Goal: Task Accomplishment & Management: Use online tool/utility

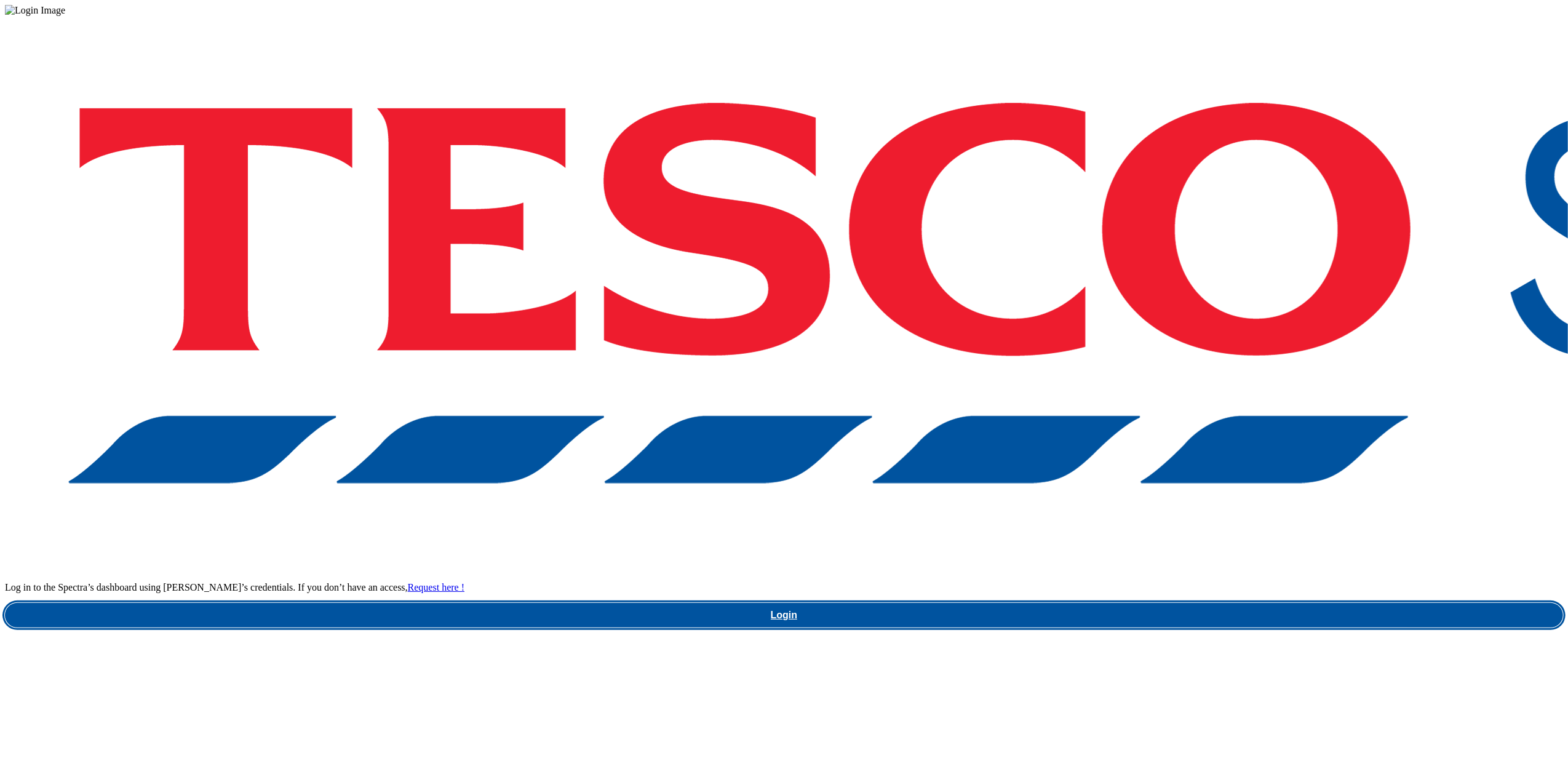
click at [1182, 604] on link "Login" at bounding box center [784, 616] width 1558 height 25
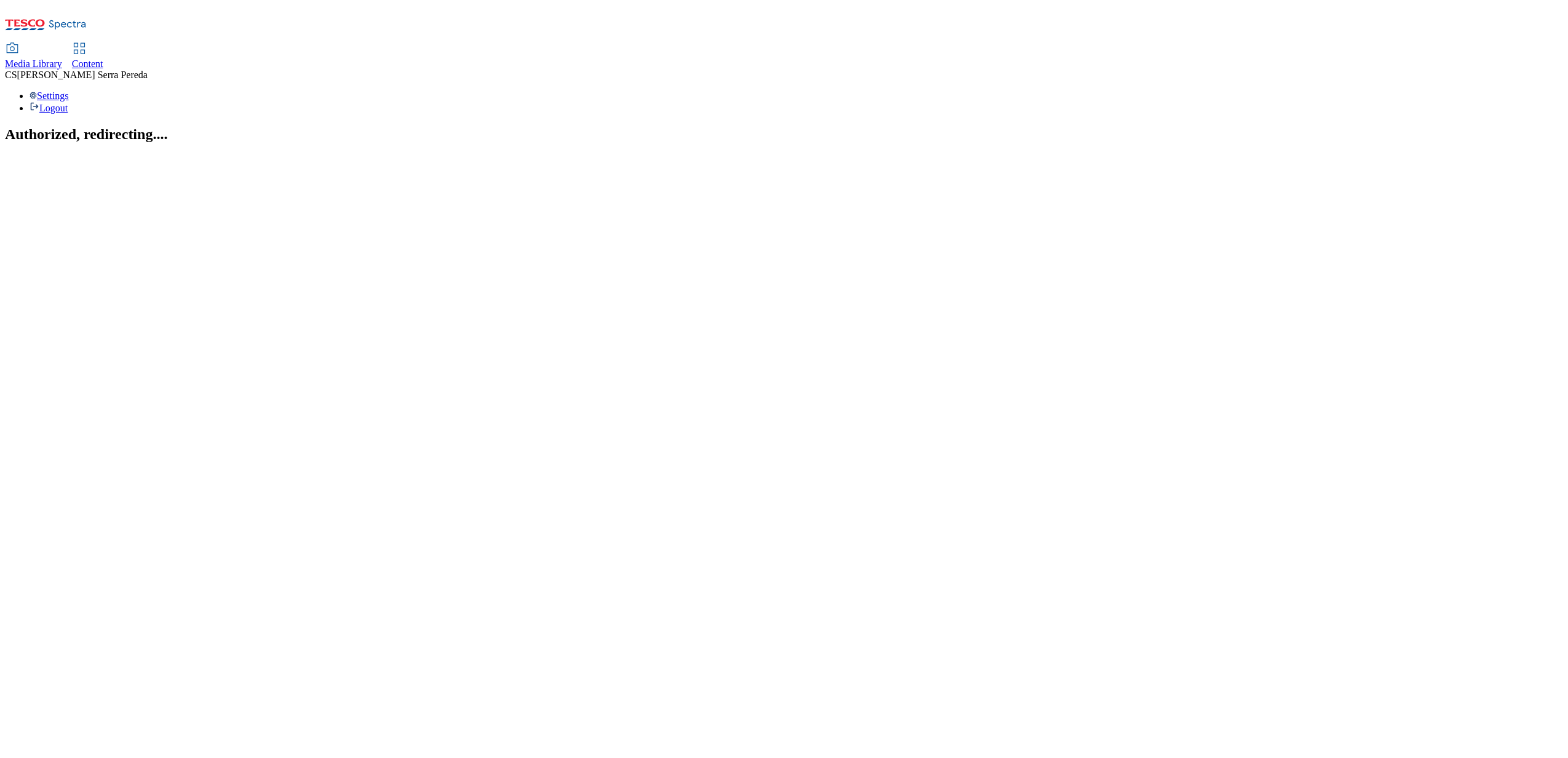
click at [86, 41] on icon at bounding box center [80, 49] width 15 height 15
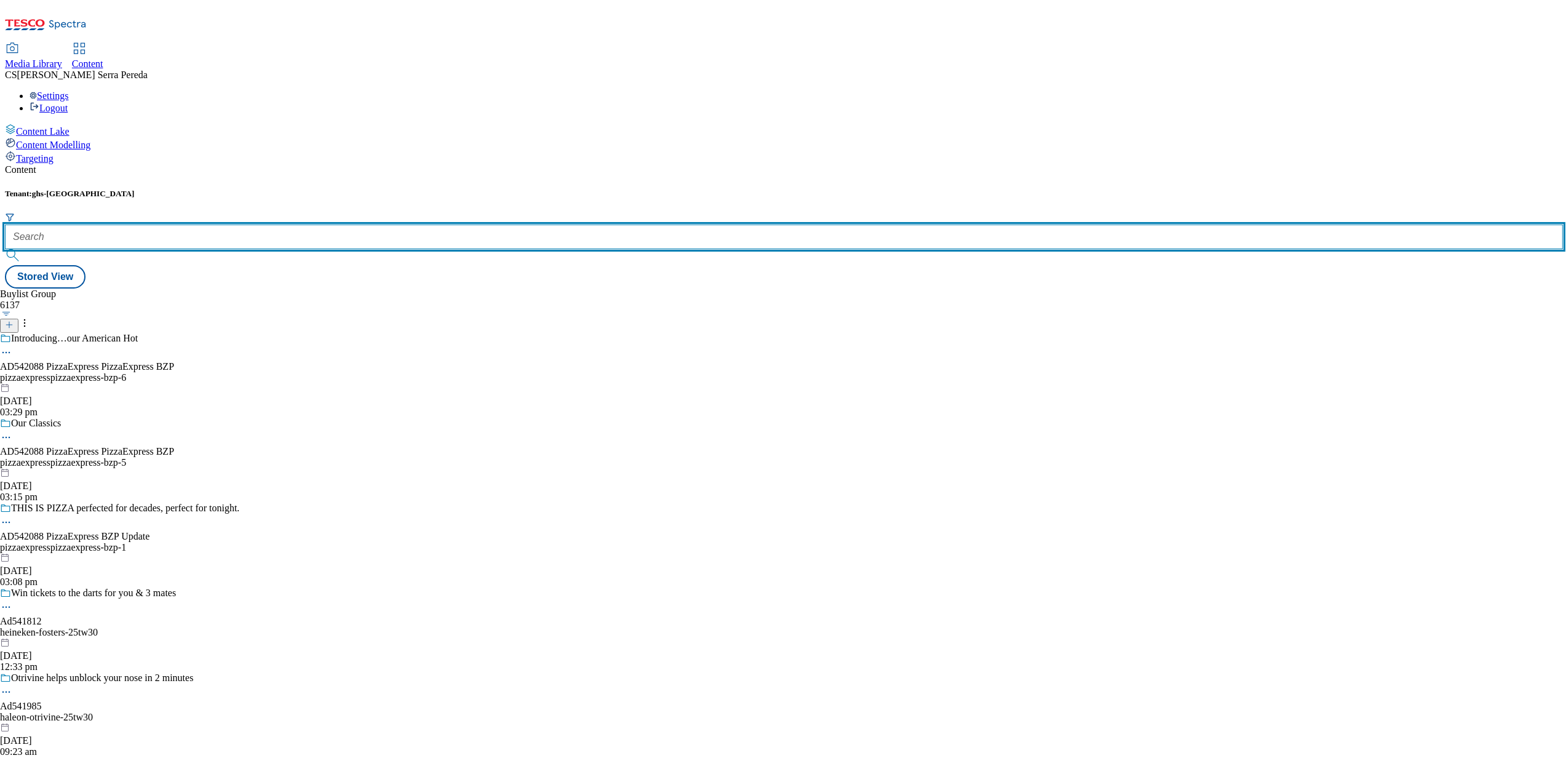
click at [264, 225] on input "text" at bounding box center [784, 237] width 1558 height 25
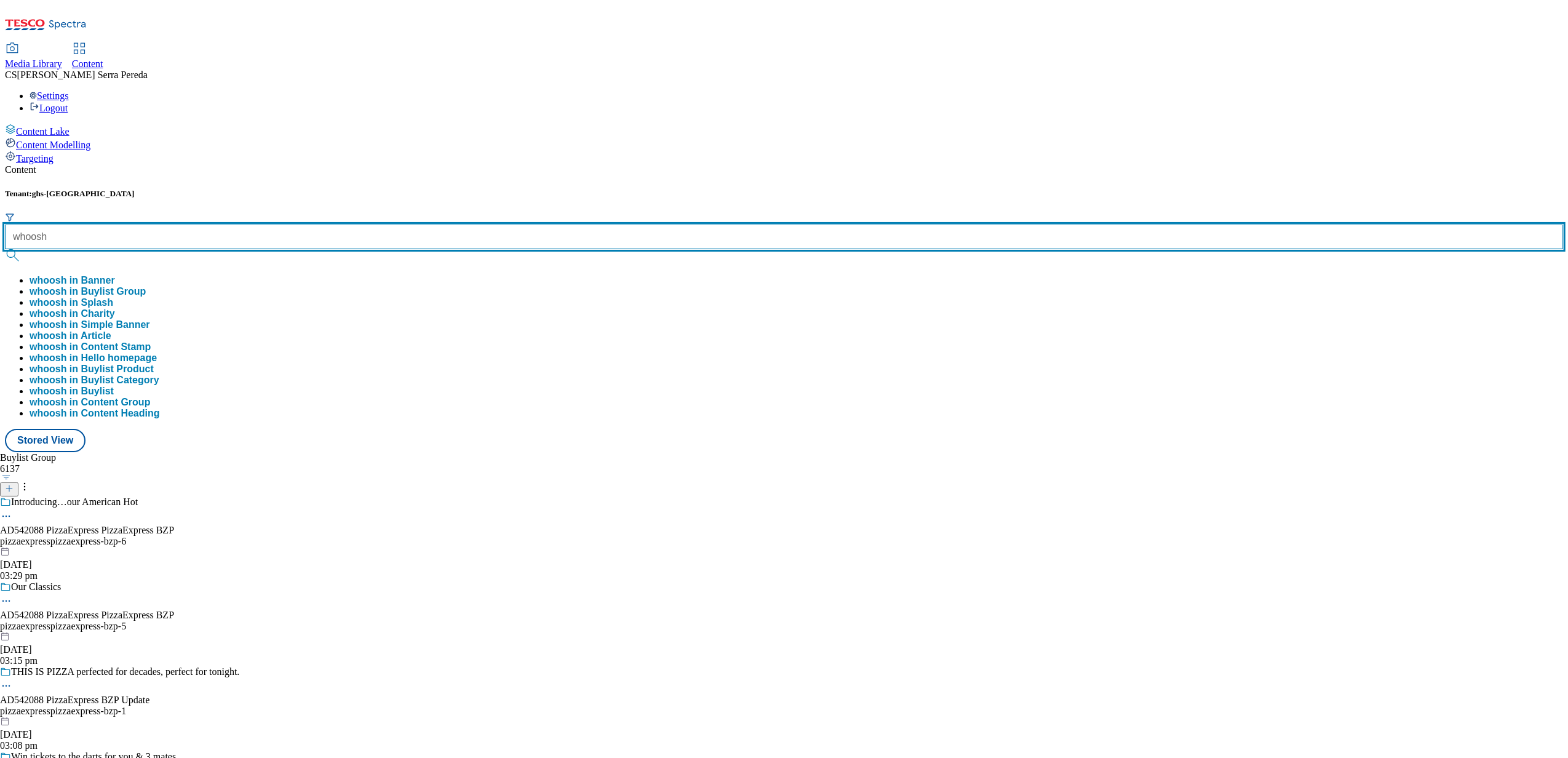
type input "whoosh"
click at [5, 249] on button "submit" at bounding box center [13, 255] width 17 height 12
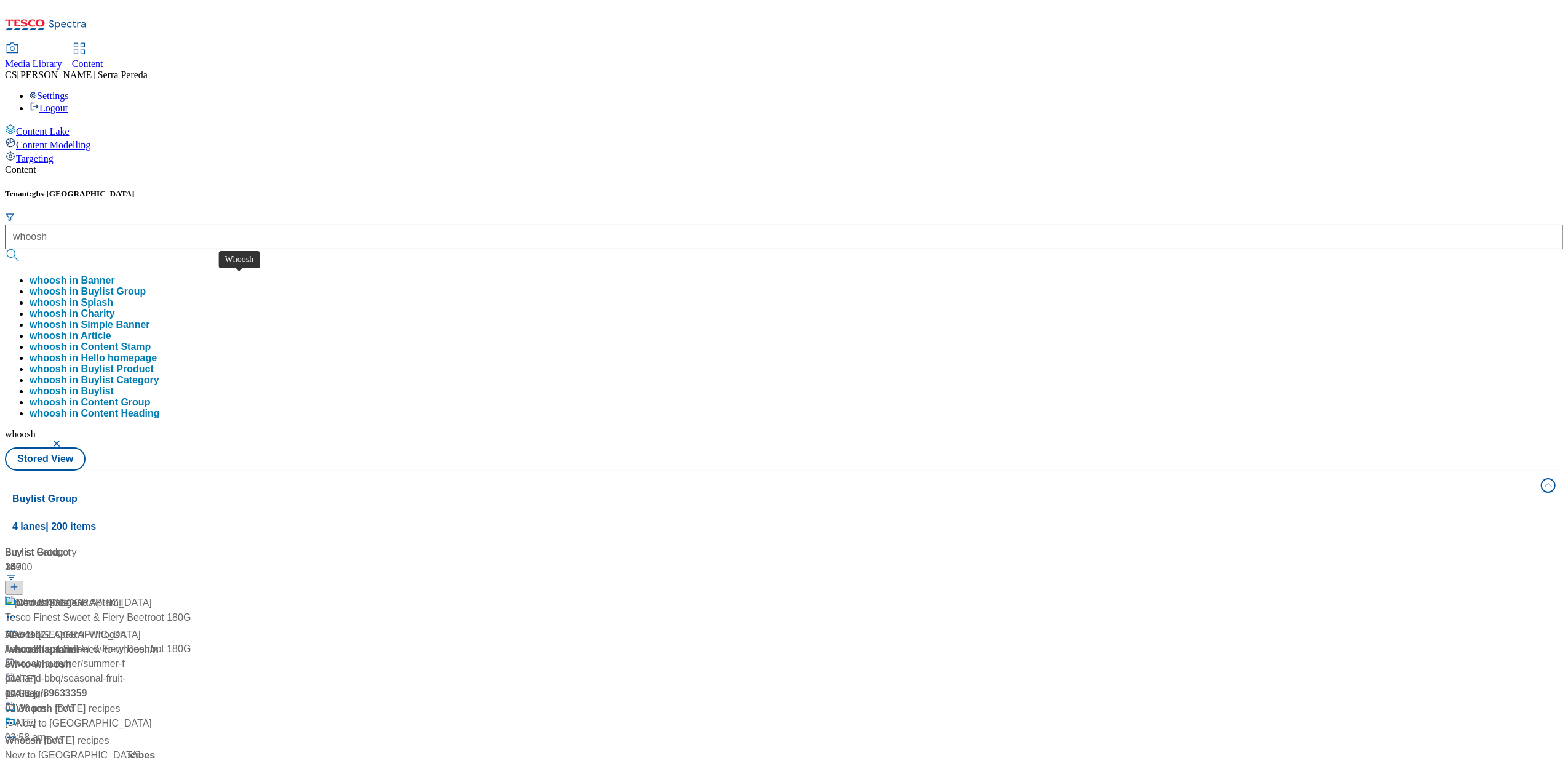
click at [41, 628] on div "Whoosh" at bounding box center [23, 635] width 36 height 15
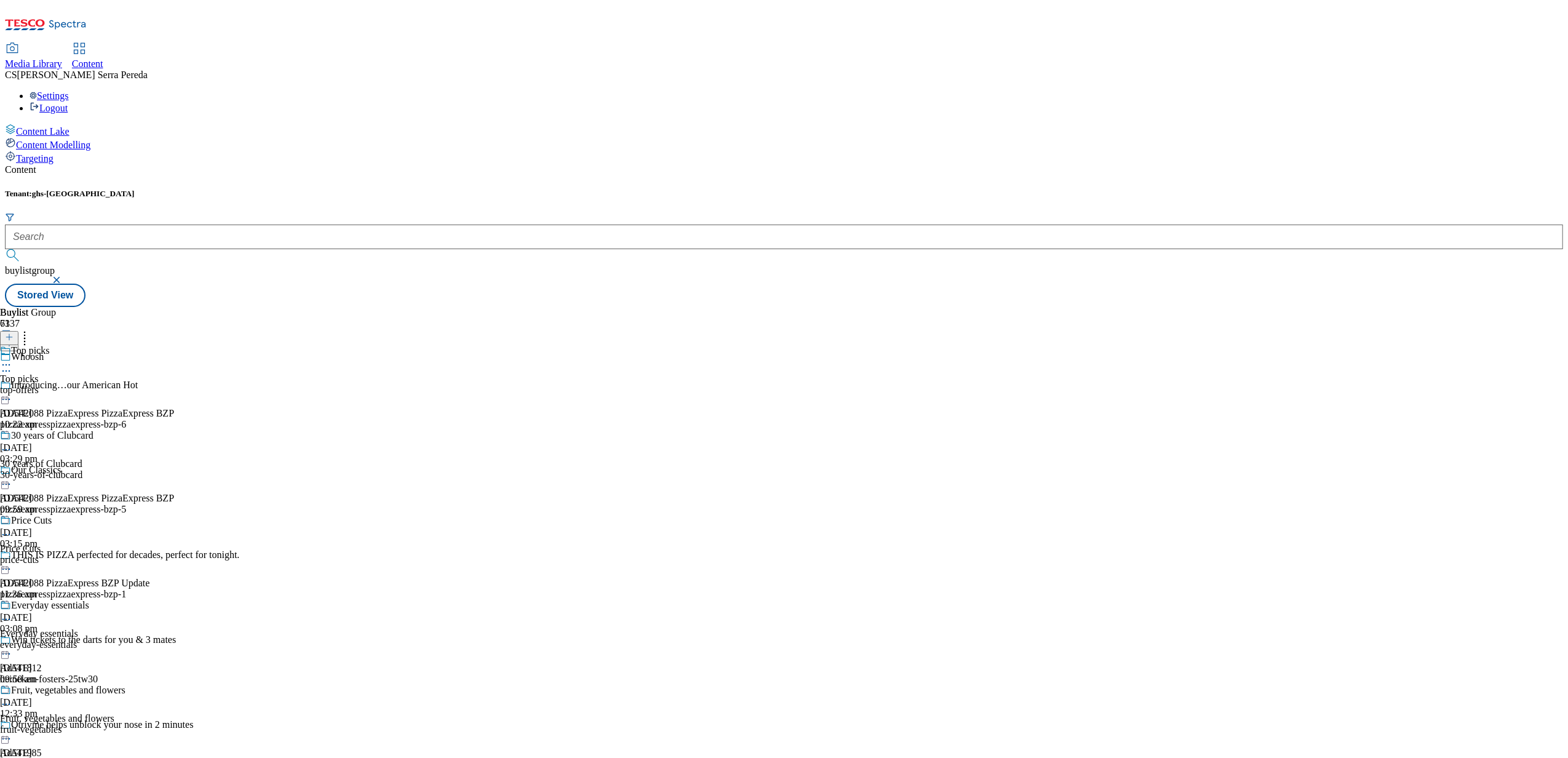
click at [126, 384] on div "top-offers" at bounding box center [62, 390] width 126 height 11
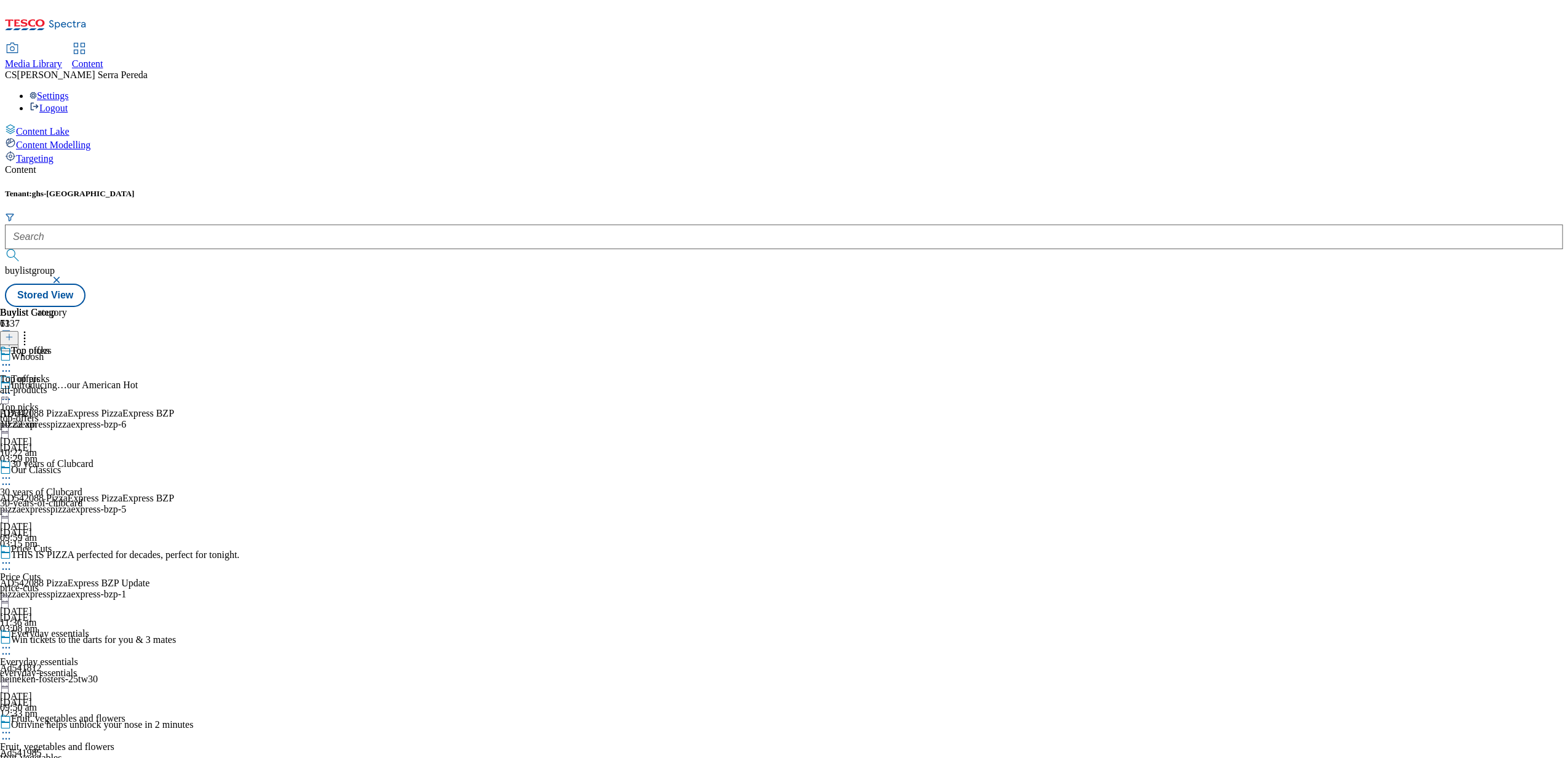
click at [67, 345] on div "Top offers Top offers all-products [DATE] 10:22 am" at bounding box center [34, 388] width 67 height 85
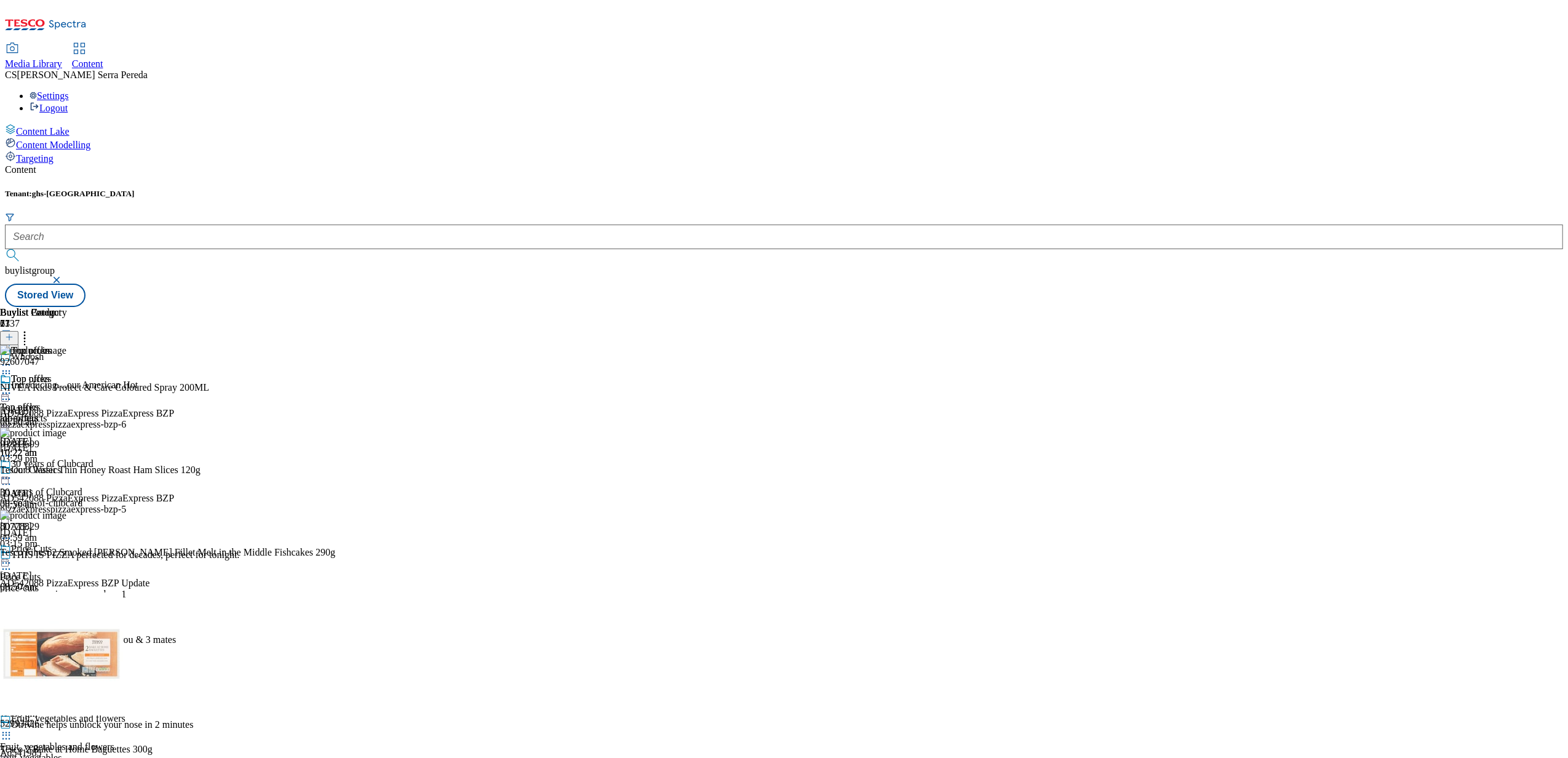
click at [31, 330] on icon at bounding box center [25, 336] width 12 height 12
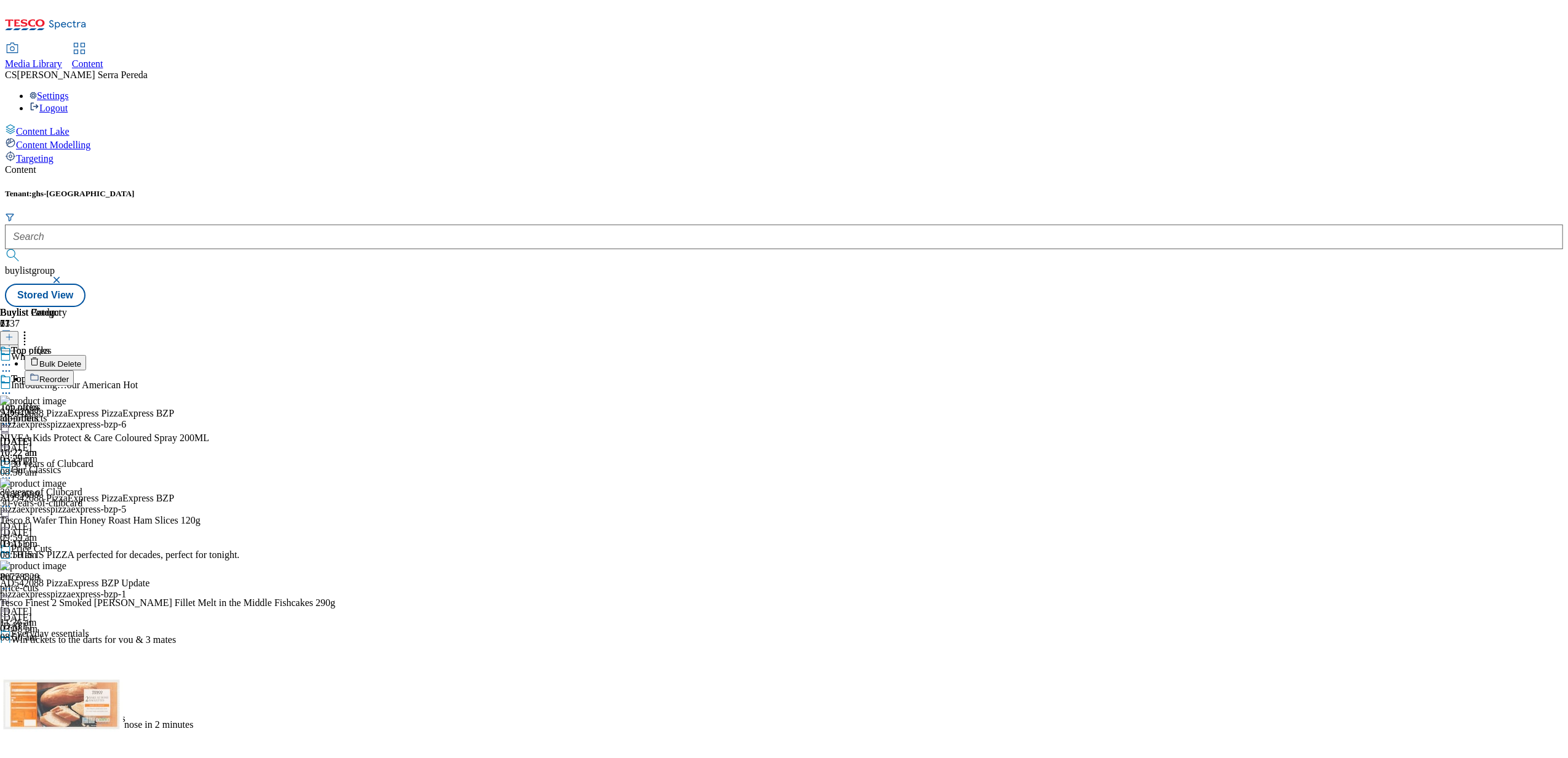
drag, startPoint x: 992, startPoint y: 172, endPoint x: 953, endPoint y: 67, distance: 112.0
click at [953, 164] on div "Content Tenant: ghs-uk buylistgroup Stored View Buylist Group 6137 Whoosh Intro…" at bounding box center [784, 236] width 1558 height 143
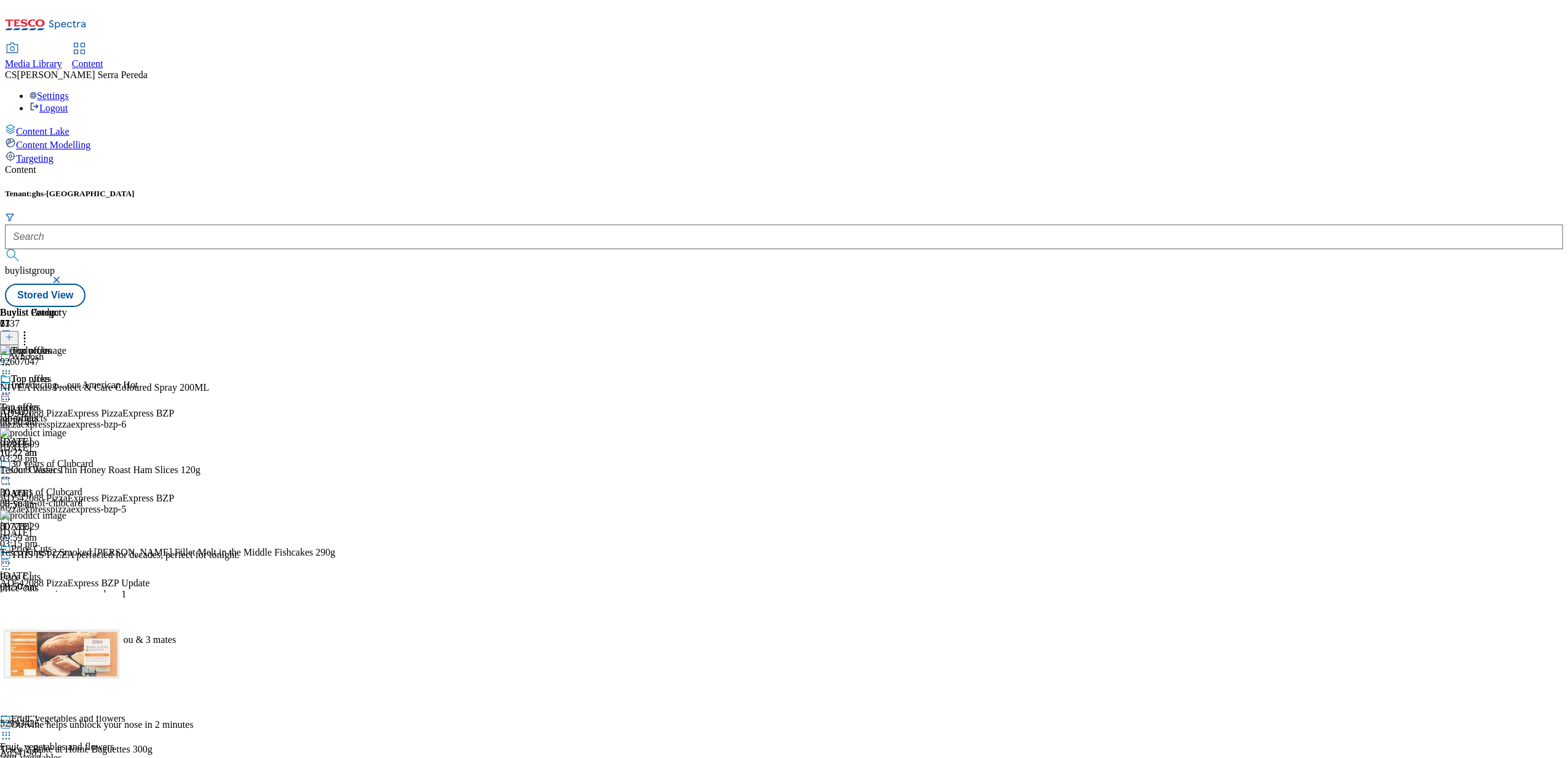
click at [12, 387] on icon at bounding box center [6, 393] width 12 height 12
click at [78, 528] on span "Un-publish" at bounding box center [58, 532] width 39 height 9
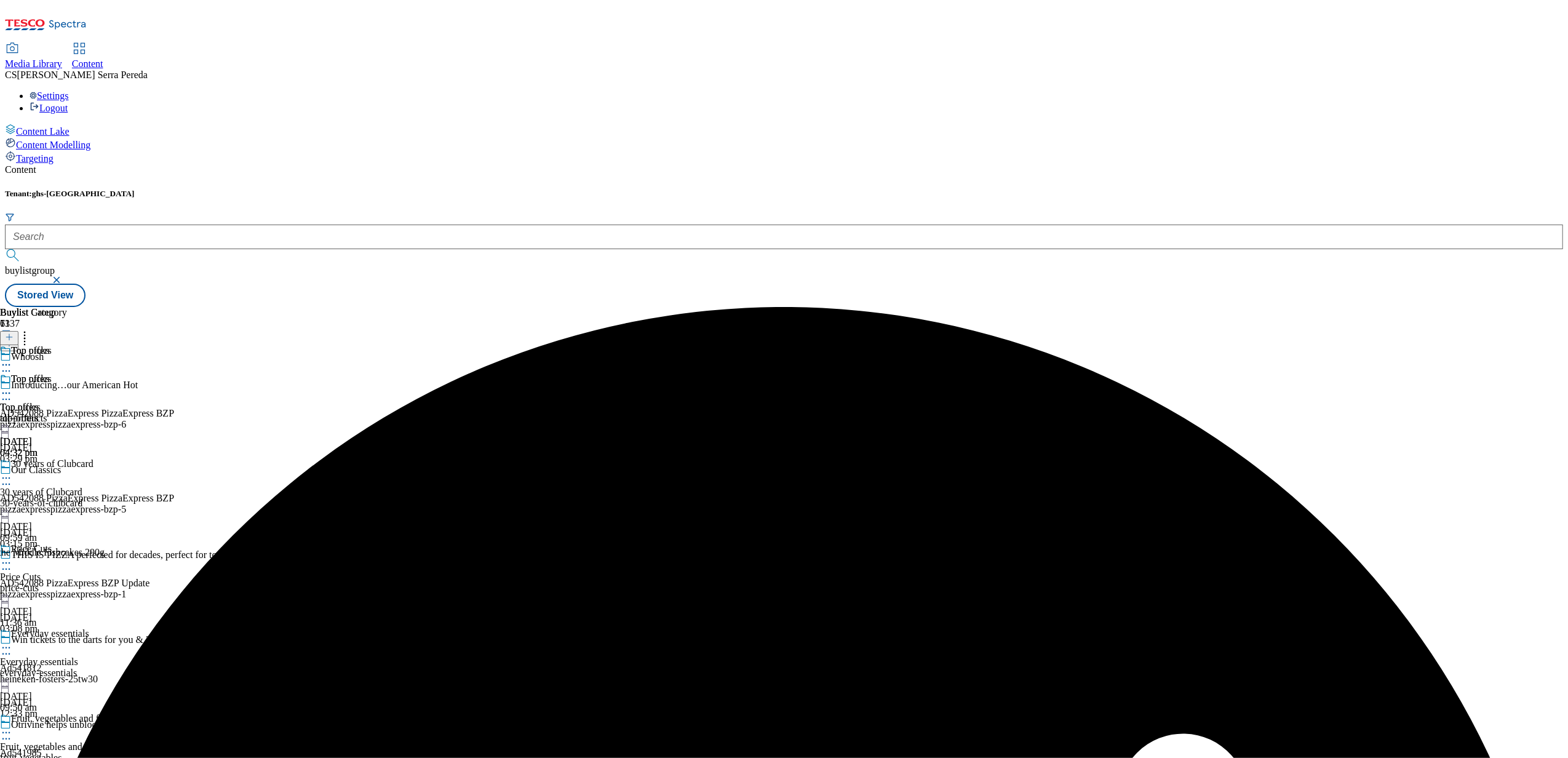
click at [12, 387] on icon at bounding box center [6, 393] width 12 height 12
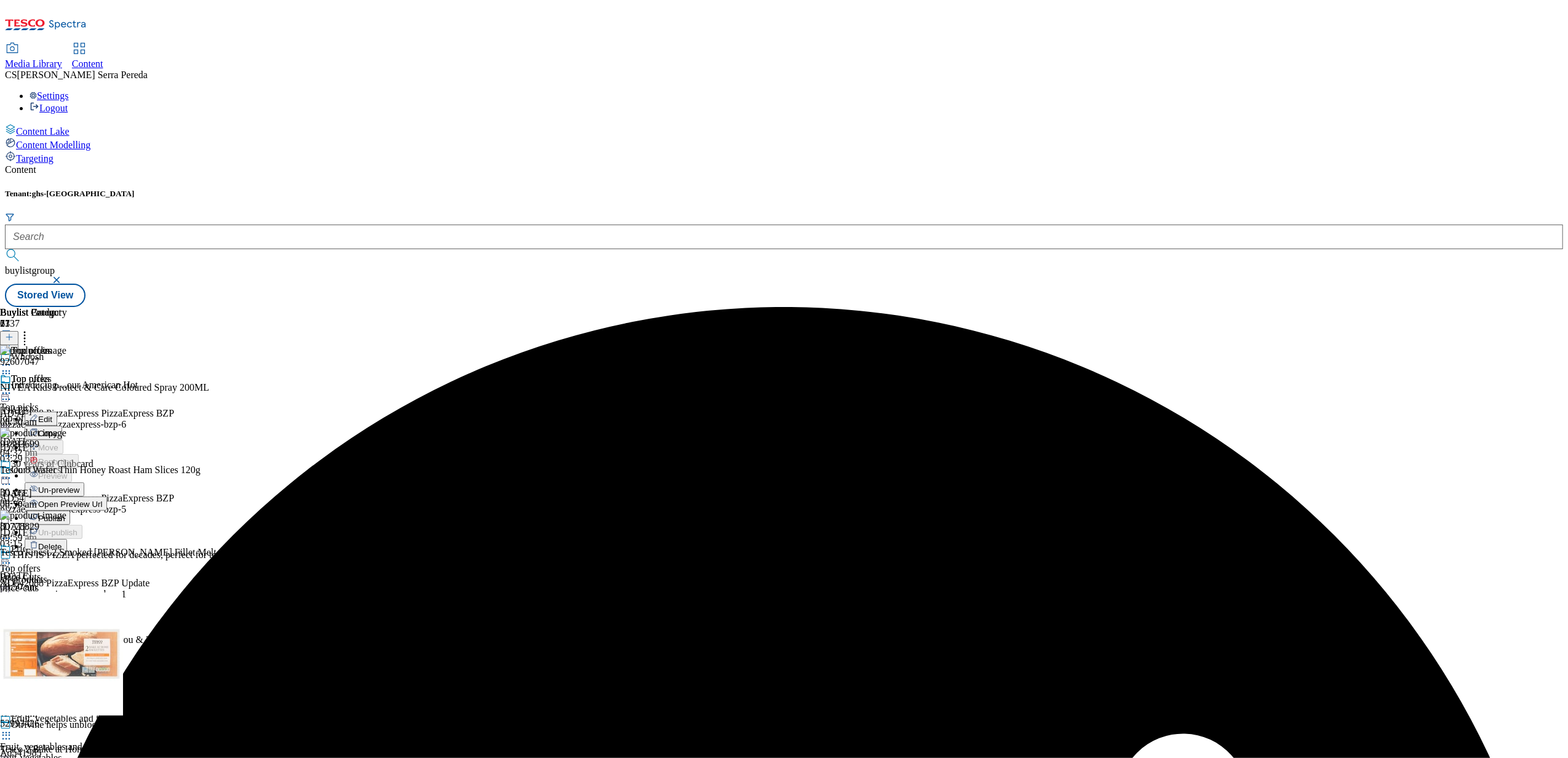
click at [80, 485] on span "Un-preview" at bounding box center [59, 490] width 41 height 9
click at [26, 335] on circle at bounding box center [25, 336] width 2 height 2
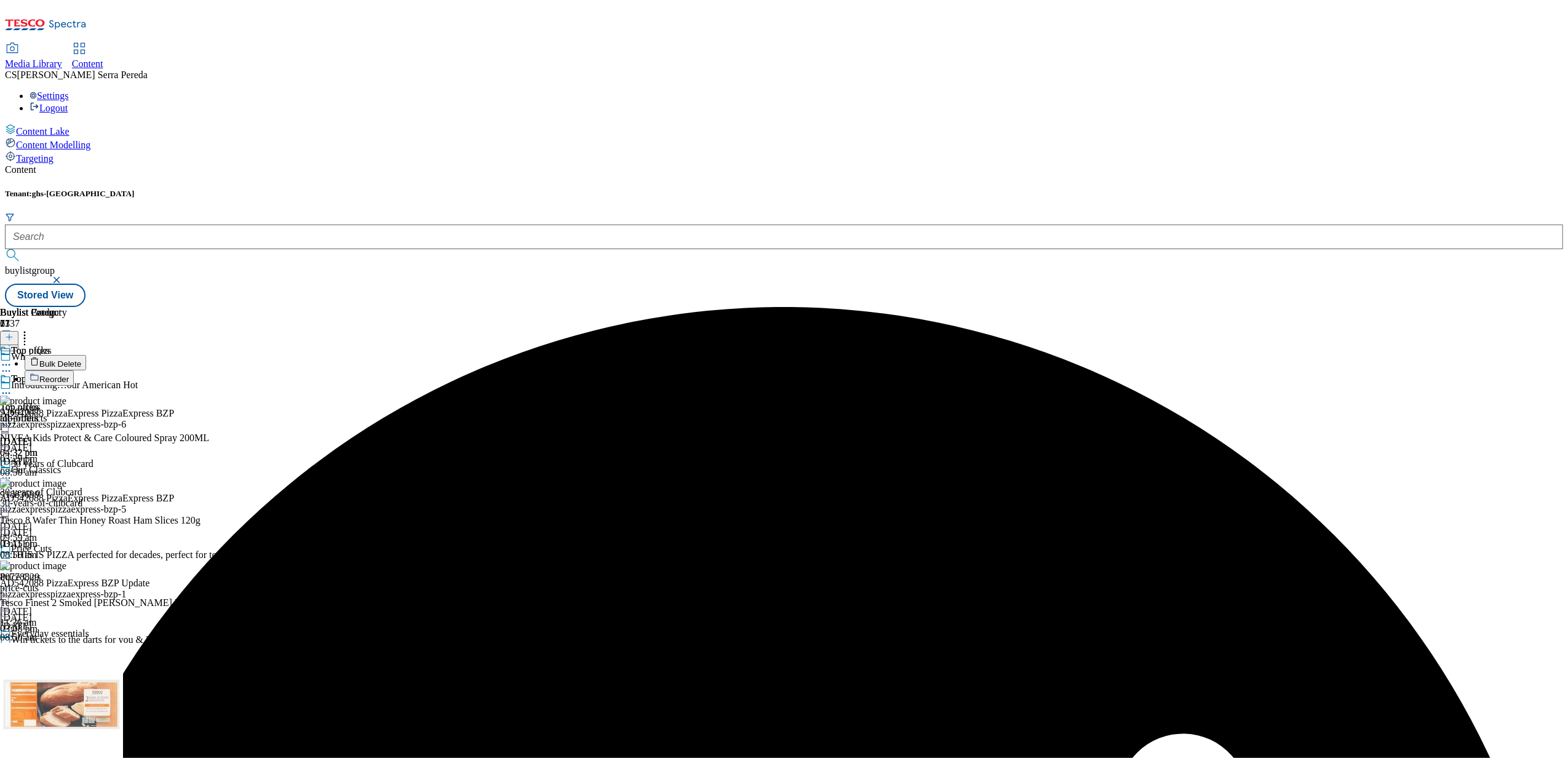
click at [336, 355] on li "Bulk Delete" at bounding box center [180, 363] width 311 height 15
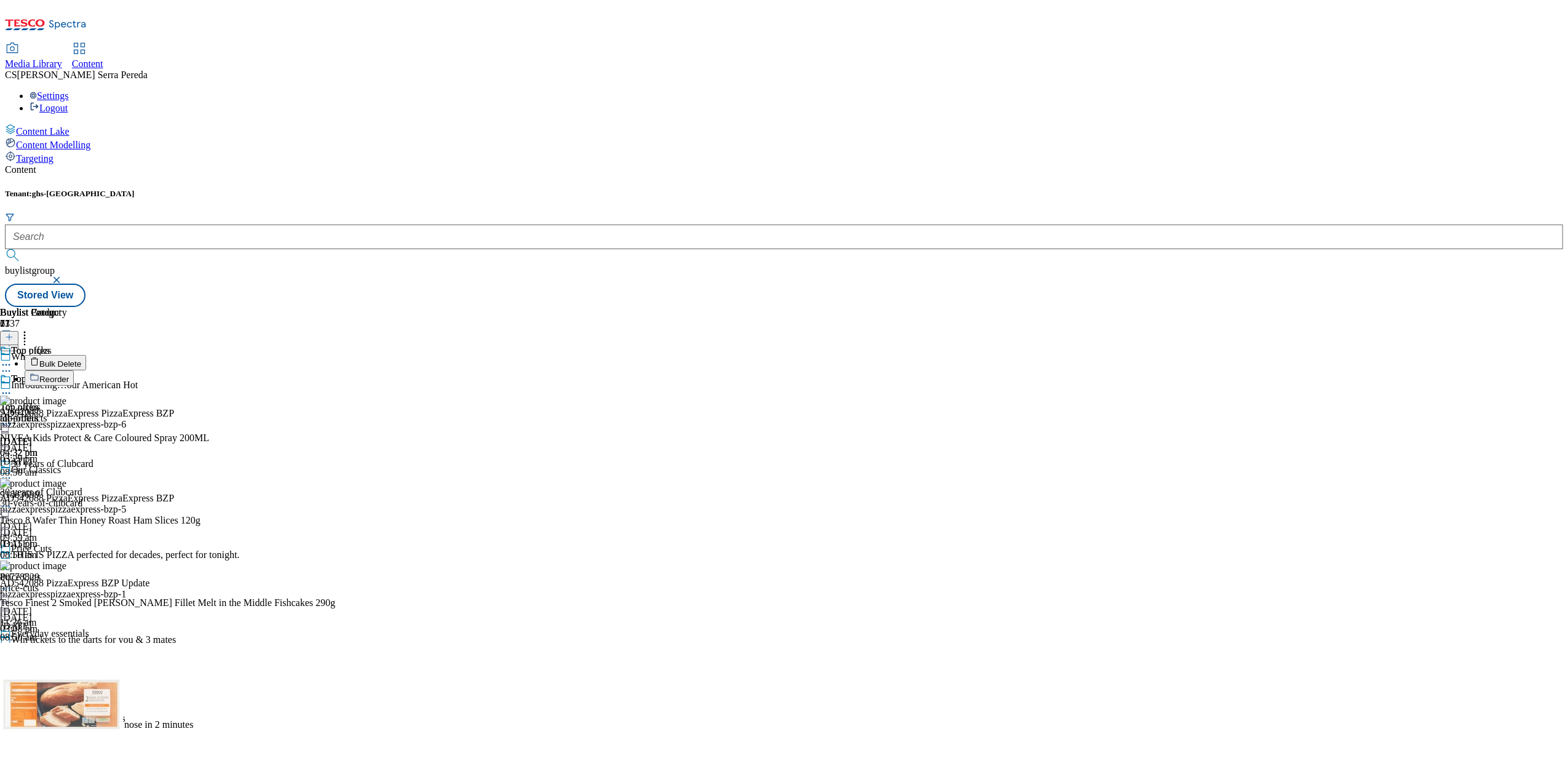
click at [86, 355] on button "Bulk Delete" at bounding box center [56, 363] width 62 height 15
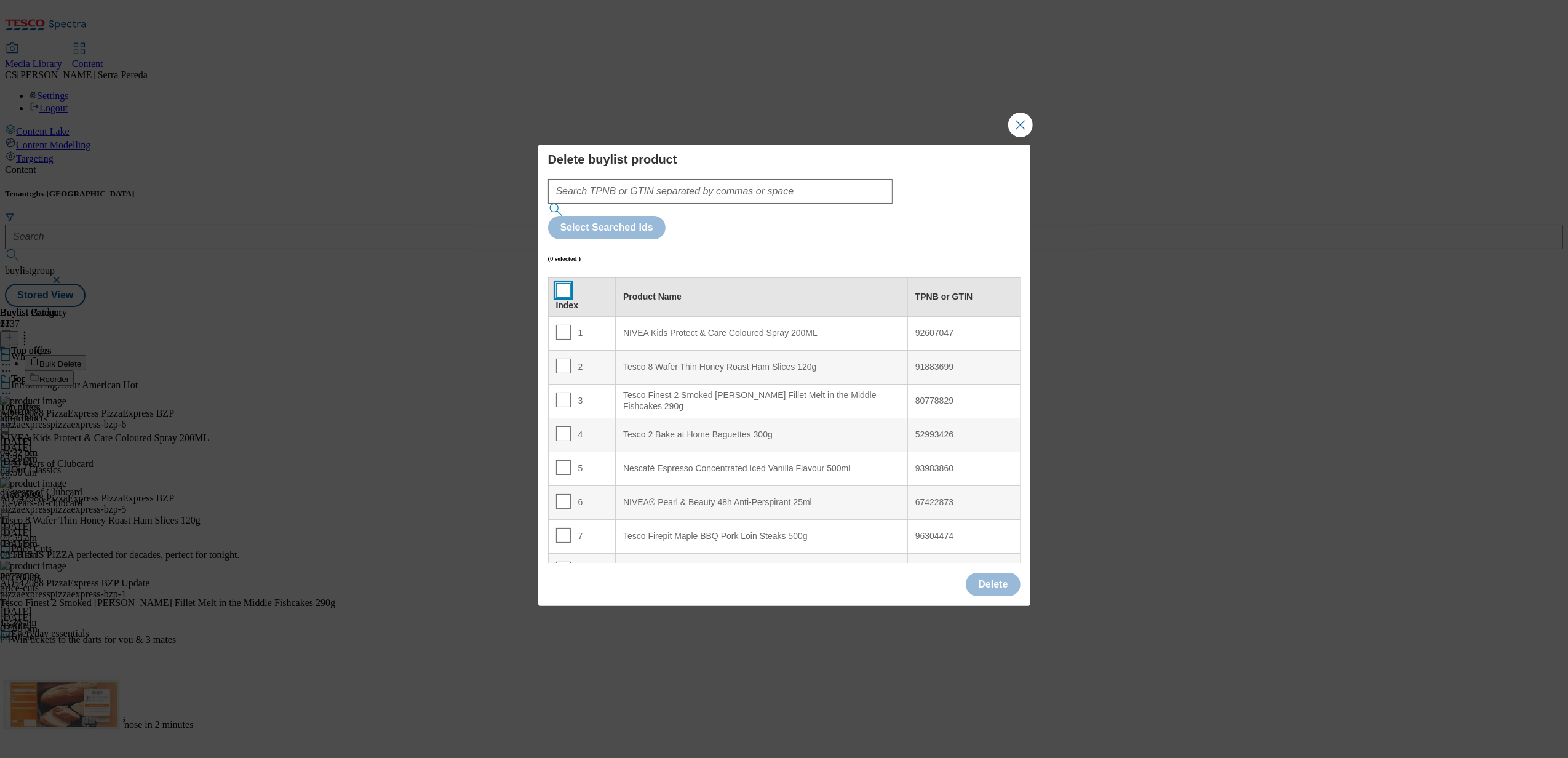
click at [564, 283] on input "Modal" at bounding box center [563, 290] width 15 height 15
checkbox input "true"
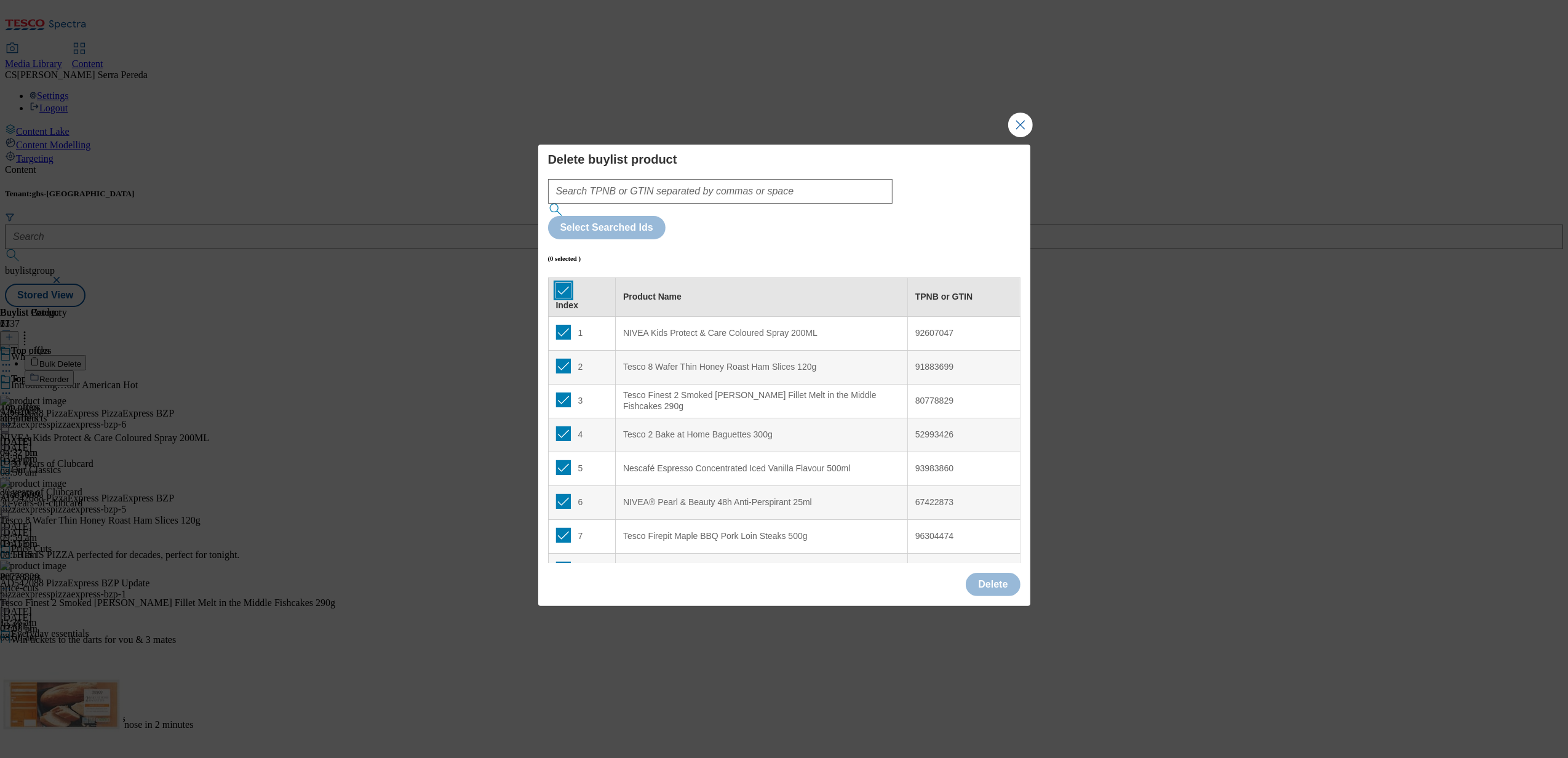
checkbox input "true"
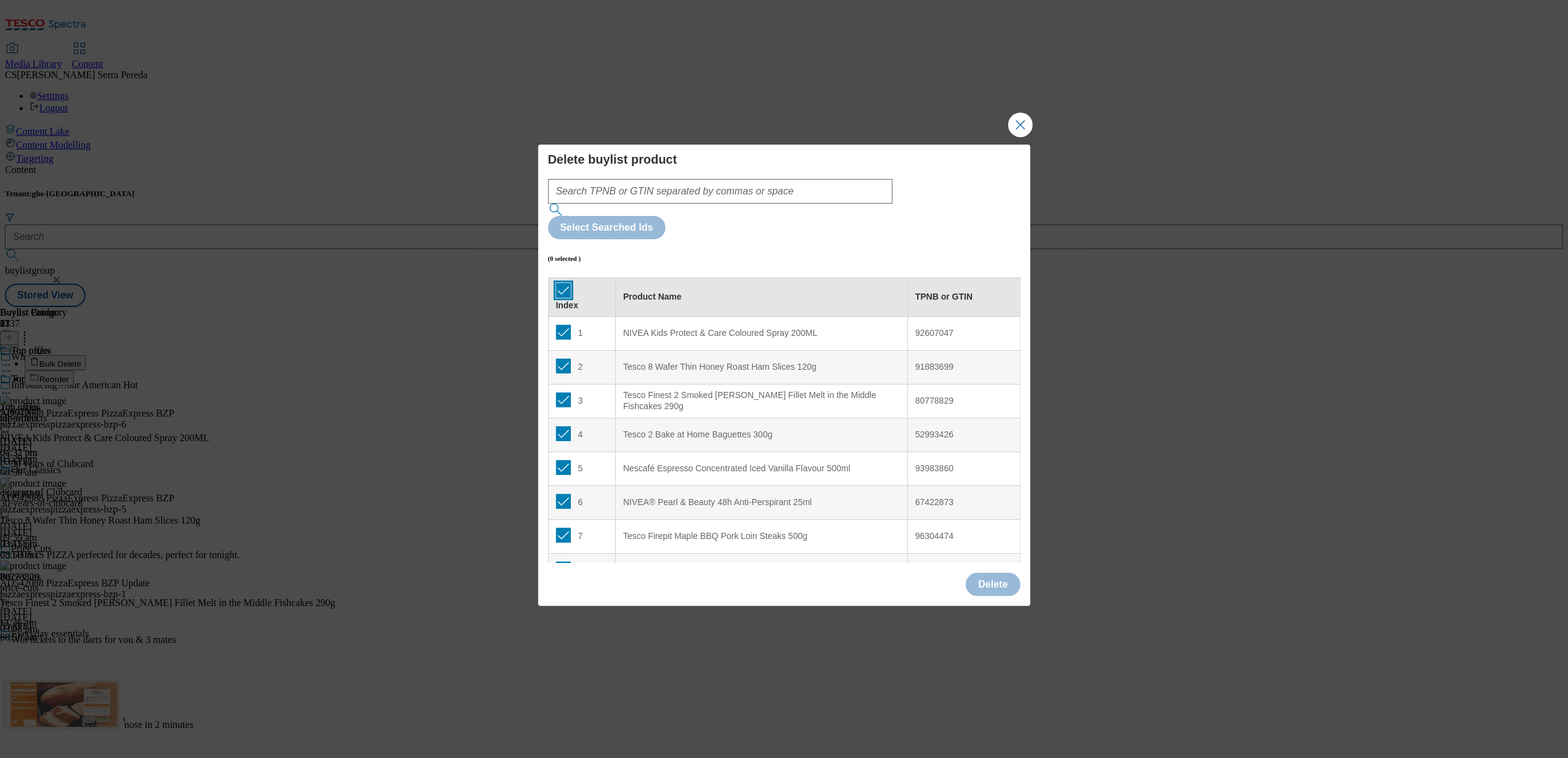
checkbox input "true"
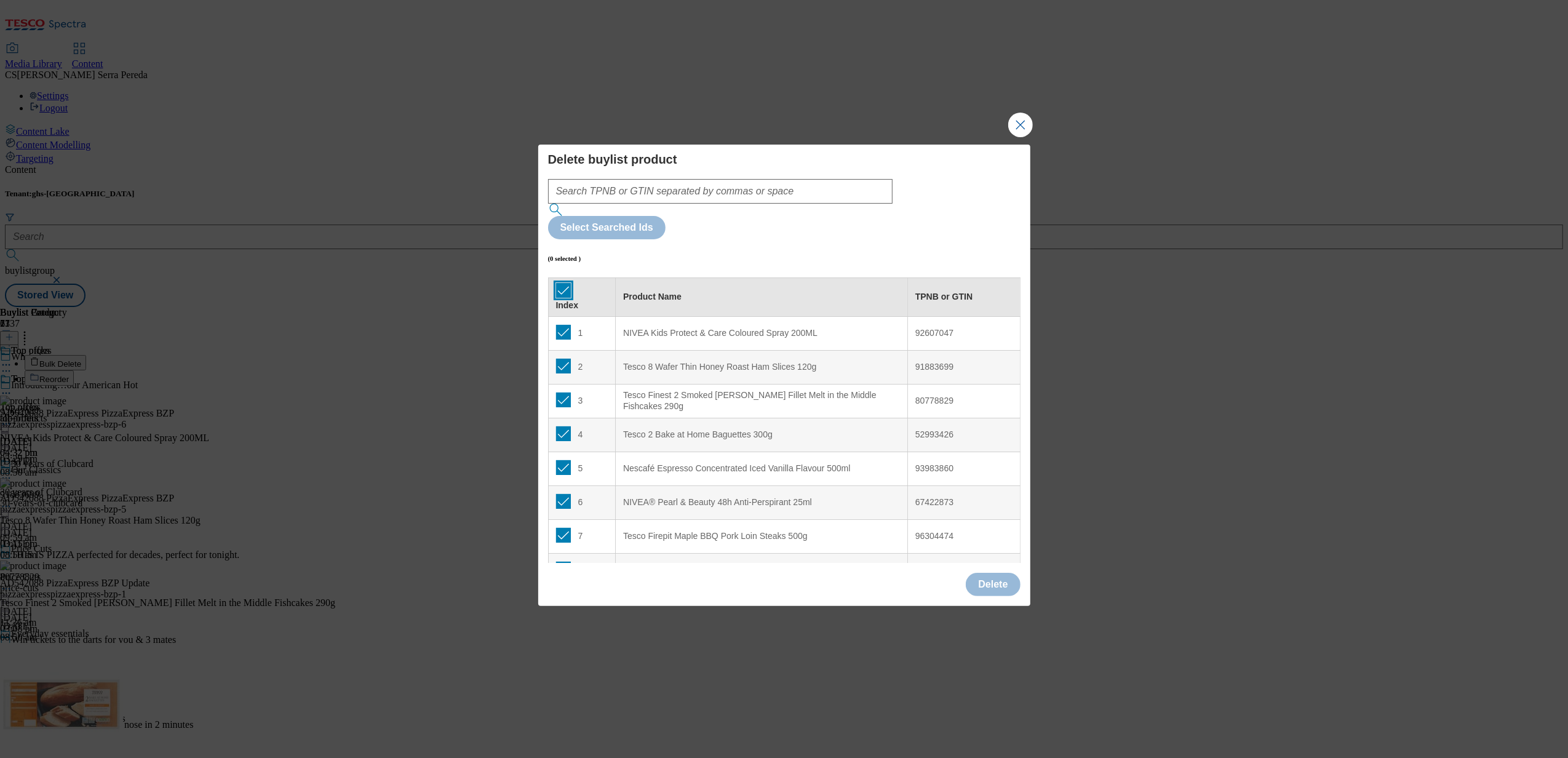
checkbox input "true"
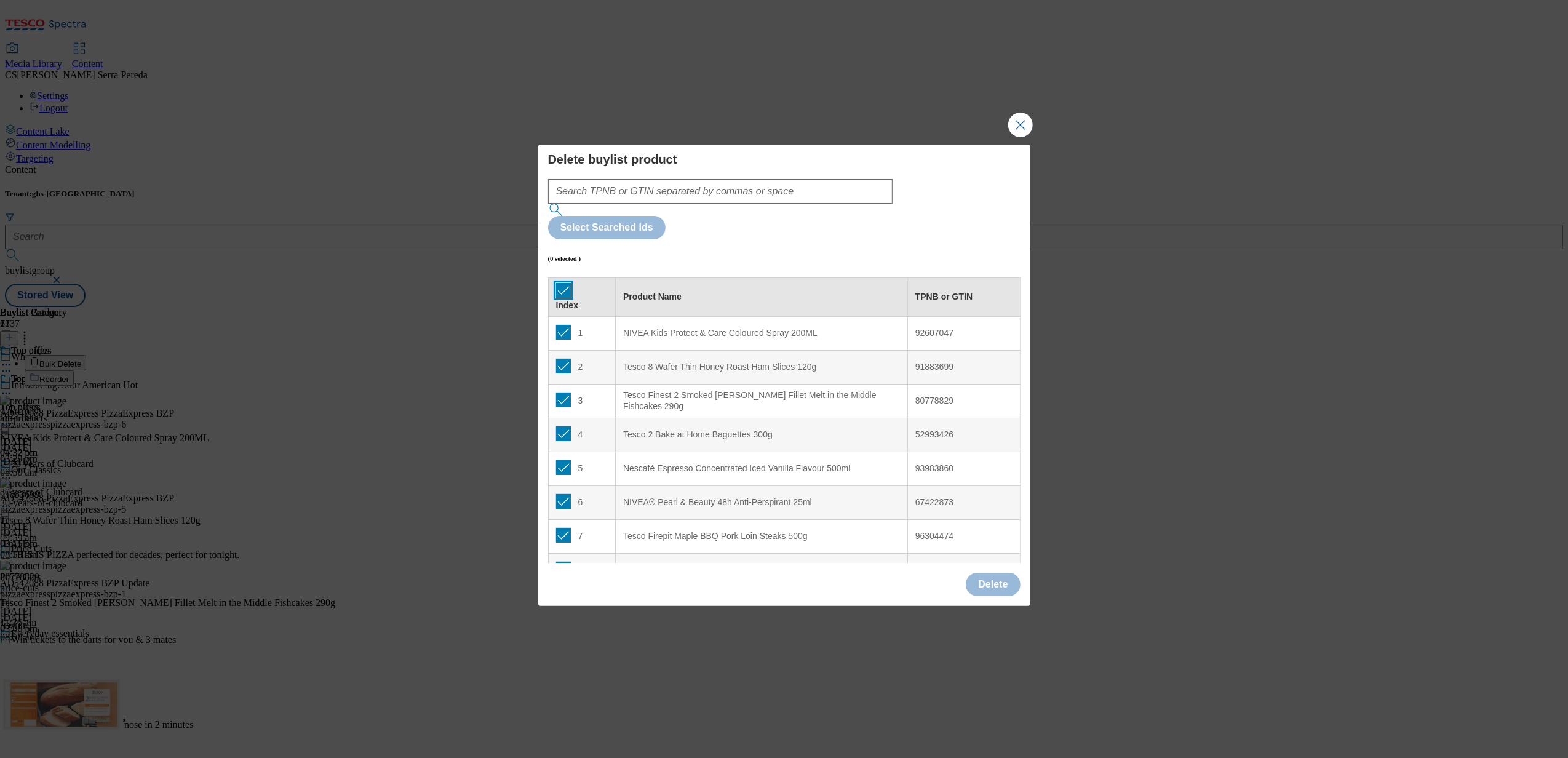
checkbox input "true"
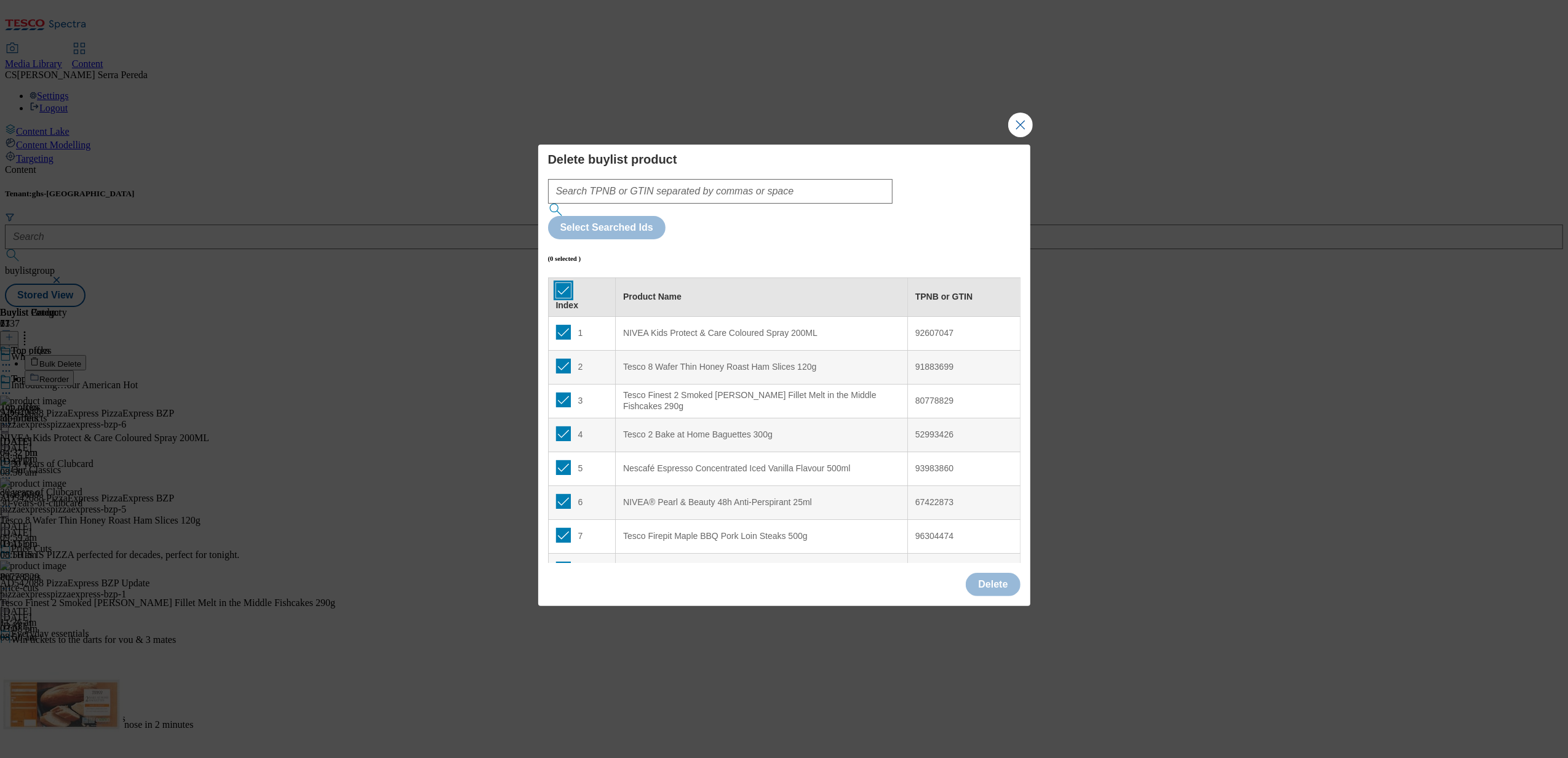
checkbox input "true"
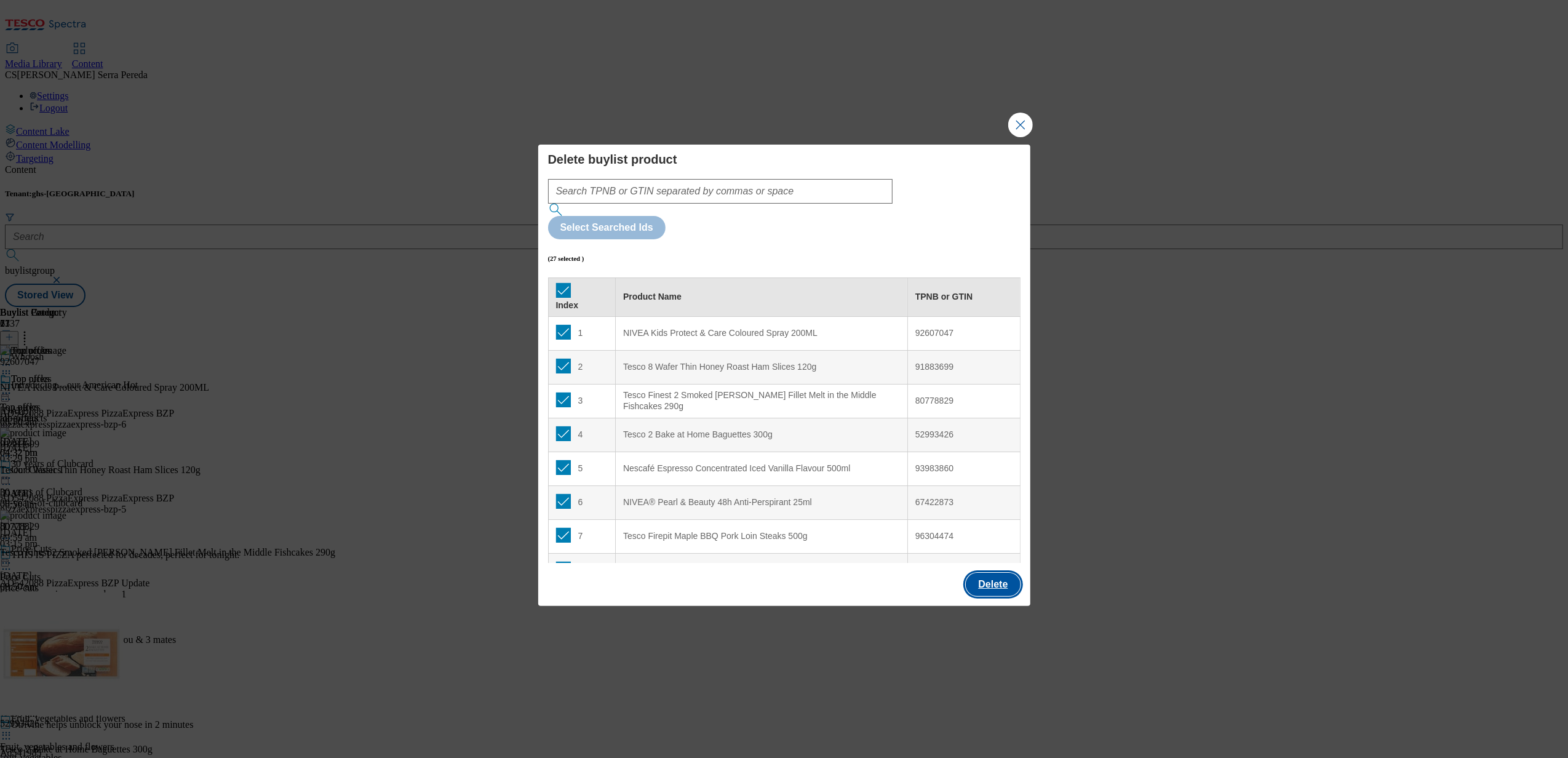
click at [995, 573] on button "Delete" at bounding box center [992, 585] width 54 height 23
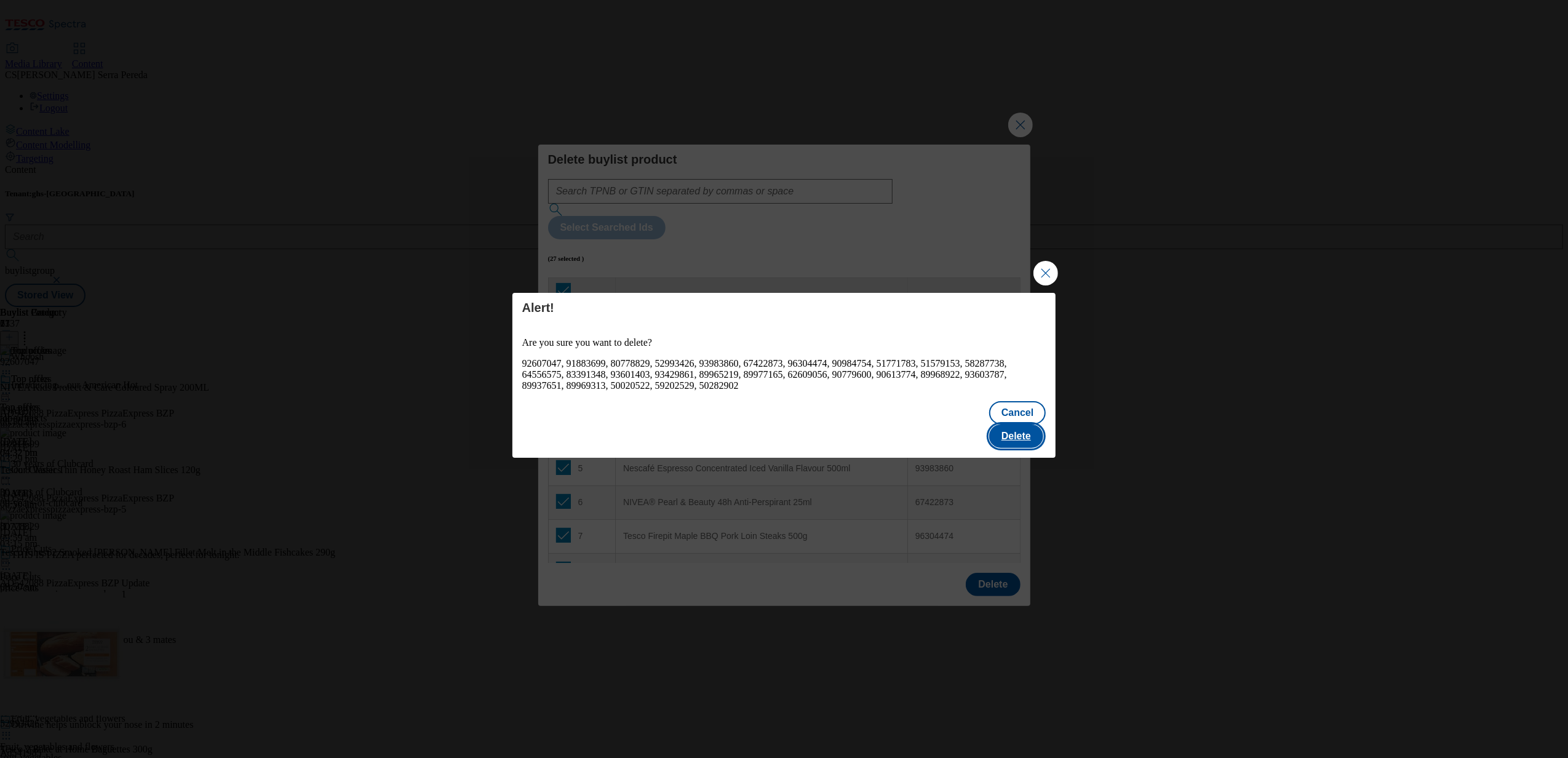
click at [1040, 426] on button "Delete" at bounding box center [1016, 437] width 54 height 23
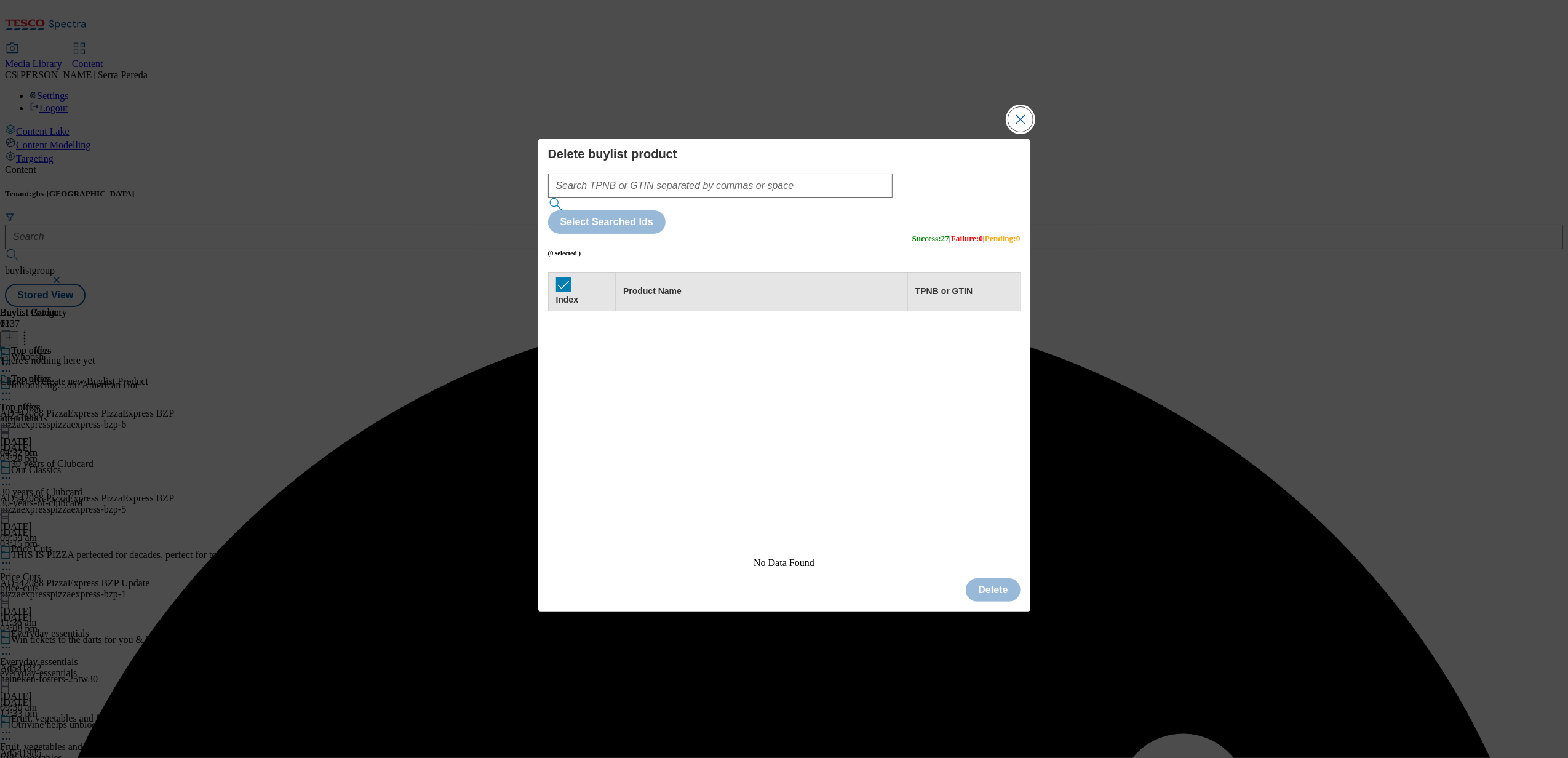
click at [1027, 132] on button "Close Modal" at bounding box center [1020, 119] width 25 height 25
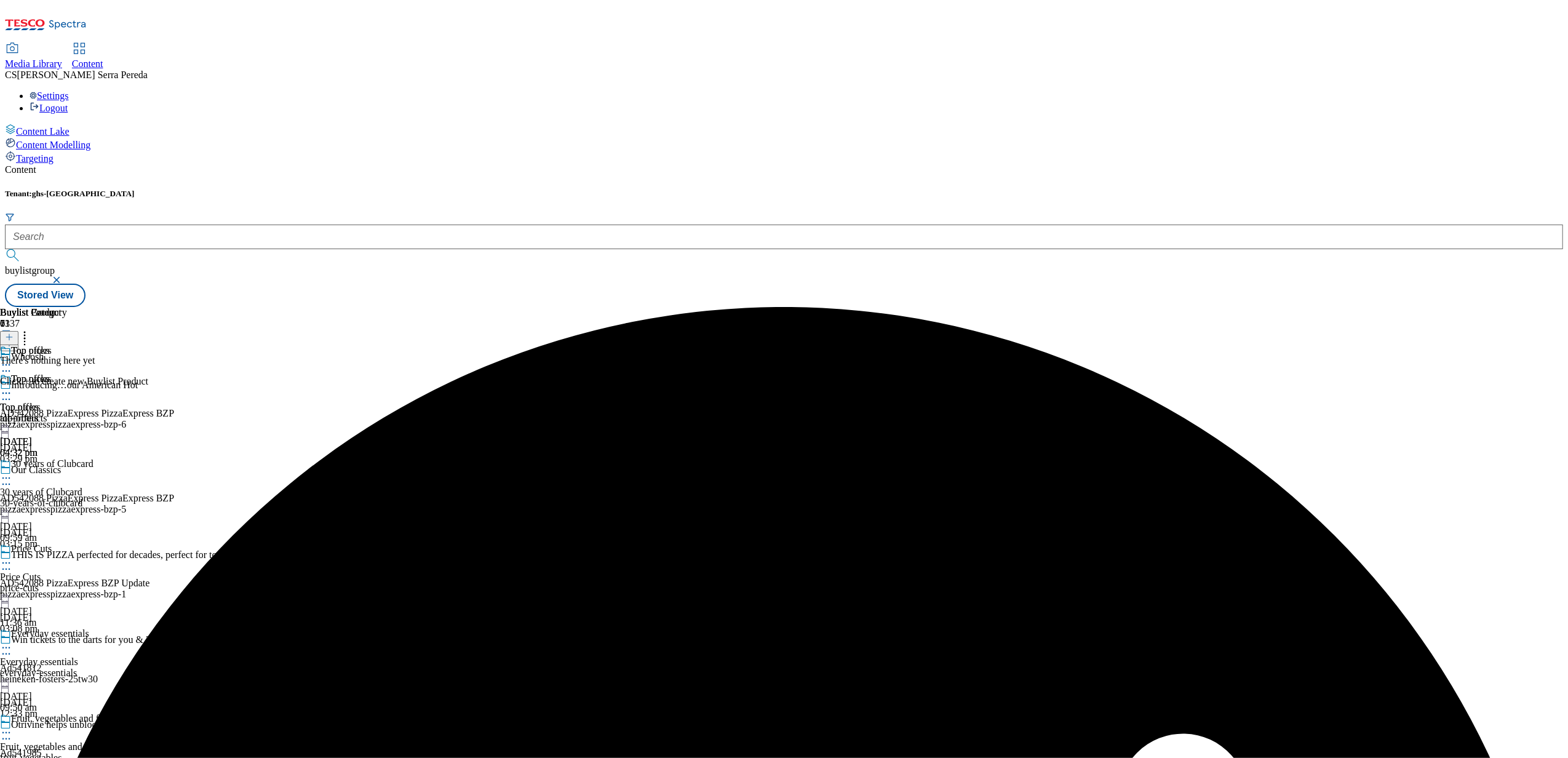
click at [14, 333] on icon at bounding box center [9, 337] width 9 height 9
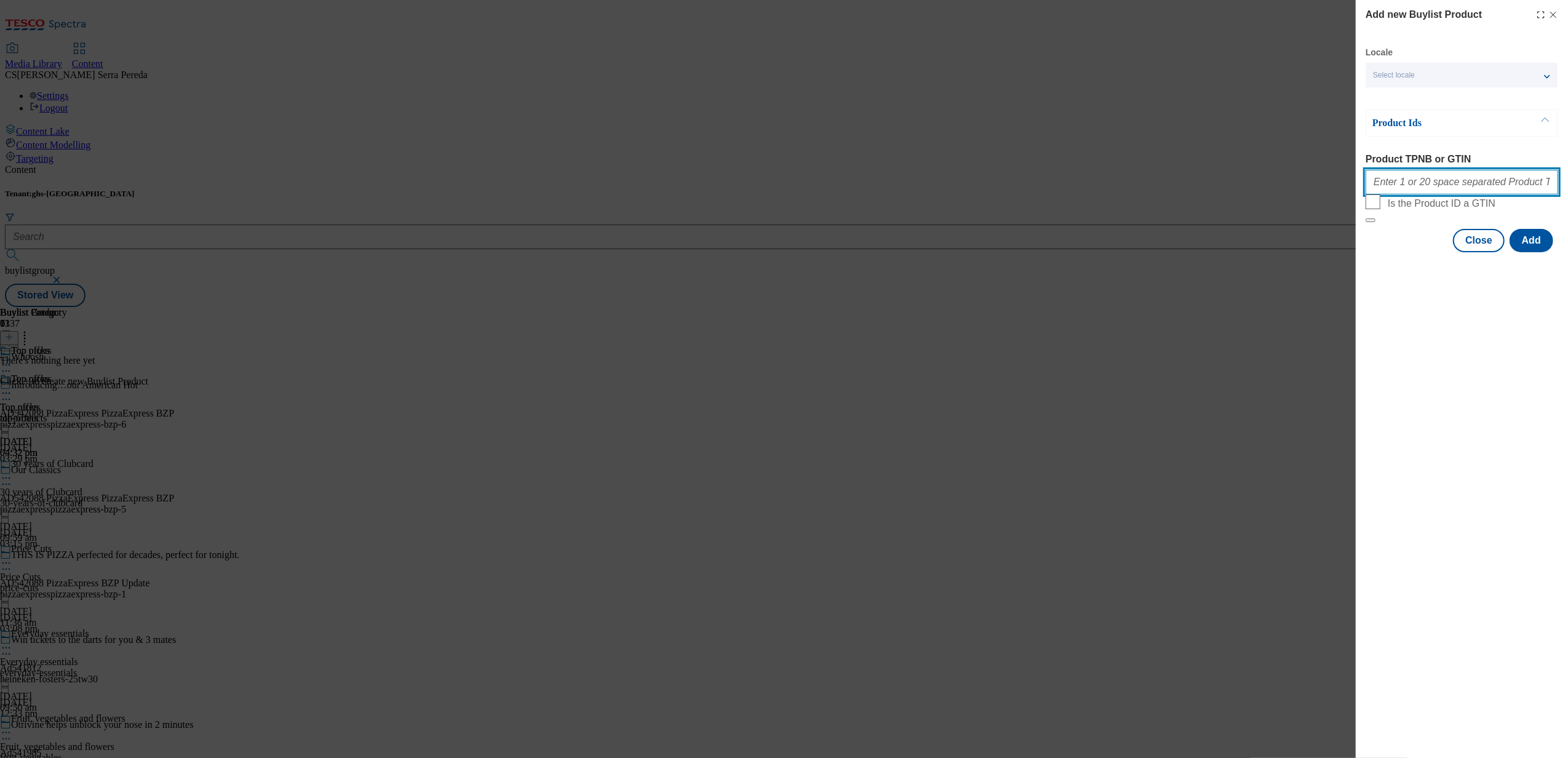
click at [1415, 183] on input "Product TPNB or GTIN" at bounding box center [1462, 182] width 193 height 25
paste input "64556575 92337049 83391348 93601403 89977165 89965219 84884562 90613774 5495908…"
type input "64556575 92337049 83391348 93601403 89977165 89965219 84884562 90613774 5495908…"
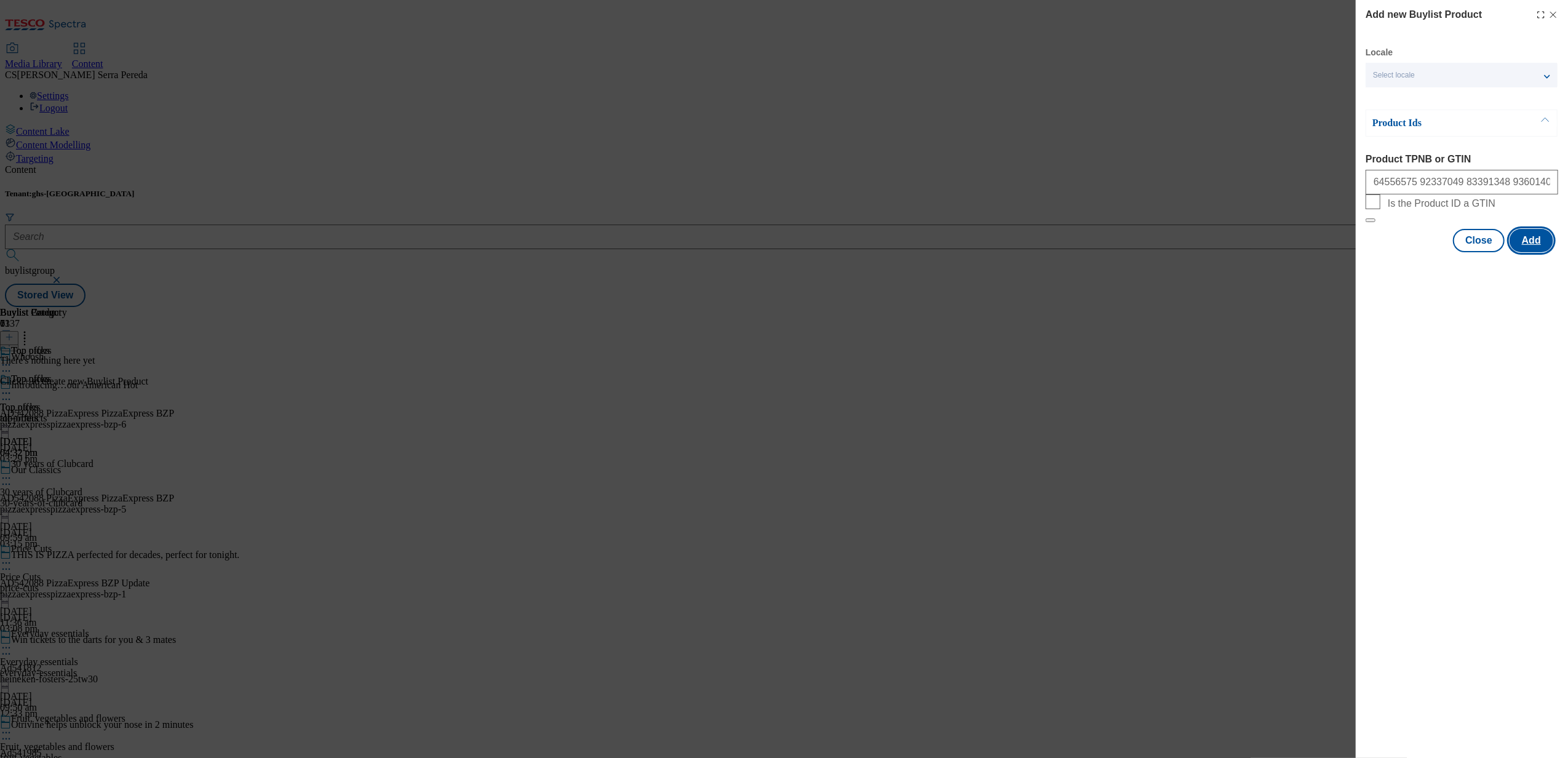
click at [1530, 253] on button "Add" at bounding box center [1532, 240] width 44 height 23
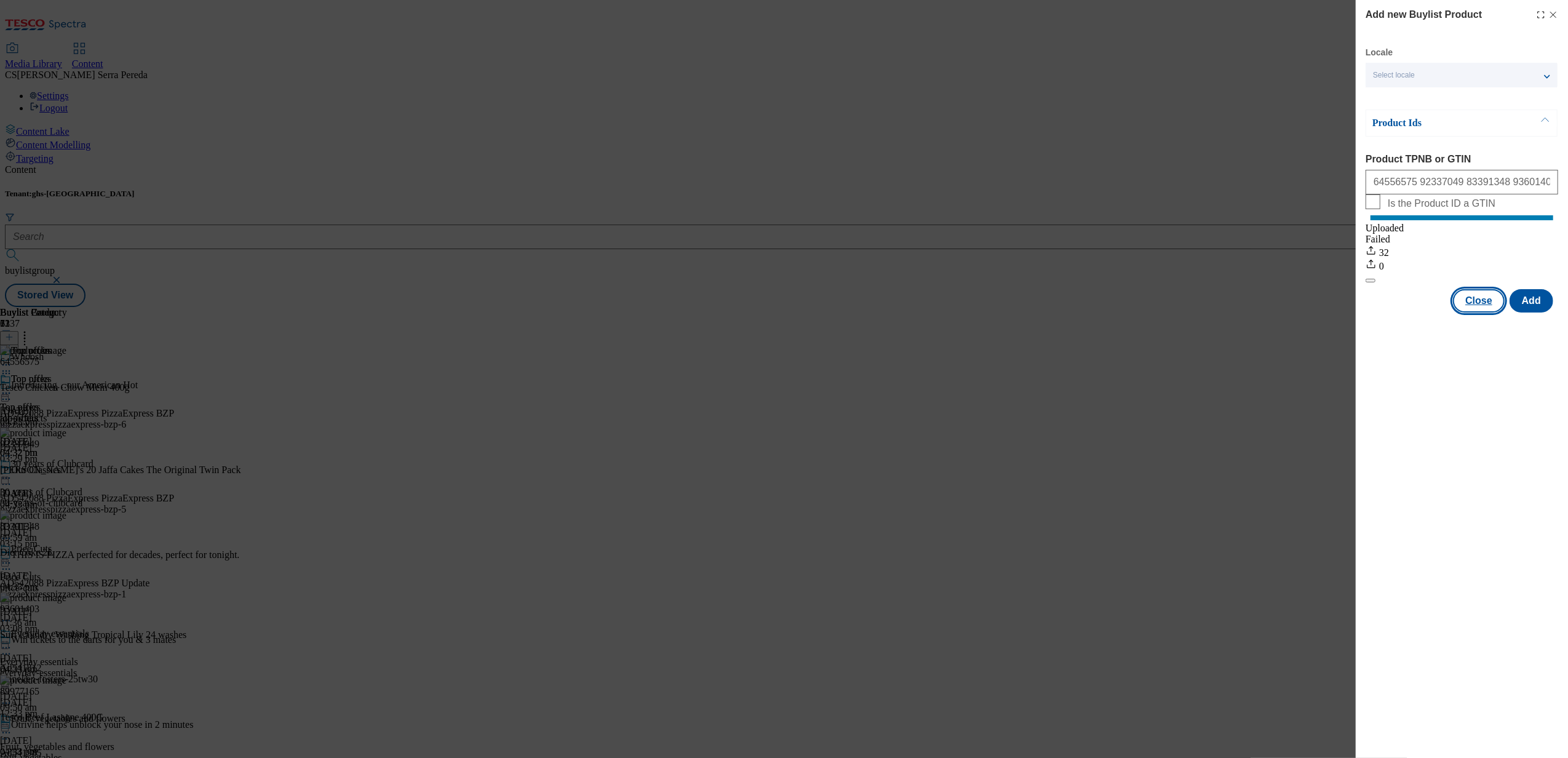
click at [1484, 312] on button "Close" at bounding box center [1478, 301] width 51 height 23
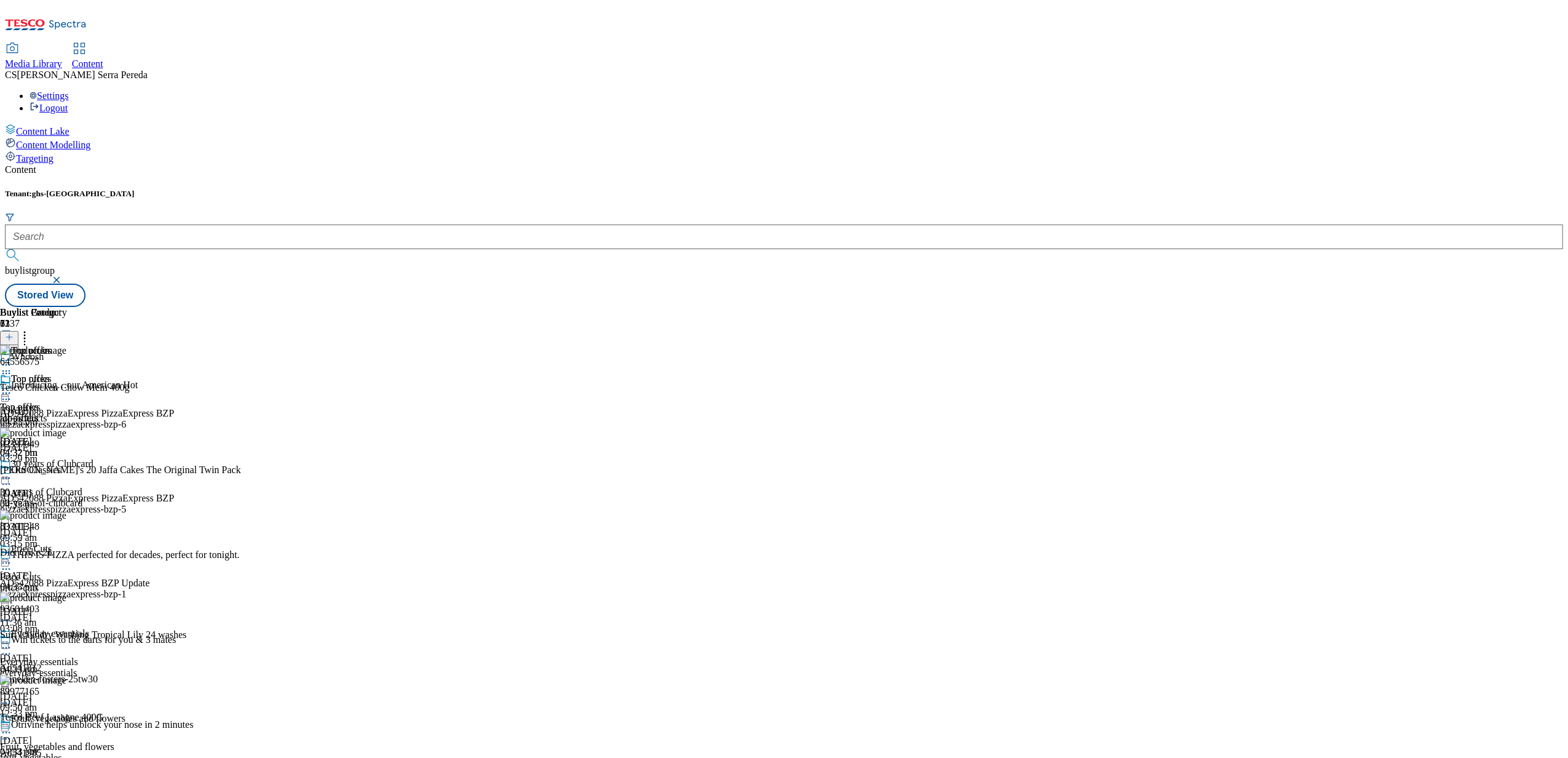
click at [12, 387] on icon at bounding box center [6, 393] width 12 height 12
click at [67, 472] on span "Preview" at bounding box center [53, 476] width 29 height 9
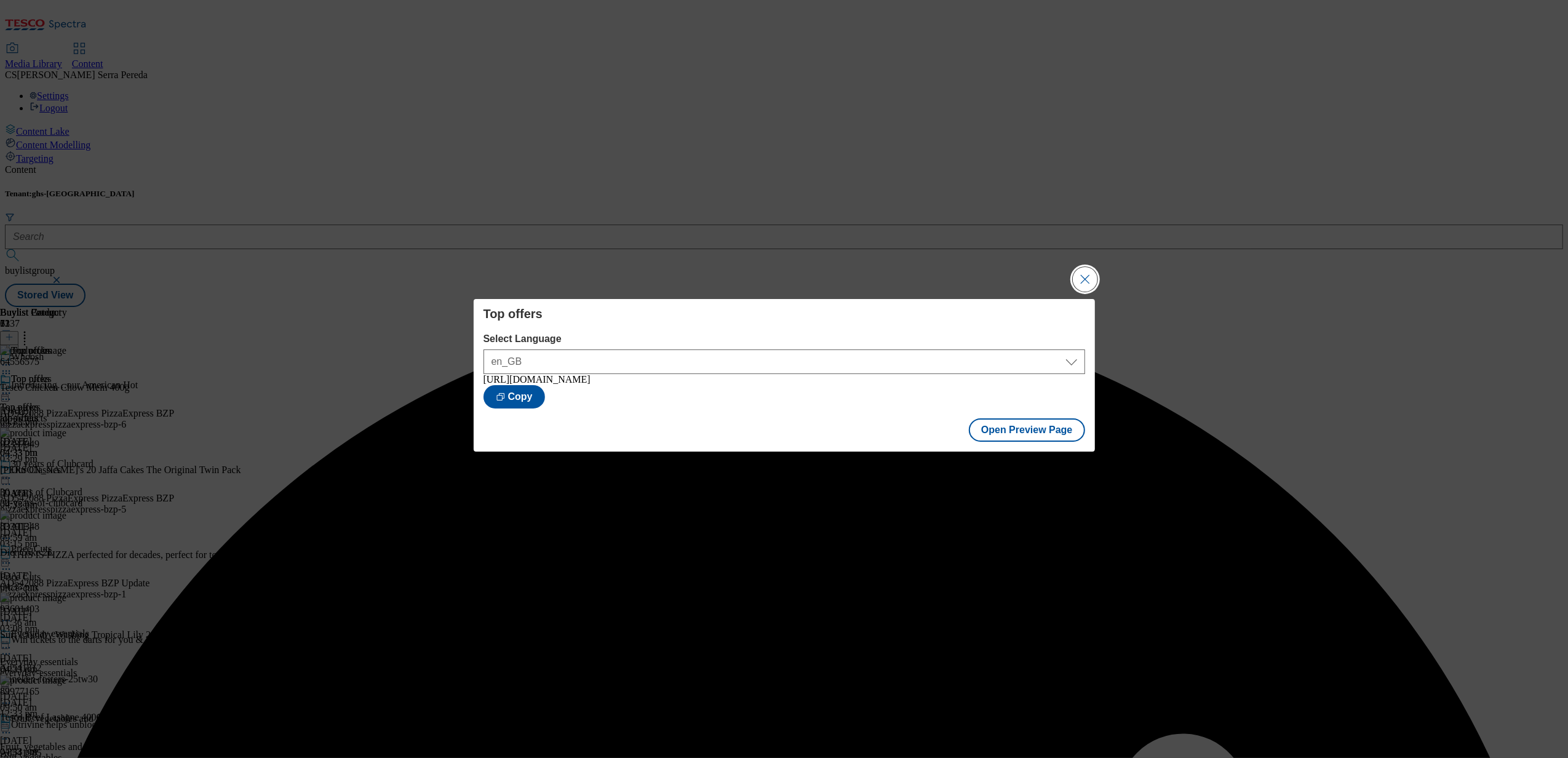
click at [1094, 273] on button "Close Modal" at bounding box center [1085, 279] width 25 height 25
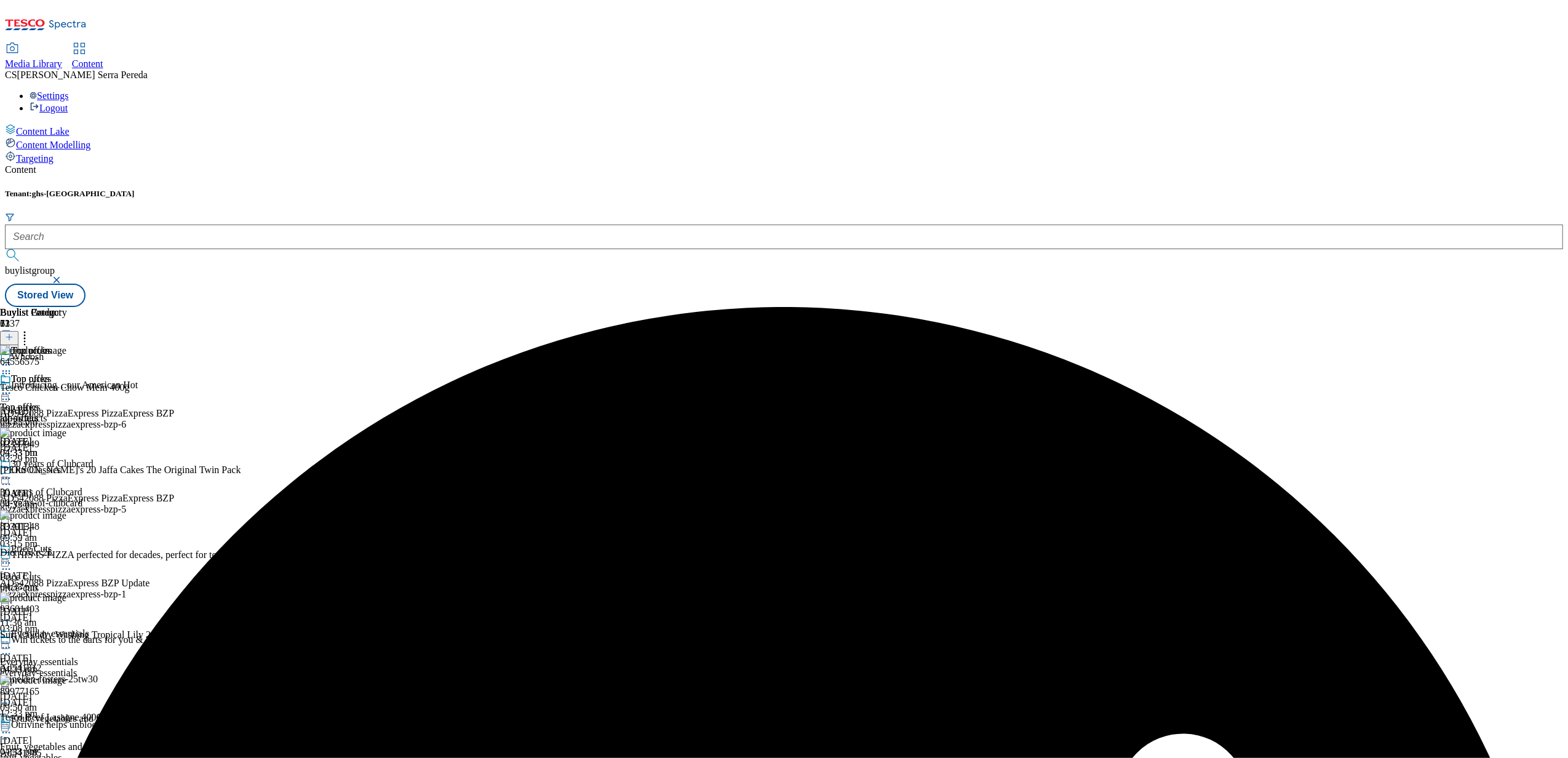
click at [12, 387] on icon at bounding box center [6, 393] width 12 height 12
click at [65, 514] on span "Publish" at bounding box center [51, 518] width 27 height 9
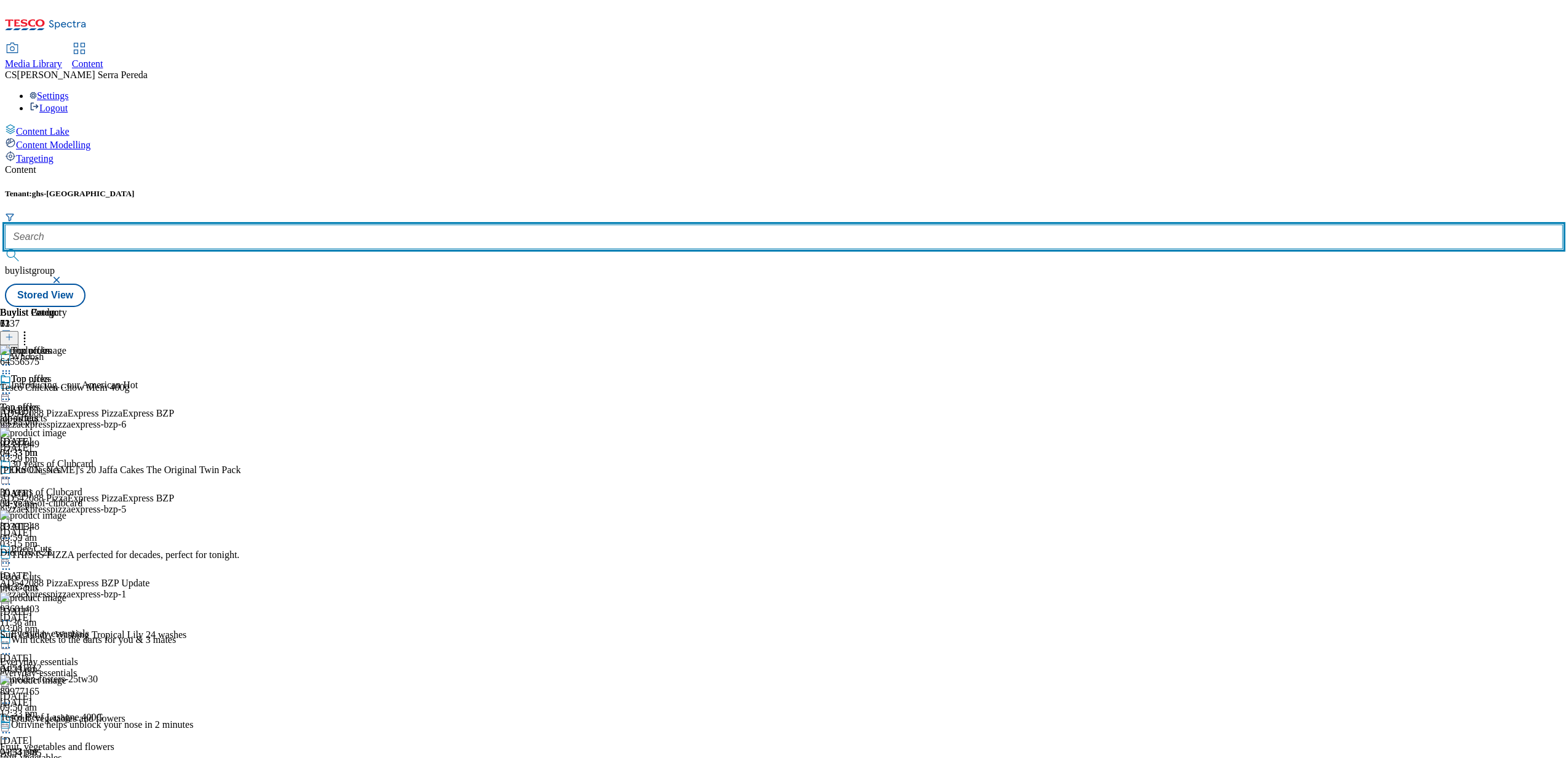
click at [259, 225] on input "text" at bounding box center [784, 237] width 1558 height 25
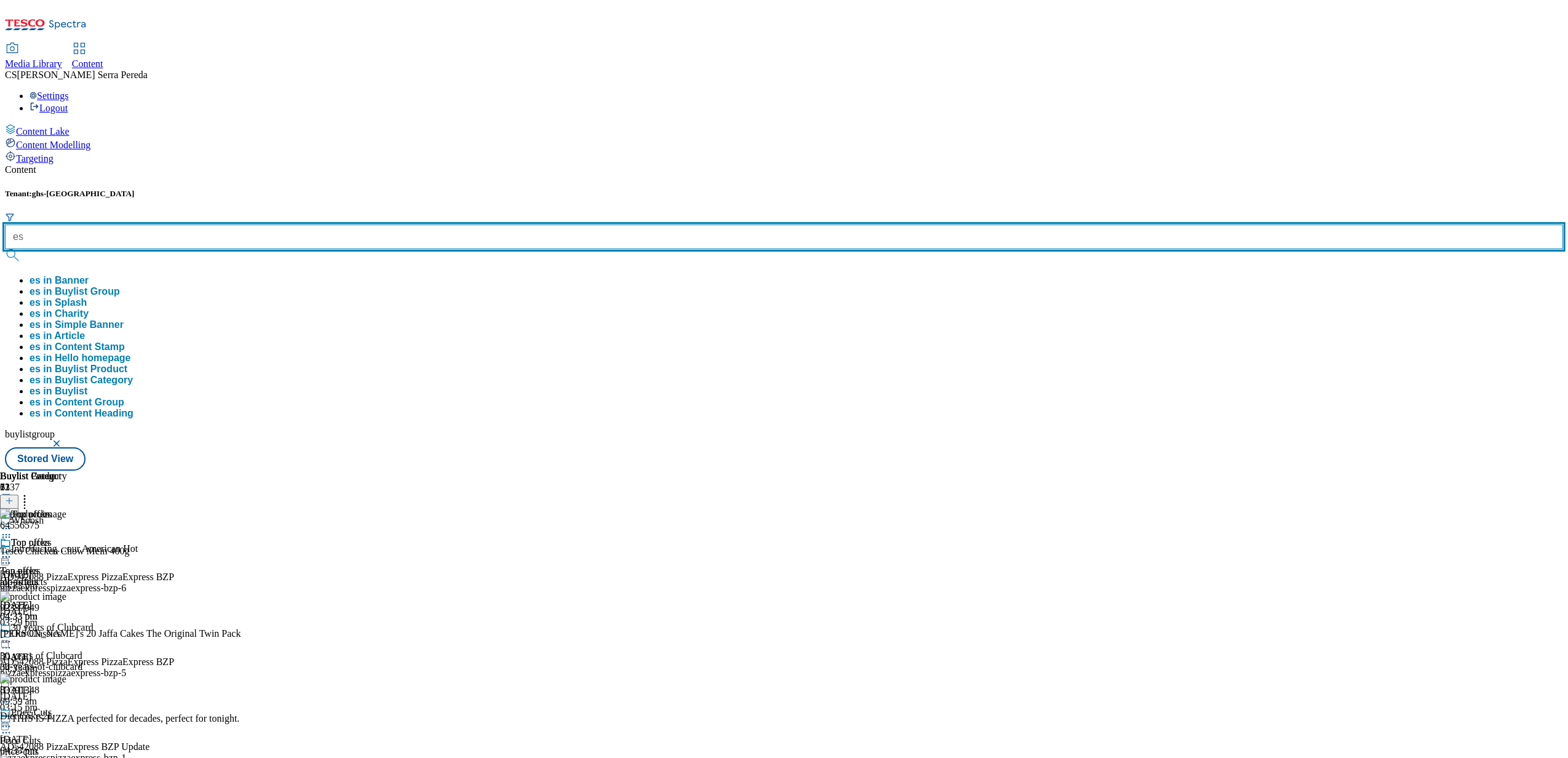
type input "e"
type input "special offers"
click at [5, 249] on button "submit" at bounding box center [13, 255] width 17 height 12
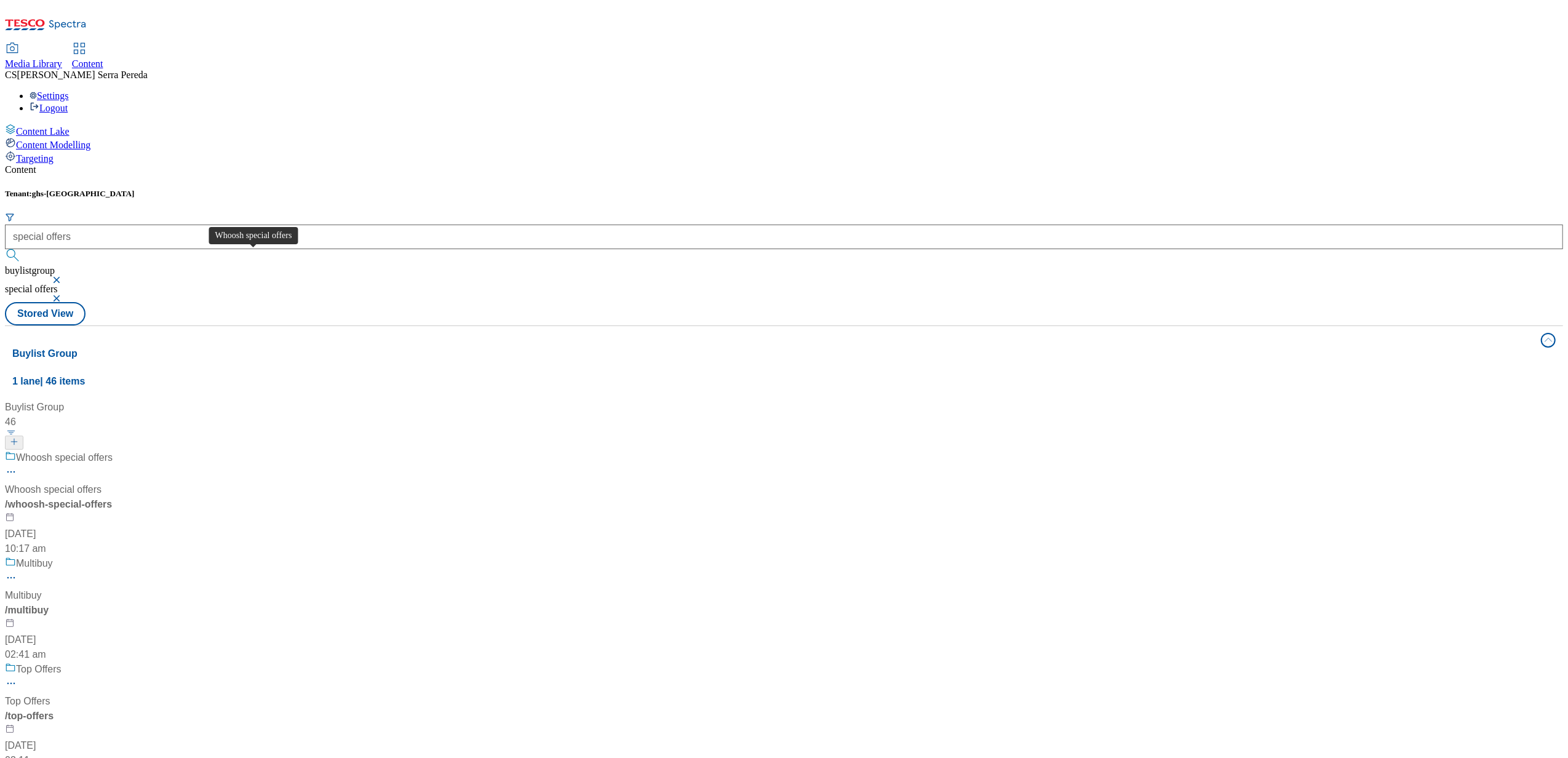
click at [113, 450] on span "Whoosh special offers" at bounding box center [64, 458] width 97 height 15
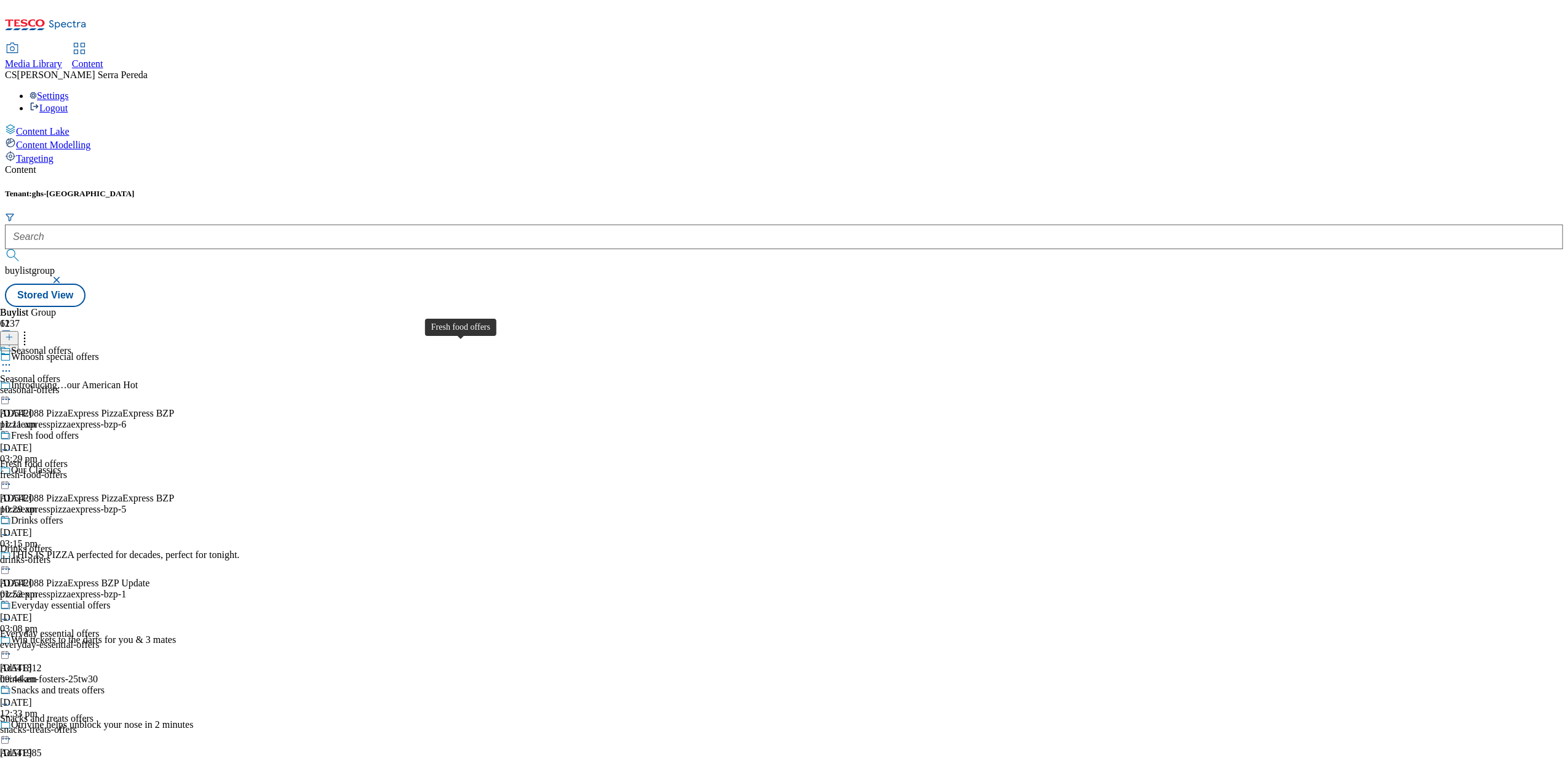
scroll to position [336, 0]
click at [210, 724] on div "snacks-treats-offers" at bounding box center [105, 730] width 210 height 11
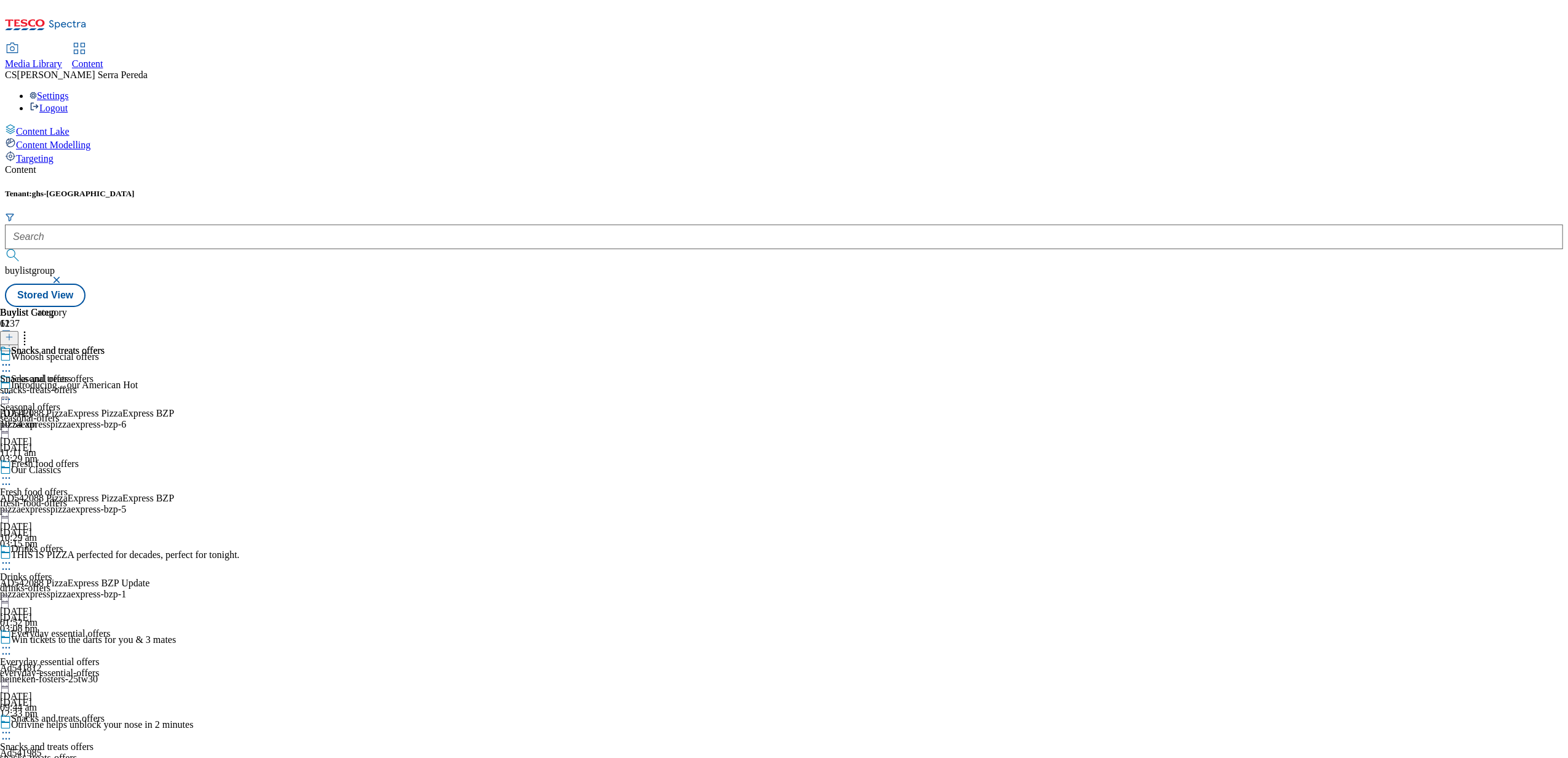
click at [12, 359] on icon at bounding box center [6, 365] width 12 height 12
click at [78, 500] on span "Un-publish" at bounding box center [58, 504] width 39 height 9
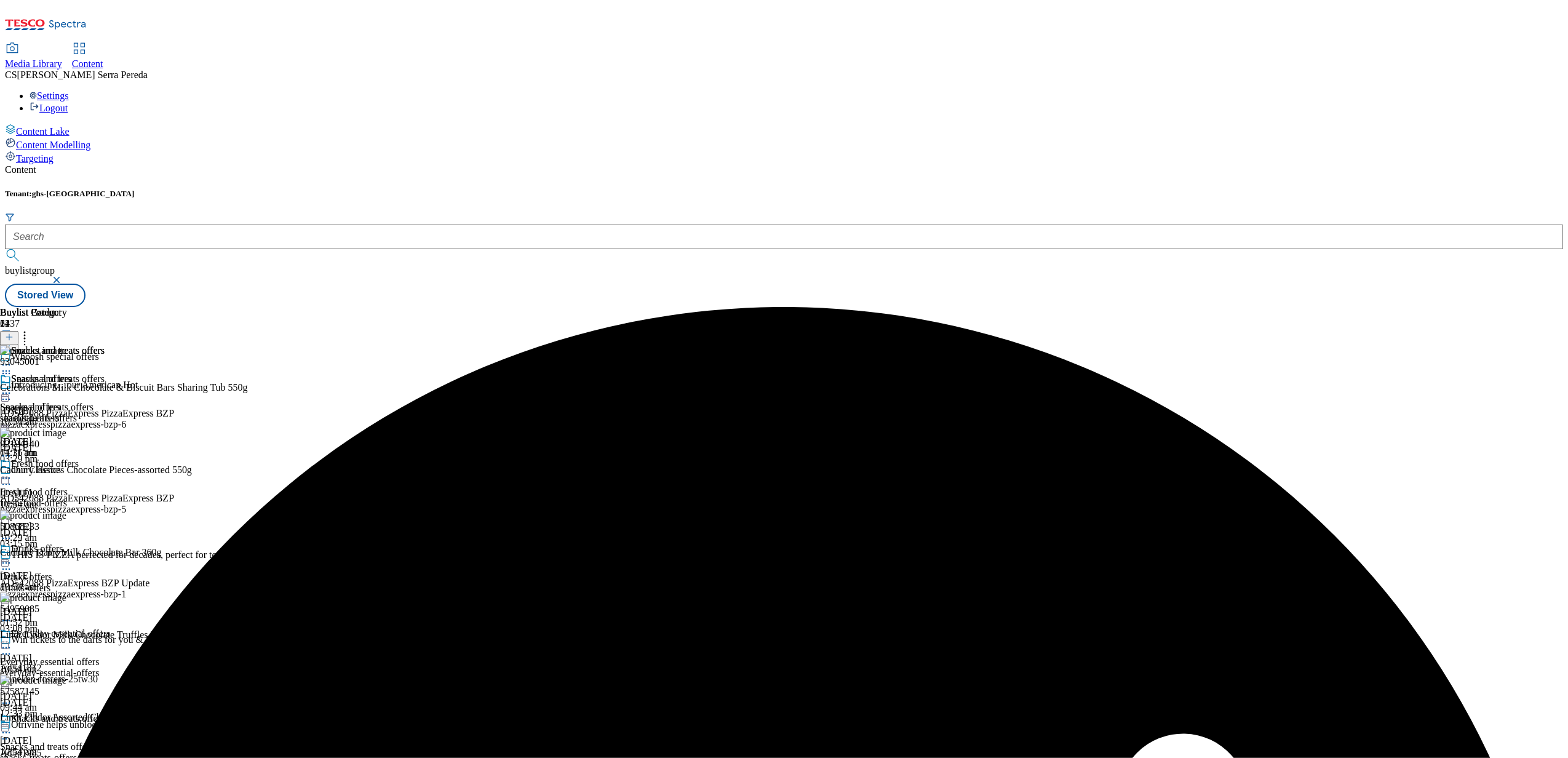
click at [104, 374] on div "Snacks and treats offers" at bounding box center [52, 387] width 104 height 28
click at [12, 387] on icon at bounding box center [6, 393] width 12 height 12
click at [80, 485] on span "Un-preview" at bounding box center [59, 490] width 41 height 9
click at [31, 330] on icon at bounding box center [25, 336] width 12 height 12
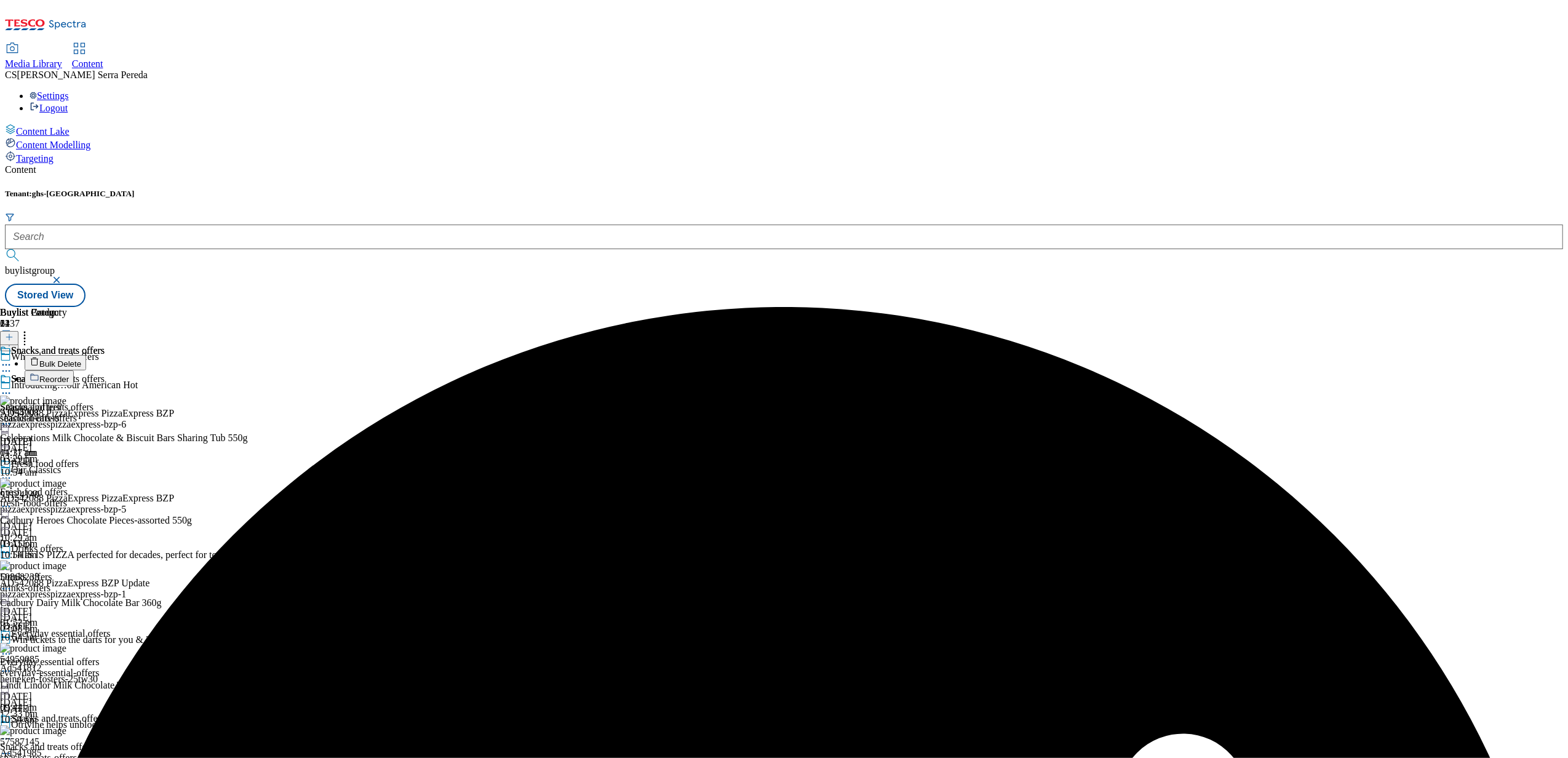
click at [86, 355] on button "Bulk Delete" at bounding box center [56, 363] width 62 height 15
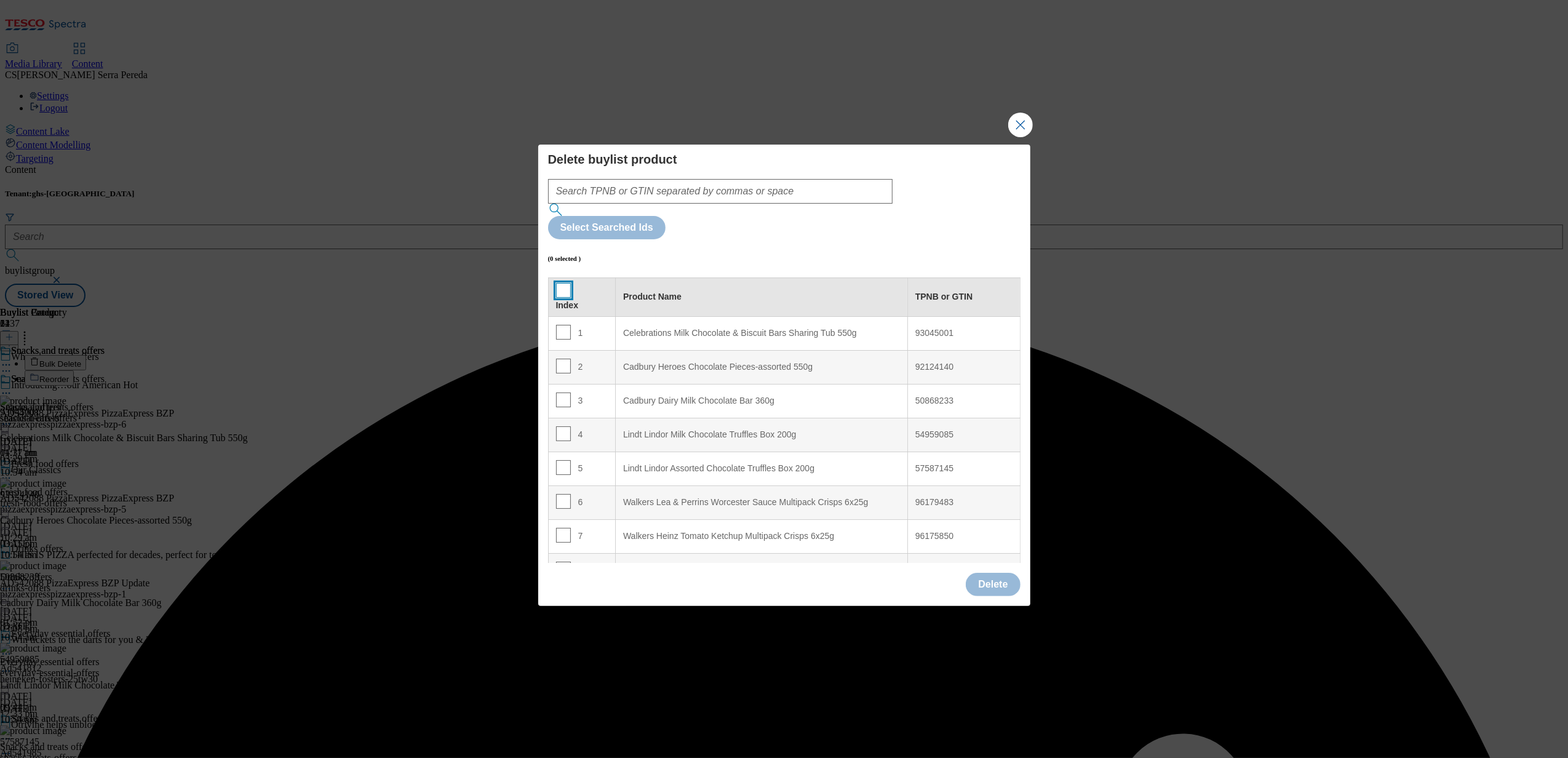
click at [560, 283] on input "Modal" at bounding box center [563, 290] width 15 height 15
checkbox input "true"
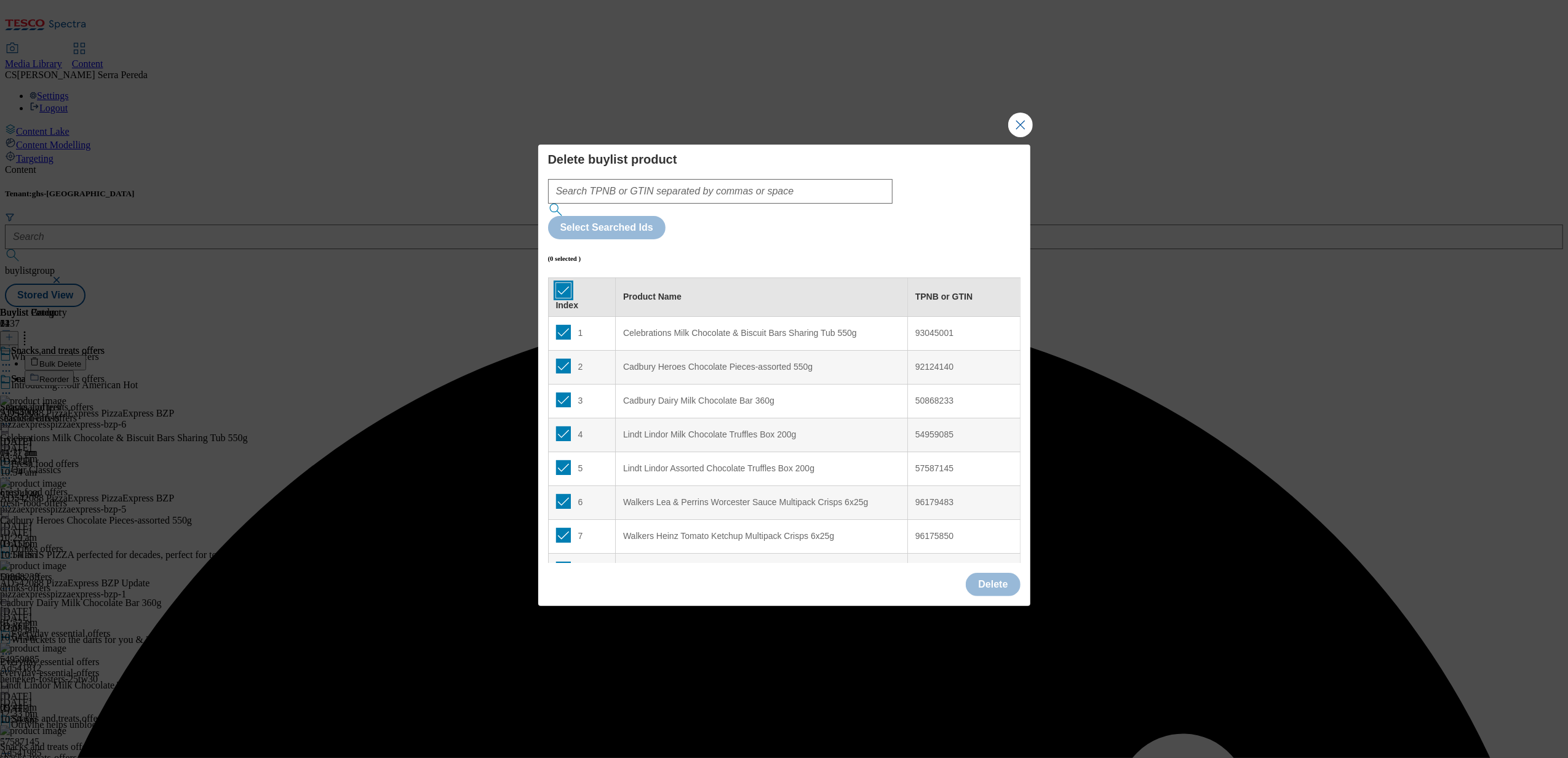
checkbox input "true"
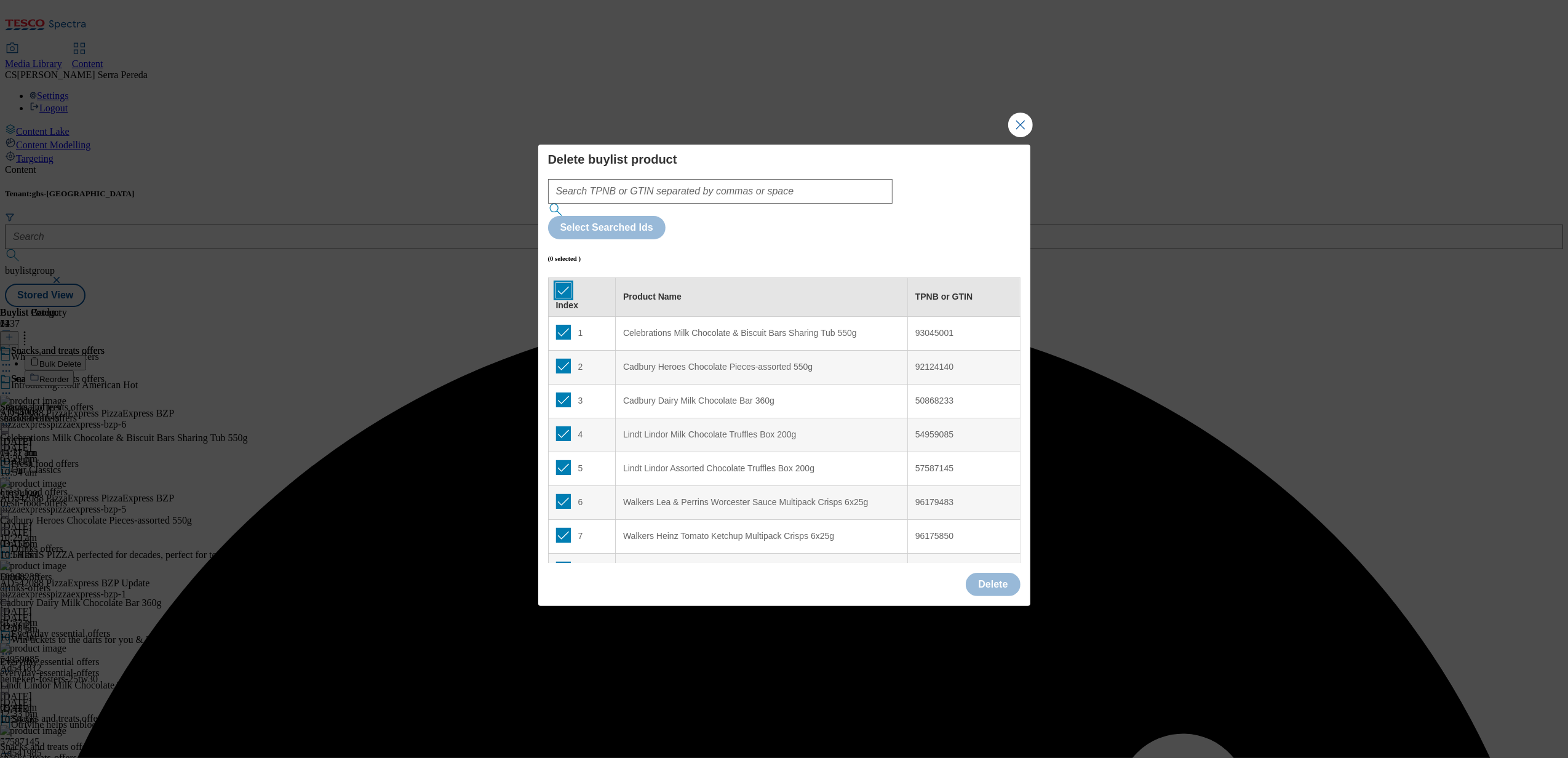
checkbox input "true"
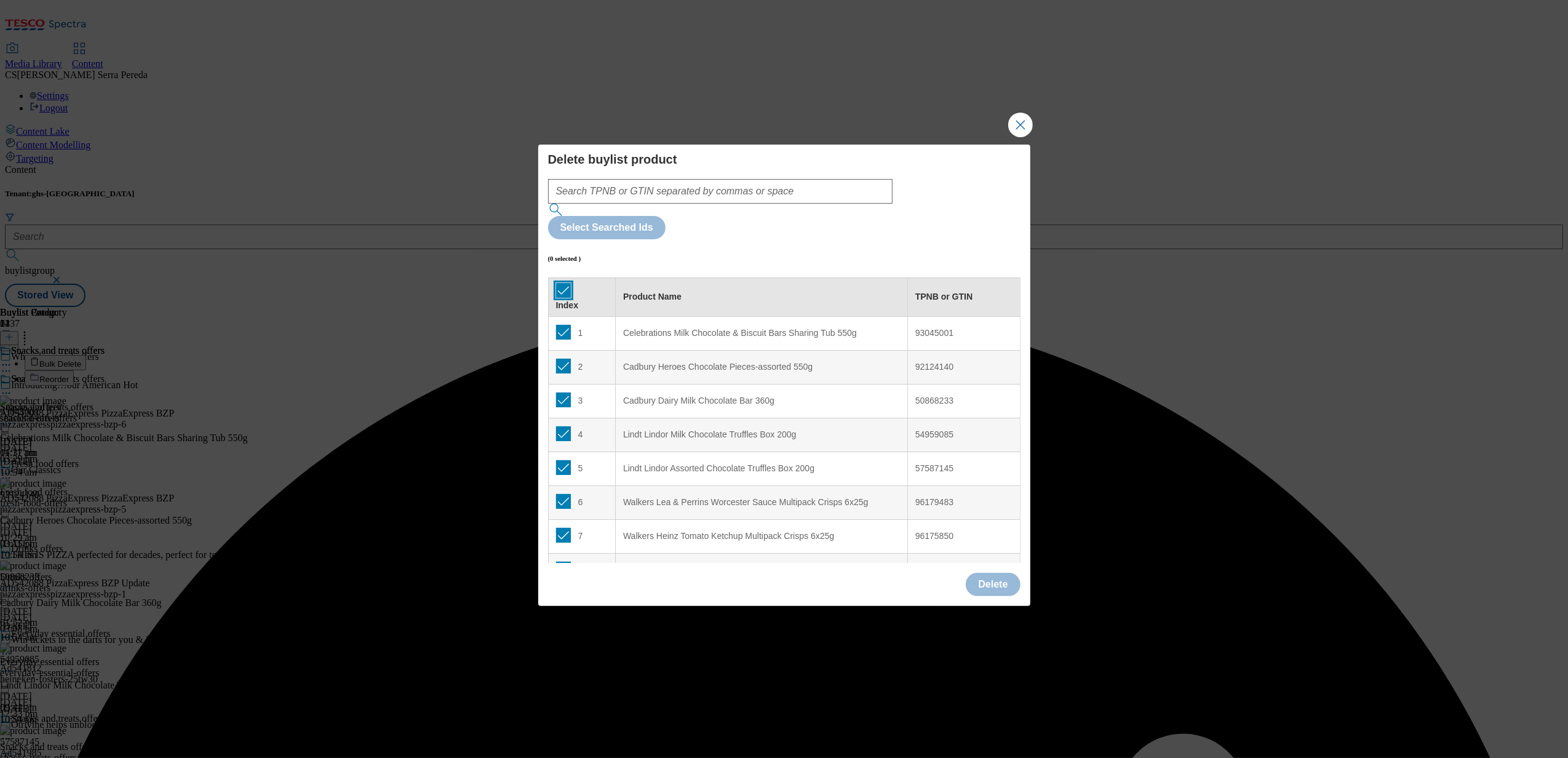
checkbox input "true"
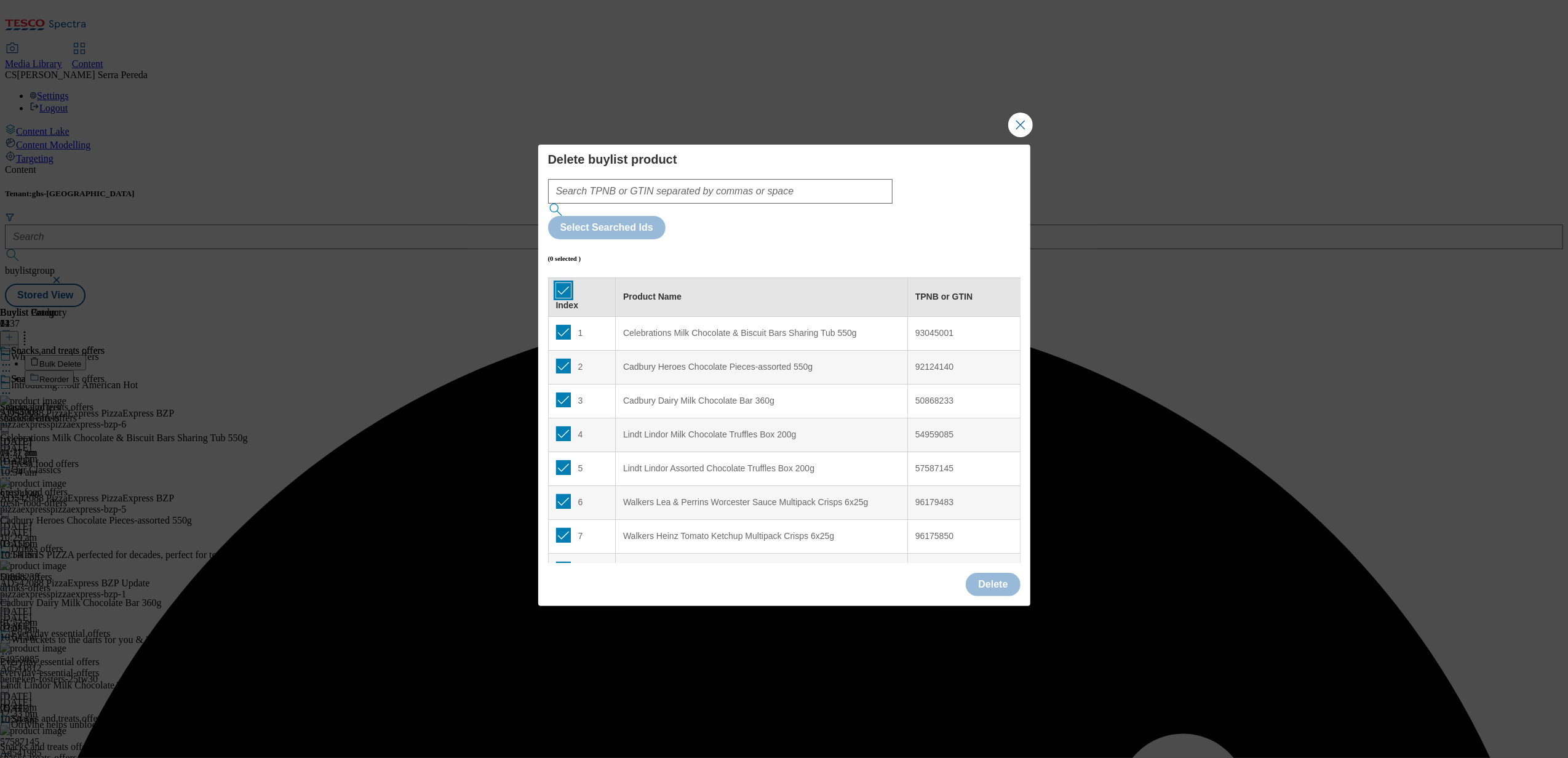
checkbox input "true"
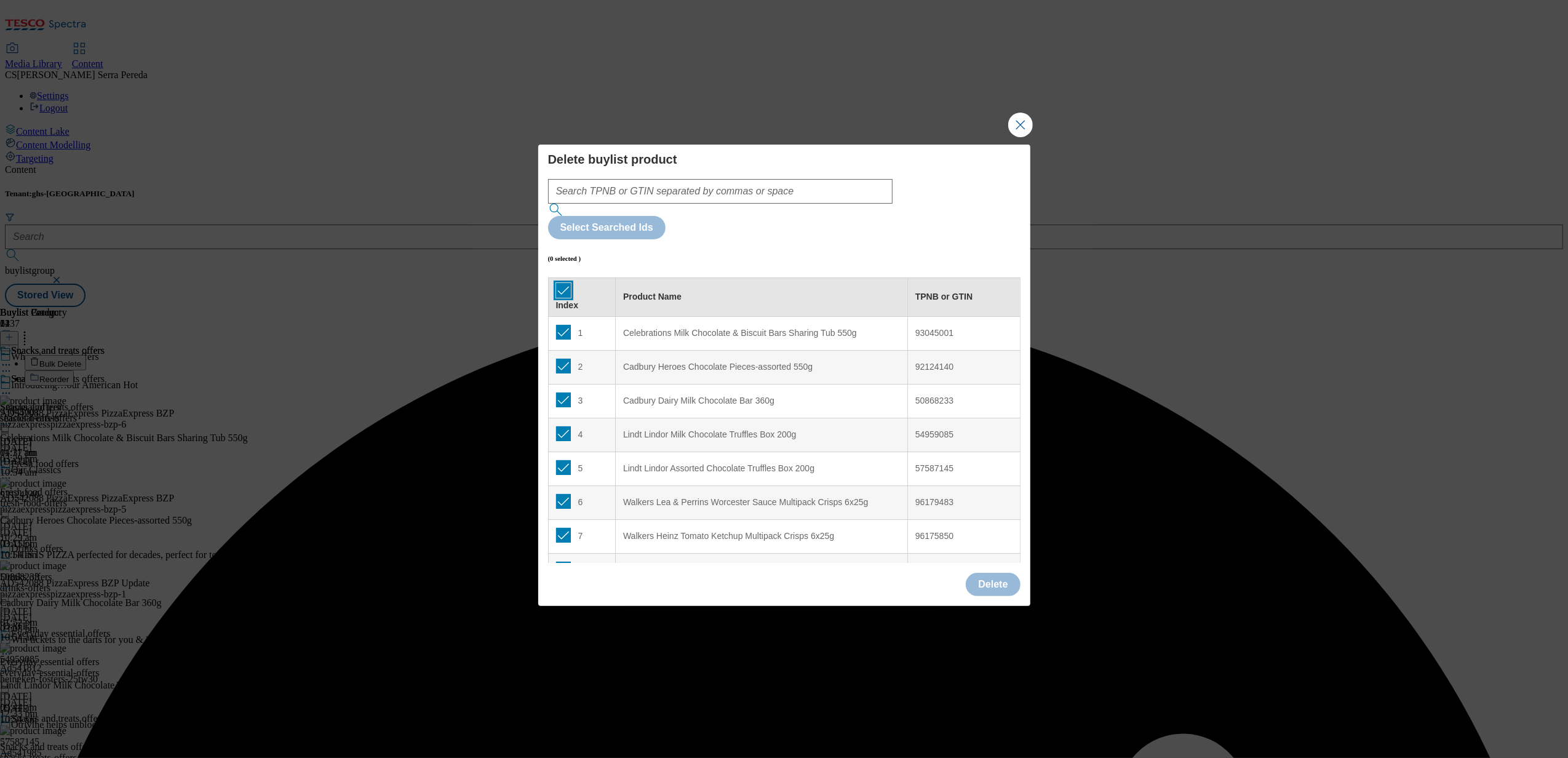
checkbox input "true"
click at [562, 325] on input "Modal" at bounding box center [563, 332] width 15 height 15
checkbox input "false"
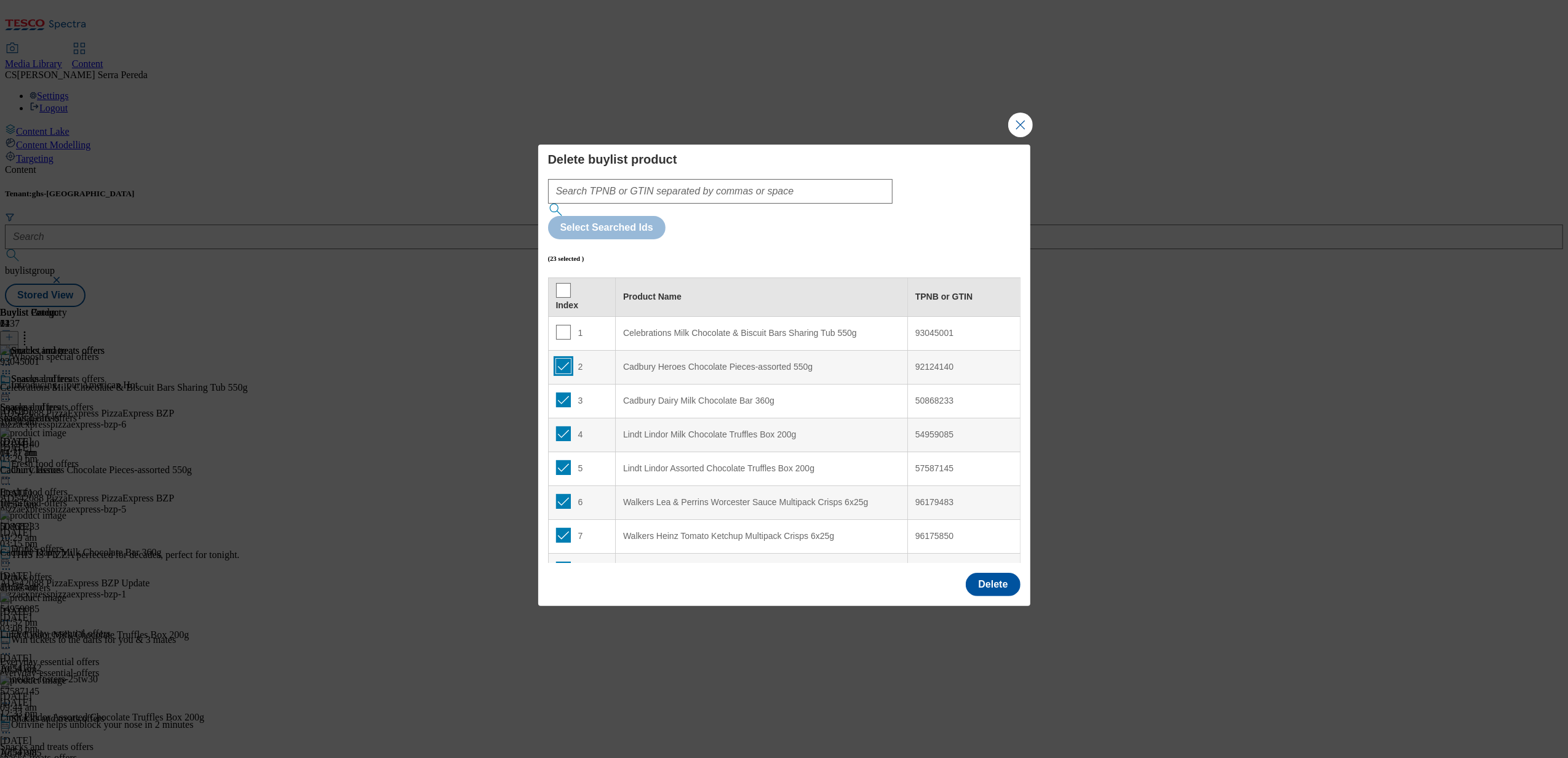
click at [560, 359] on input "Modal" at bounding box center [563, 367] width 15 height 15
checkbox input "false"
click at [562, 393] on input "Modal" at bounding box center [563, 400] width 15 height 15
checkbox input "false"
click at [994, 573] on button "Delete" at bounding box center [992, 585] width 54 height 23
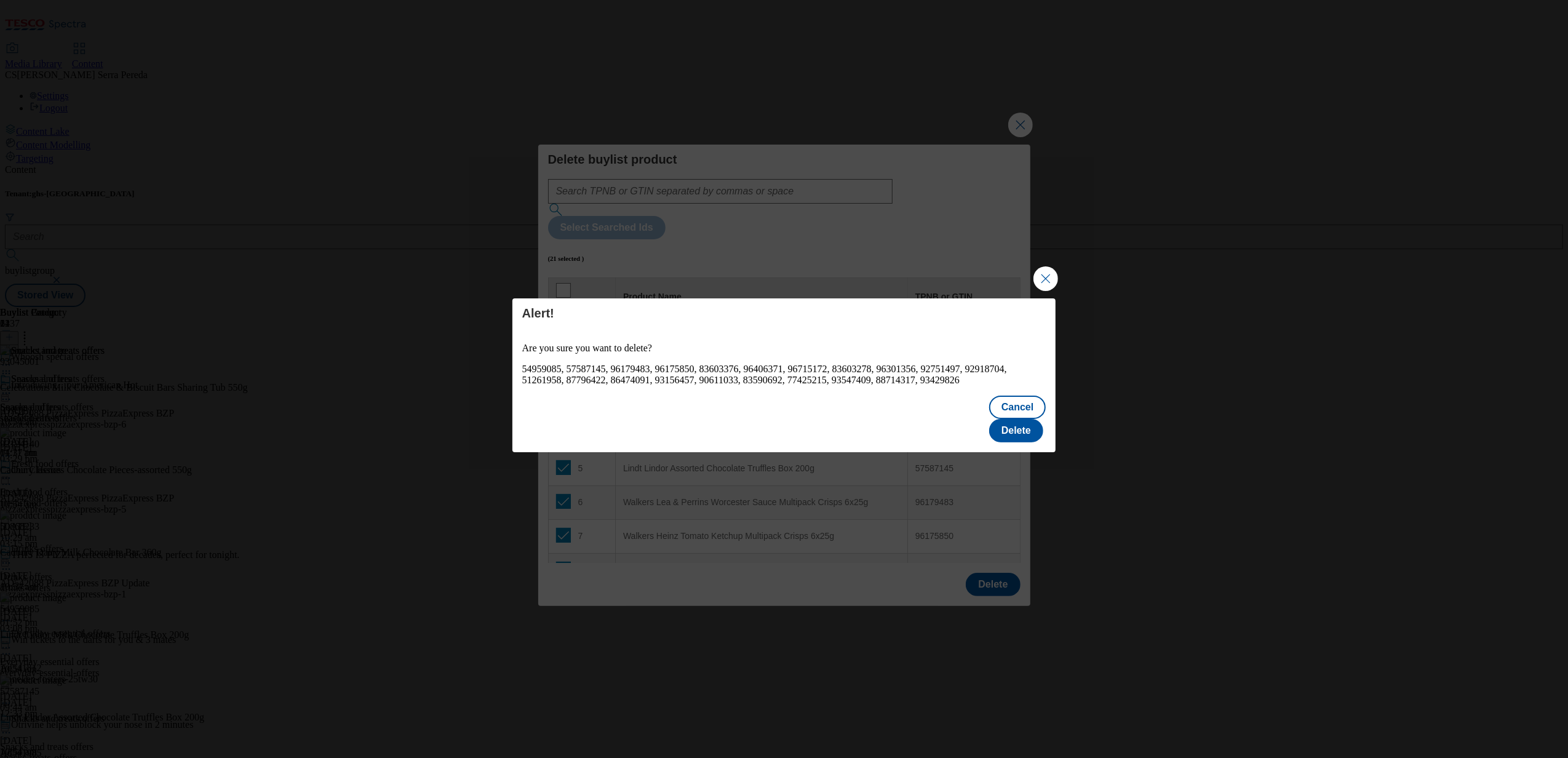
click at [1026, 389] on div "Alert! Are you sure you want to delete? 54959085, 57587145, 96179483, 96175850,…" at bounding box center [784, 343] width 543 height 90
click at [1024, 422] on button "Delete" at bounding box center [1016, 430] width 54 height 23
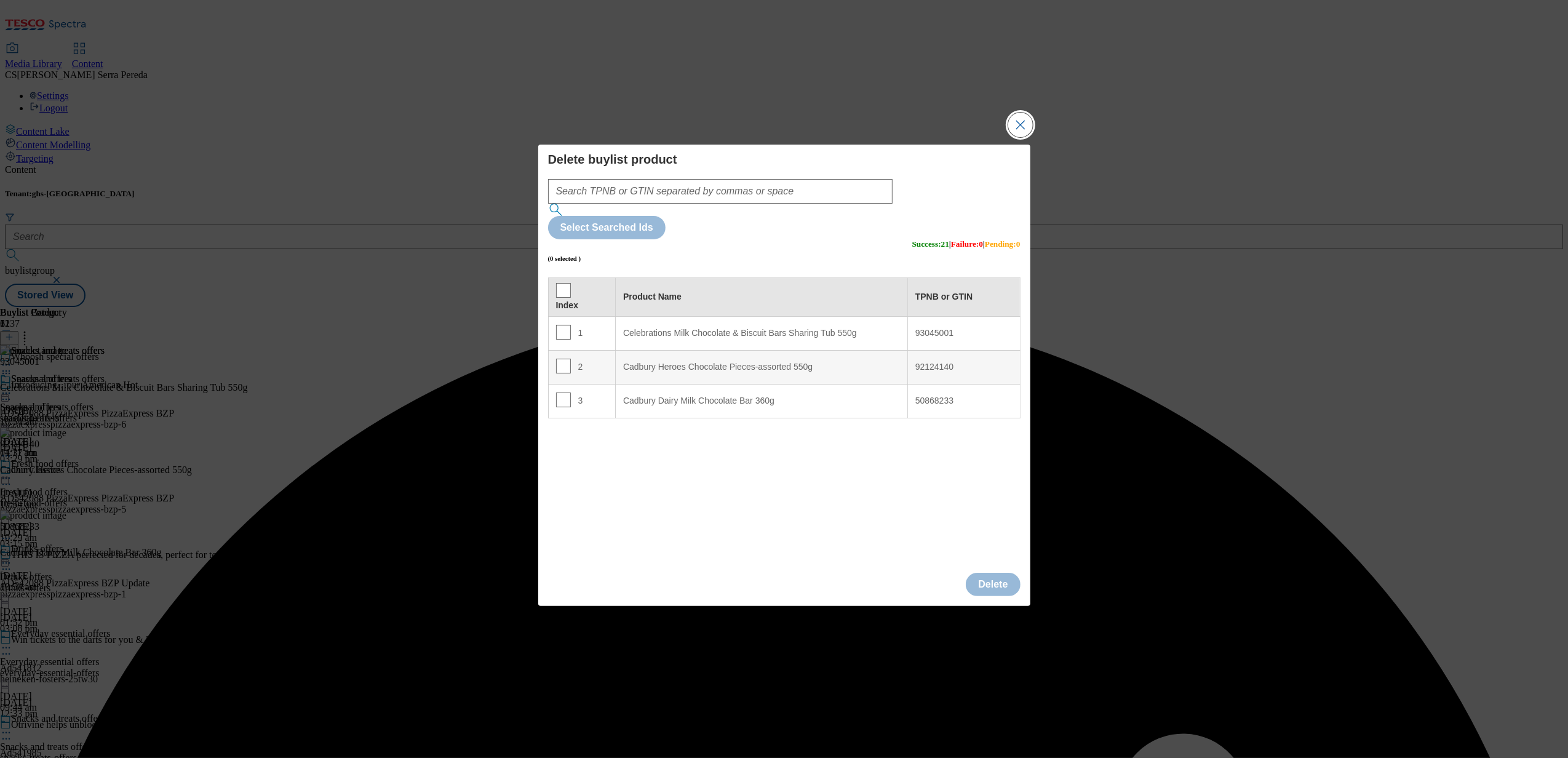
click at [1017, 137] on button "Close Modal" at bounding box center [1020, 125] width 25 height 25
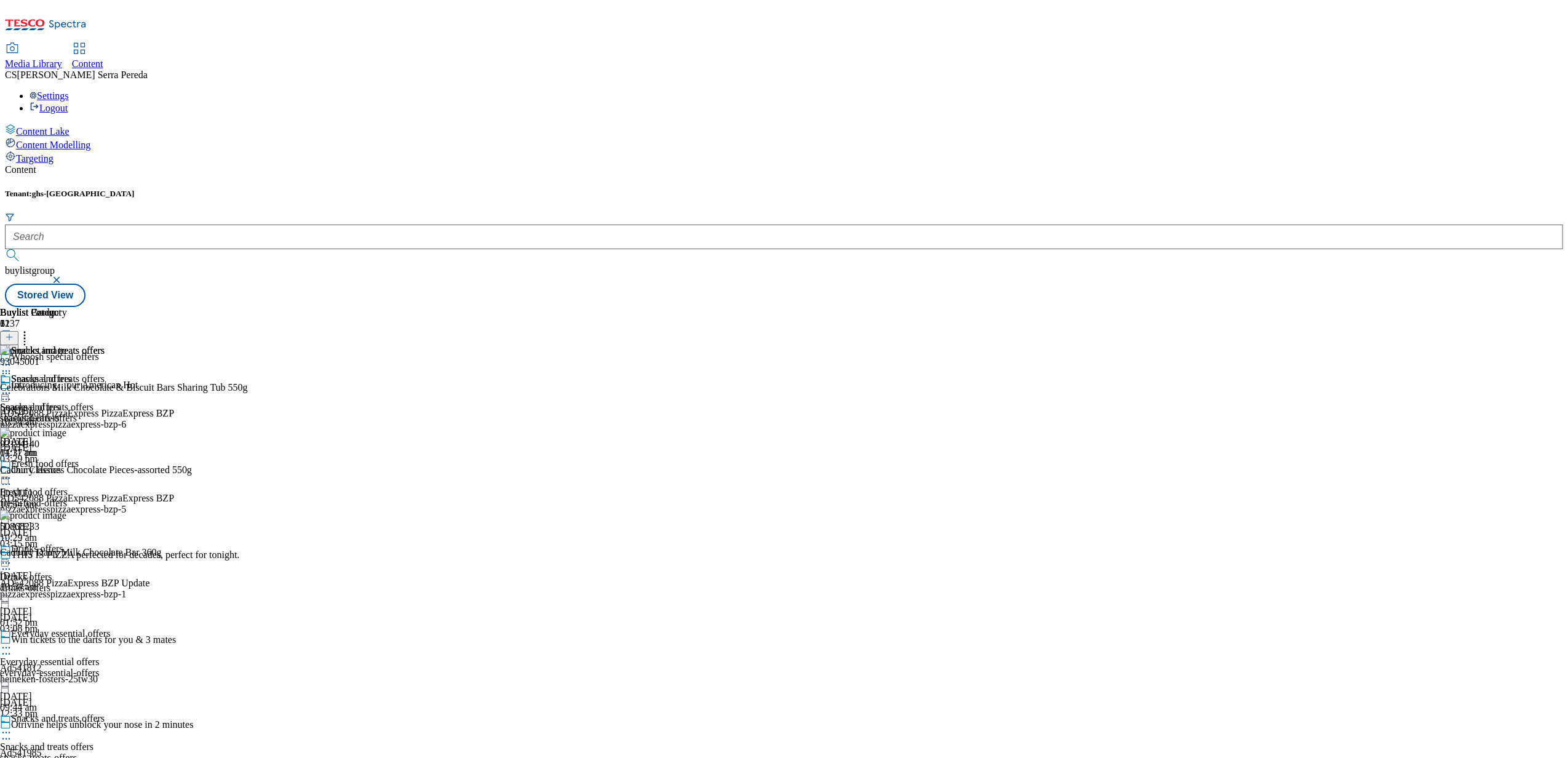
click at [12, 337] on line at bounding box center [9, 337] width 6 height 0
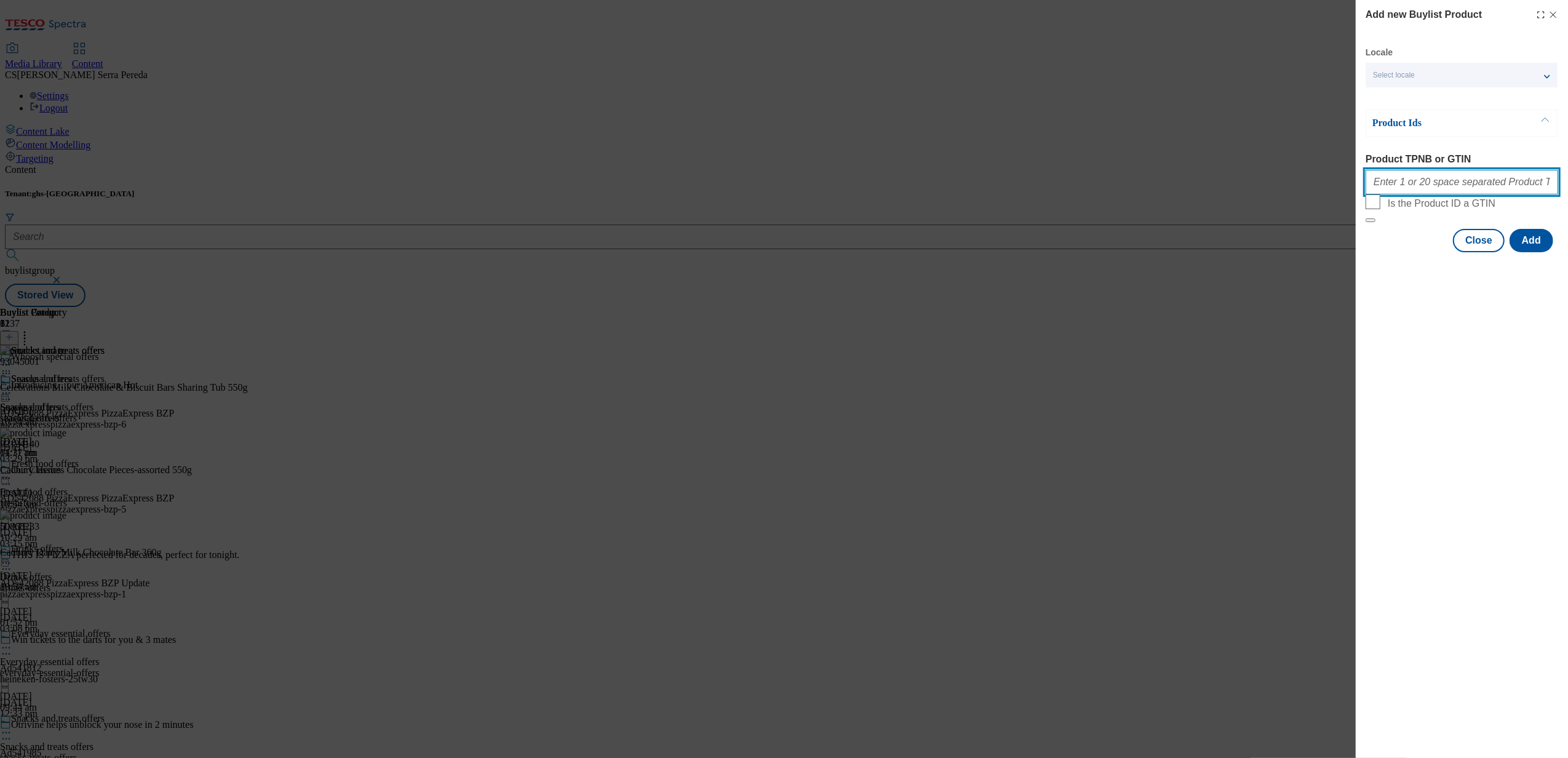
click at [1448, 180] on input "Product TPNB or GTIN" at bounding box center [1462, 182] width 193 height 25
paste input "88721717 86731530 93156457 88714317 86474091 93429826 85433493 96242863 9629958…"
type input "88721717 86731530 93156457 88714317 86474091 93429826 85433493 96242863 9629958…"
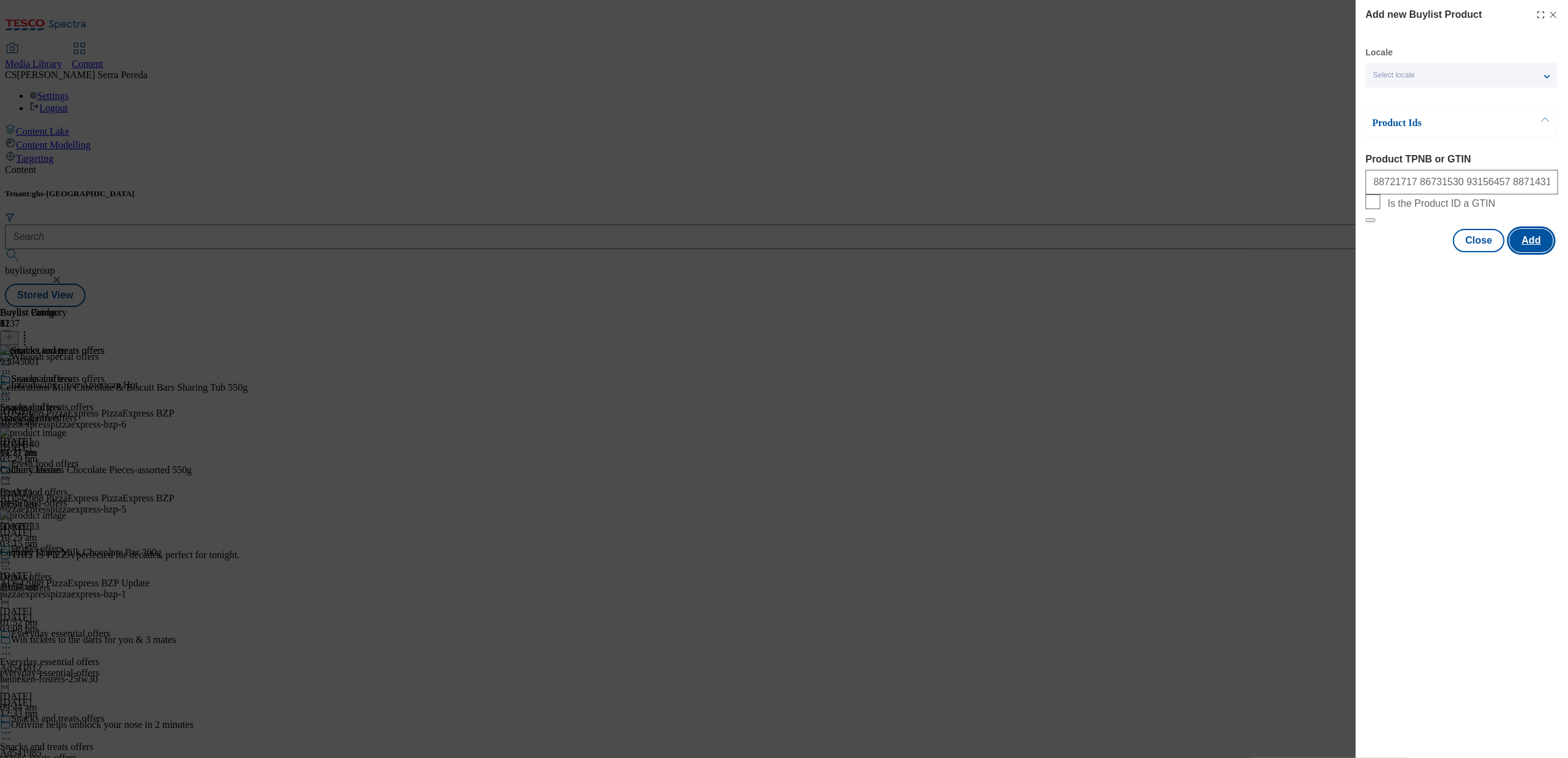
click at [1536, 253] on button "Add" at bounding box center [1532, 240] width 44 height 23
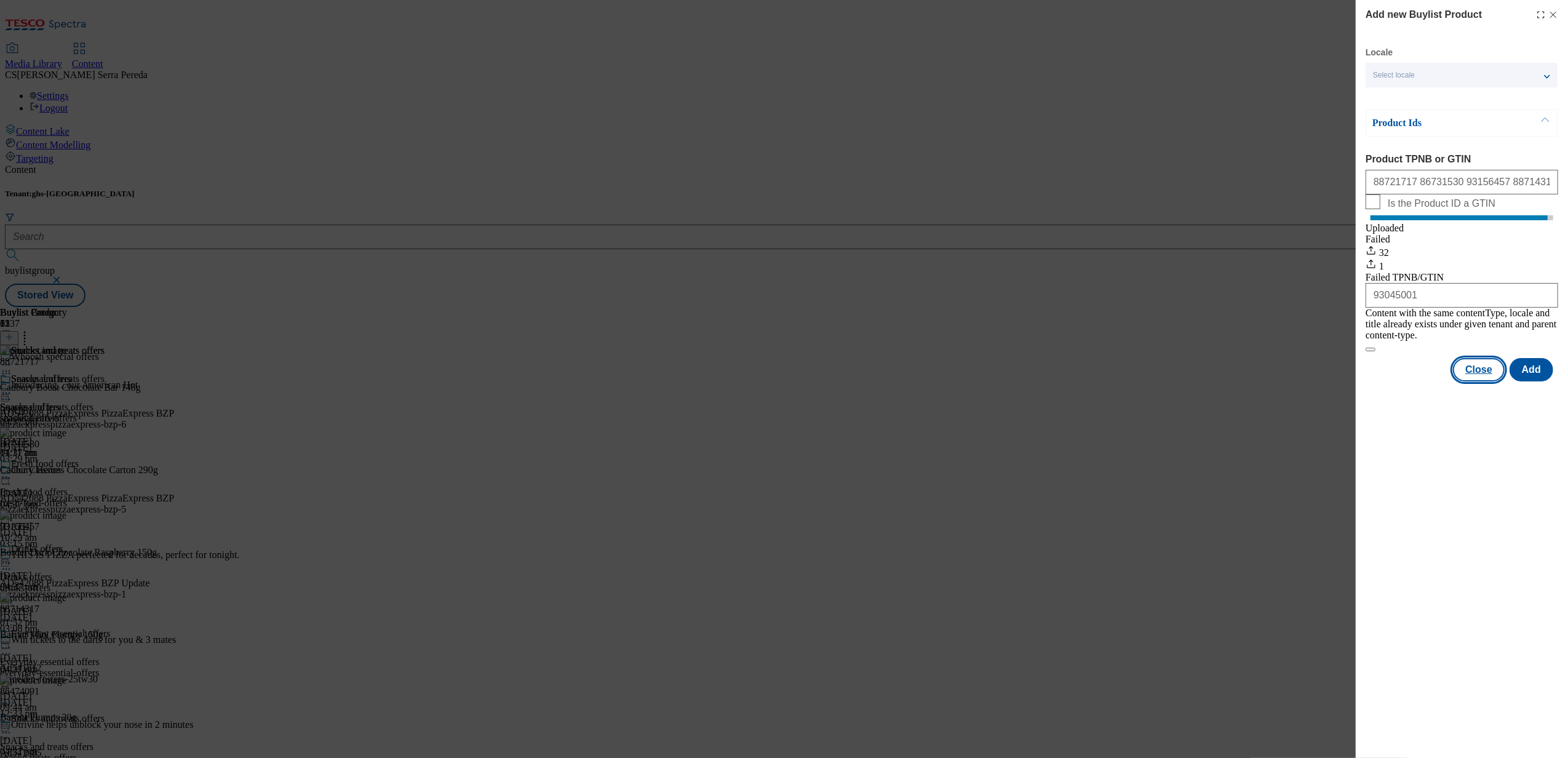
click at [1482, 379] on button "Close" at bounding box center [1478, 370] width 51 height 23
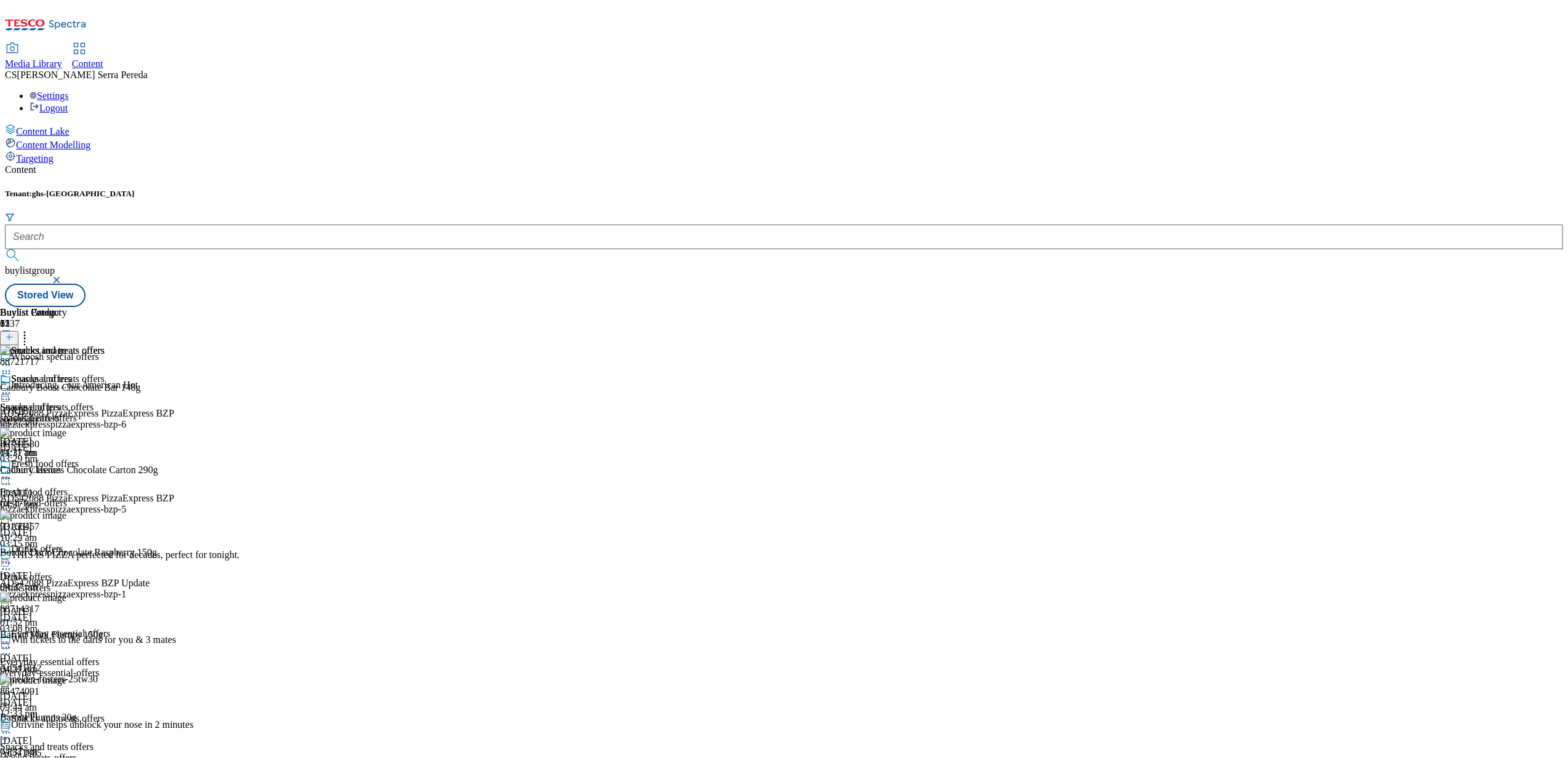
click at [31, 330] on icon at bounding box center [25, 336] width 12 height 12
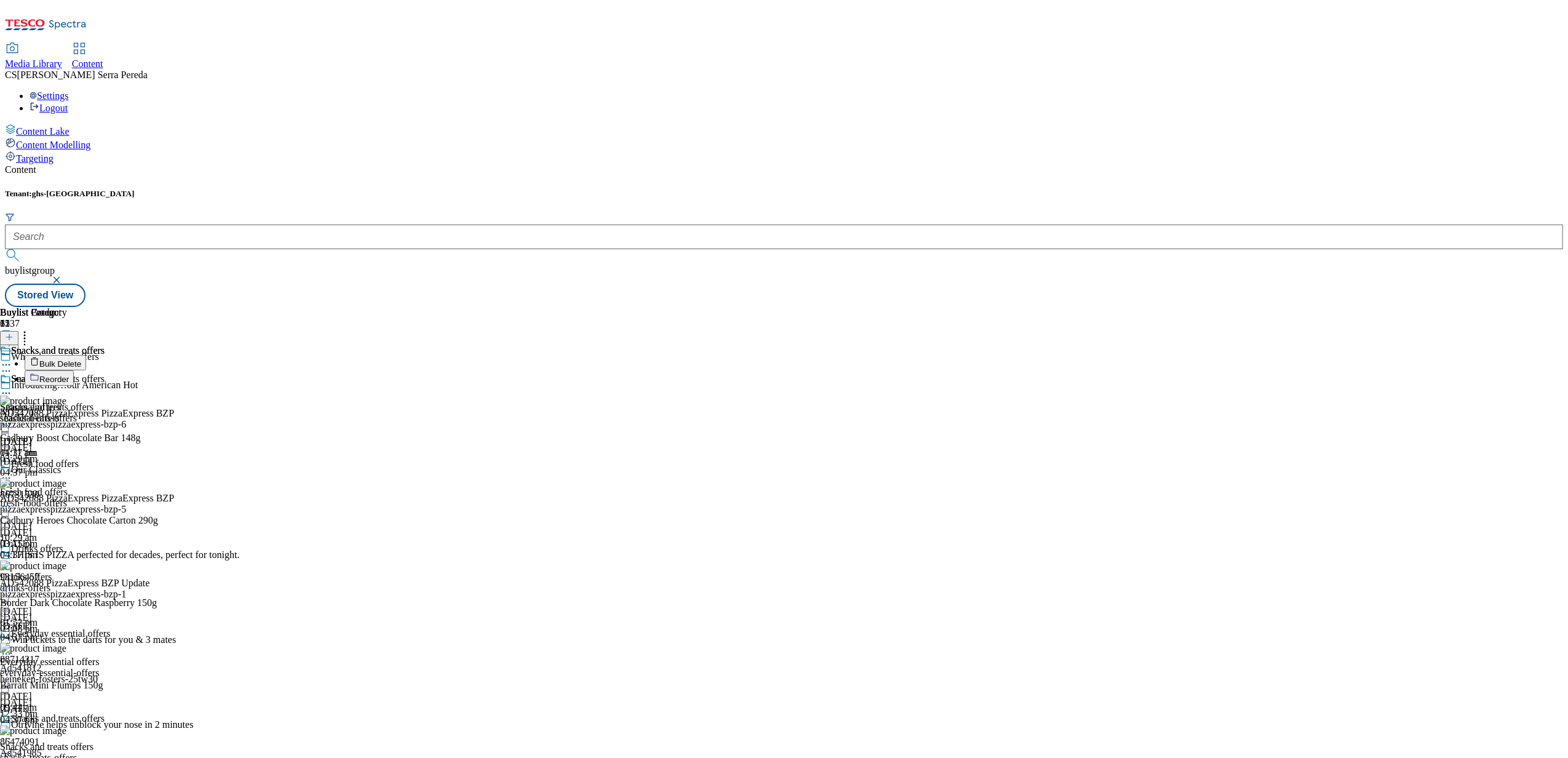
click at [69, 375] on span "Reorder" at bounding box center [54, 379] width 30 height 9
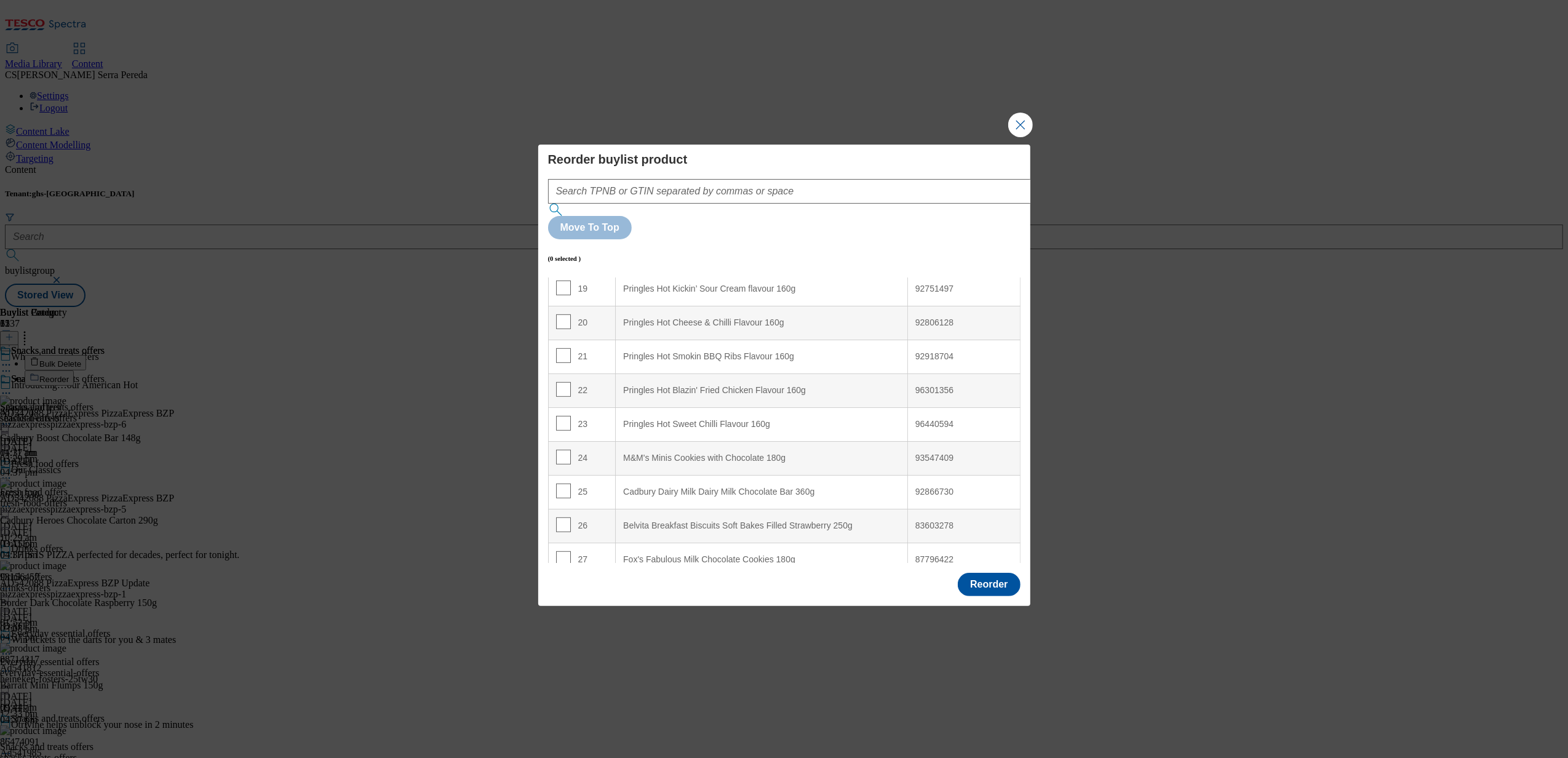
scroll to position [934, 0]
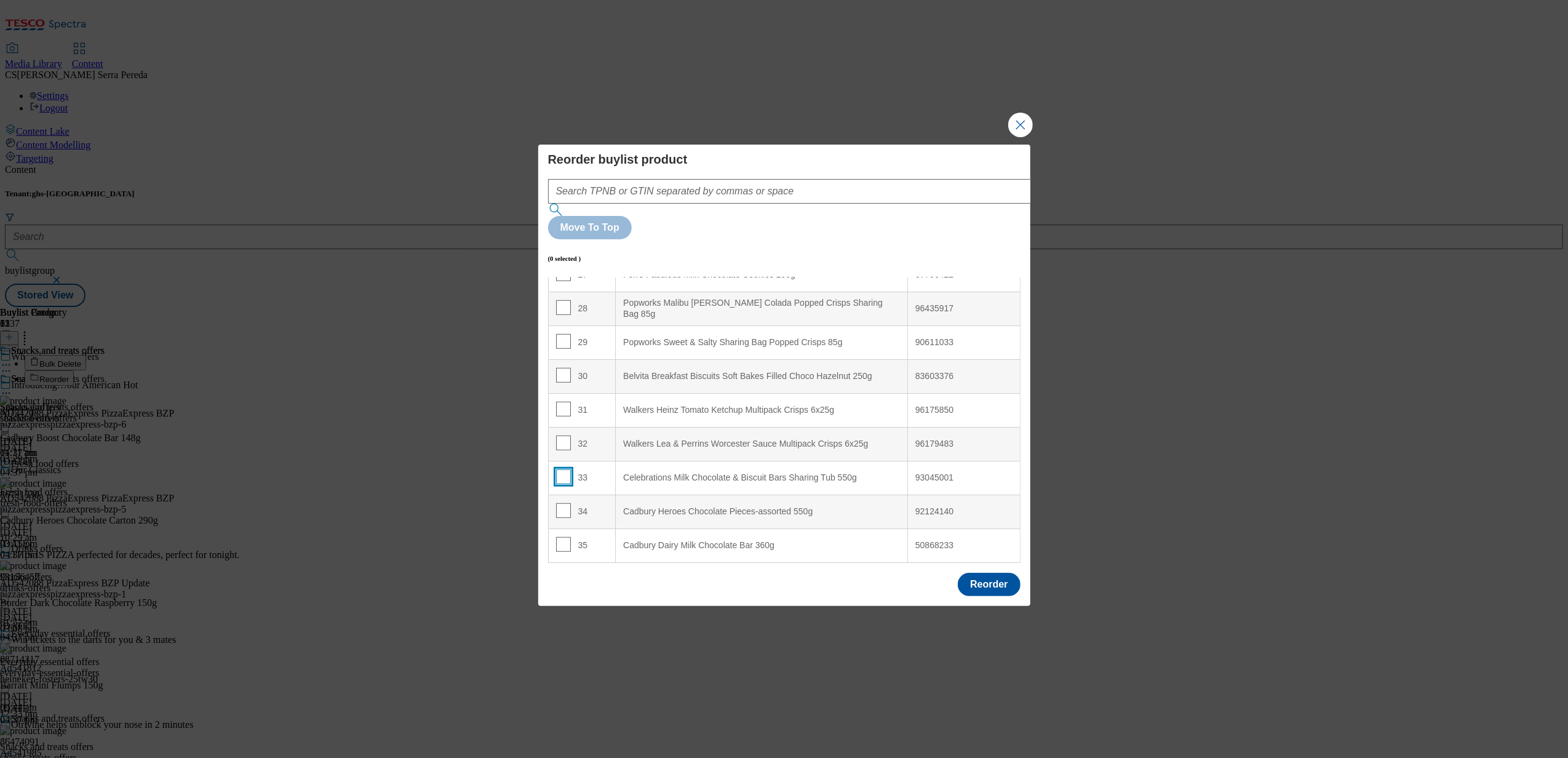
click at [563, 470] on input "Modal" at bounding box center [563, 477] width 15 height 15
checkbox input "true"
click at [565, 495] on td "34" at bounding box center [582, 512] width 68 height 34
click at [563, 461] on td "33" at bounding box center [582, 477] width 68 height 34
click at [561, 503] on input "Modal" at bounding box center [563, 511] width 15 height 15
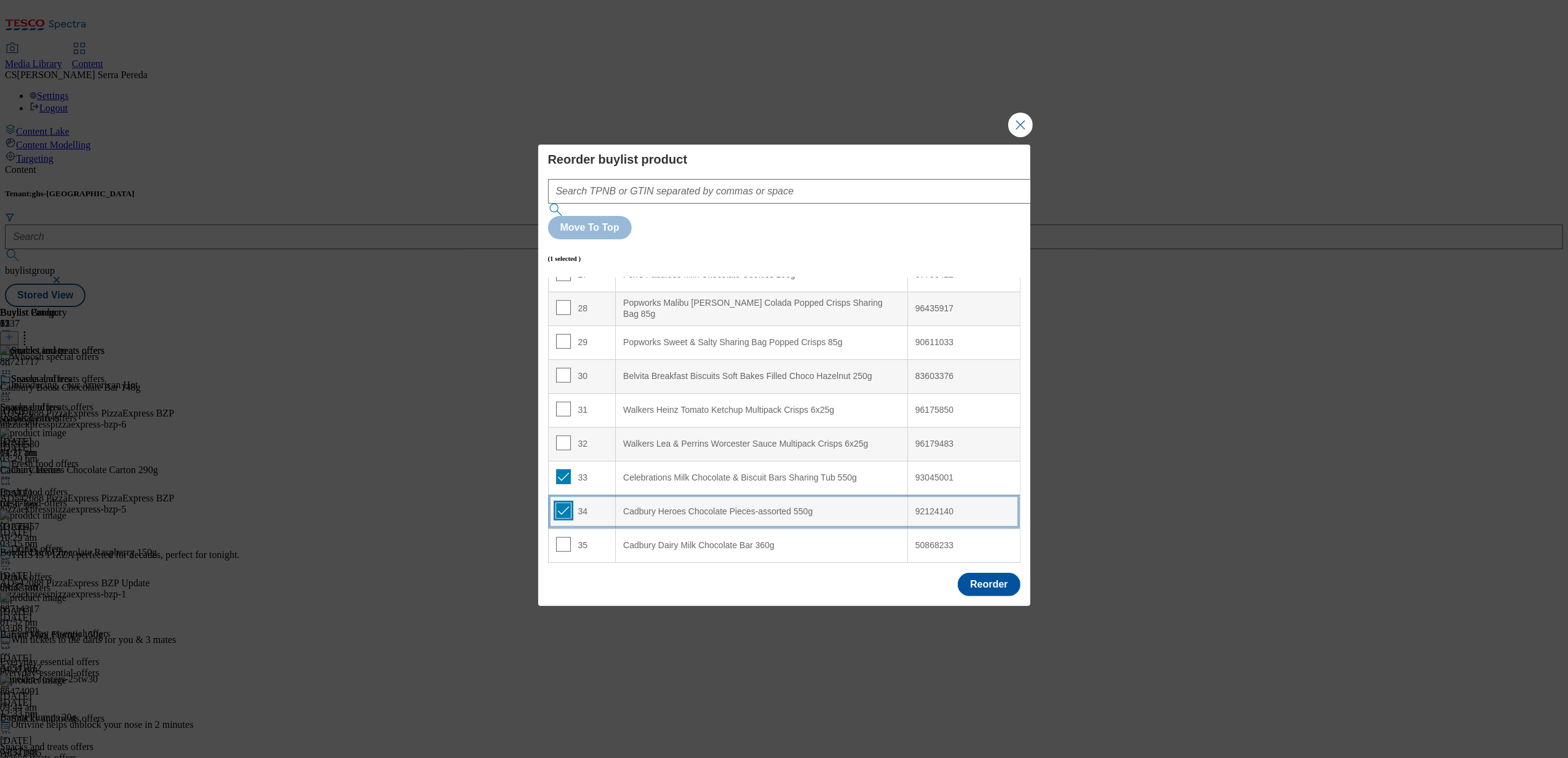
checkbox input "true"
click at [561, 529] on td "35" at bounding box center [582, 545] width 68 height 34
click at [565, 470] on input "Modal" at bounding box center [563, 477] width 15 height 15
checkbox input "true"
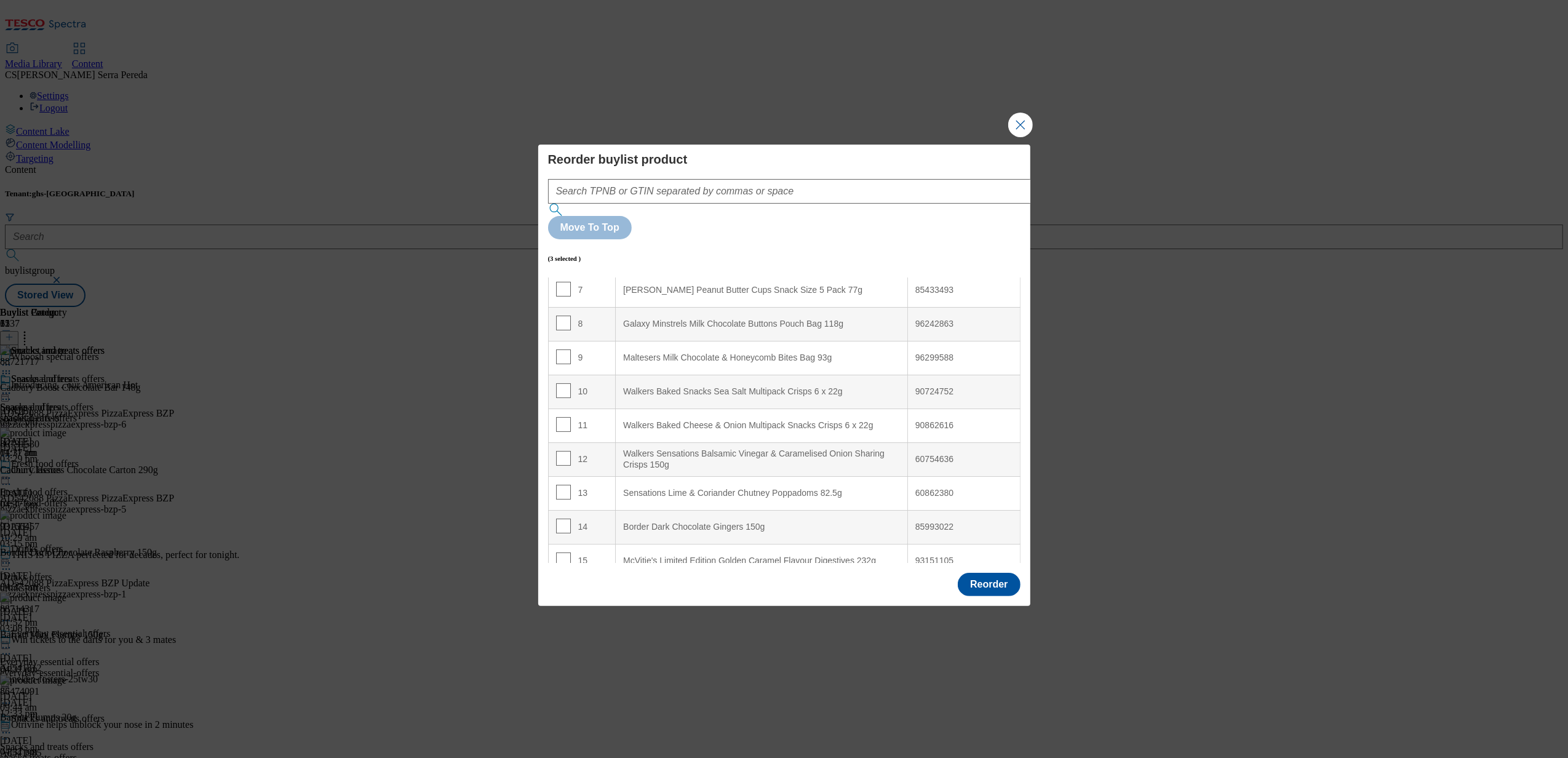
scroll to position [0, 0]
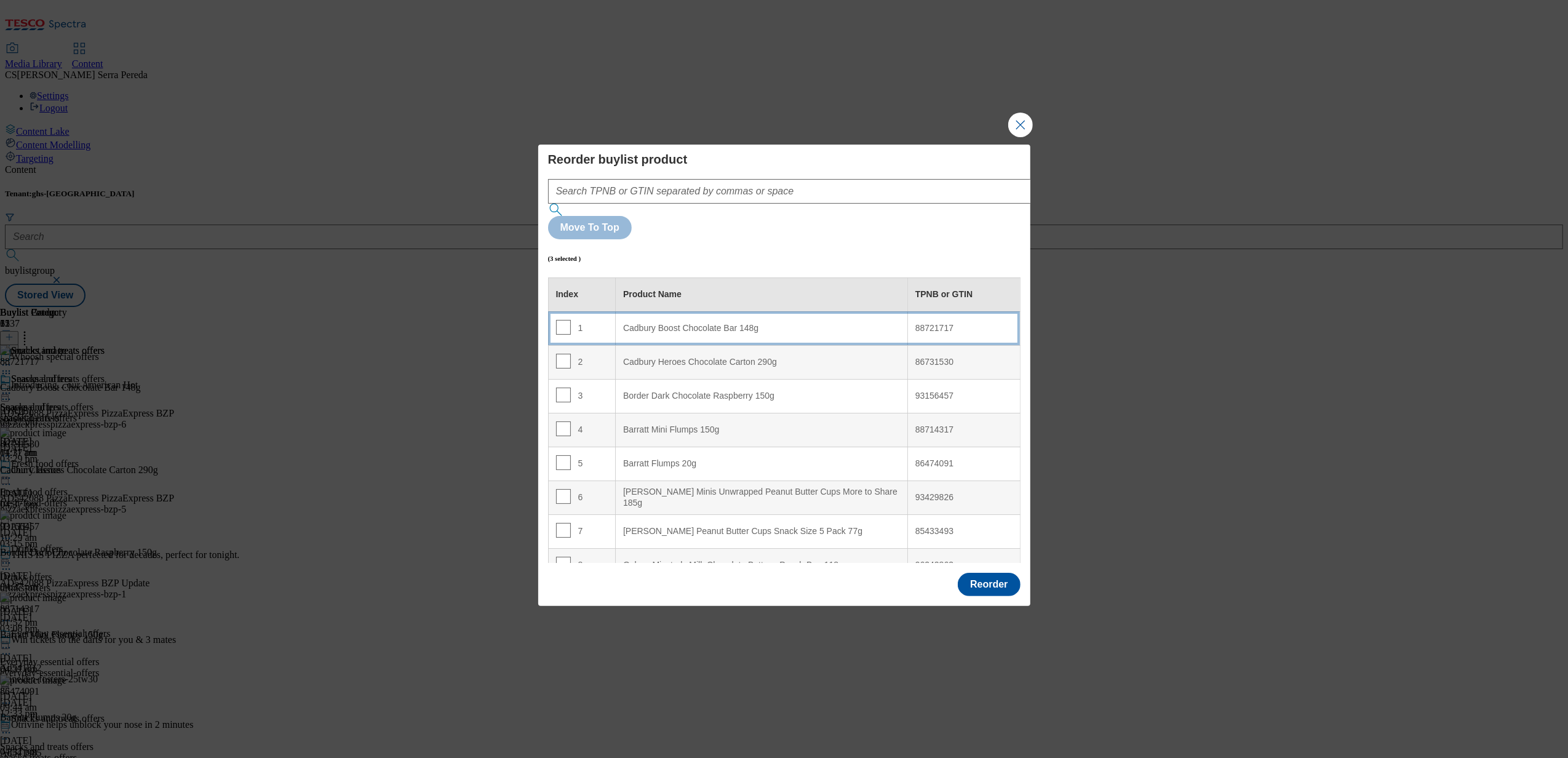
click at [675, 323] on div "Cadbury Boost Chocolate Bar 148g" at bounding box center [761, 329] width 277 height 11
click at [559, 354] on input "Modal" at bounding box center [563, 361] width 15 height 15
checkbox input "false"
click at [559, 388] on input "Modal" at bounding box center [563, 395] width 15 height 15
checkbox input "false"
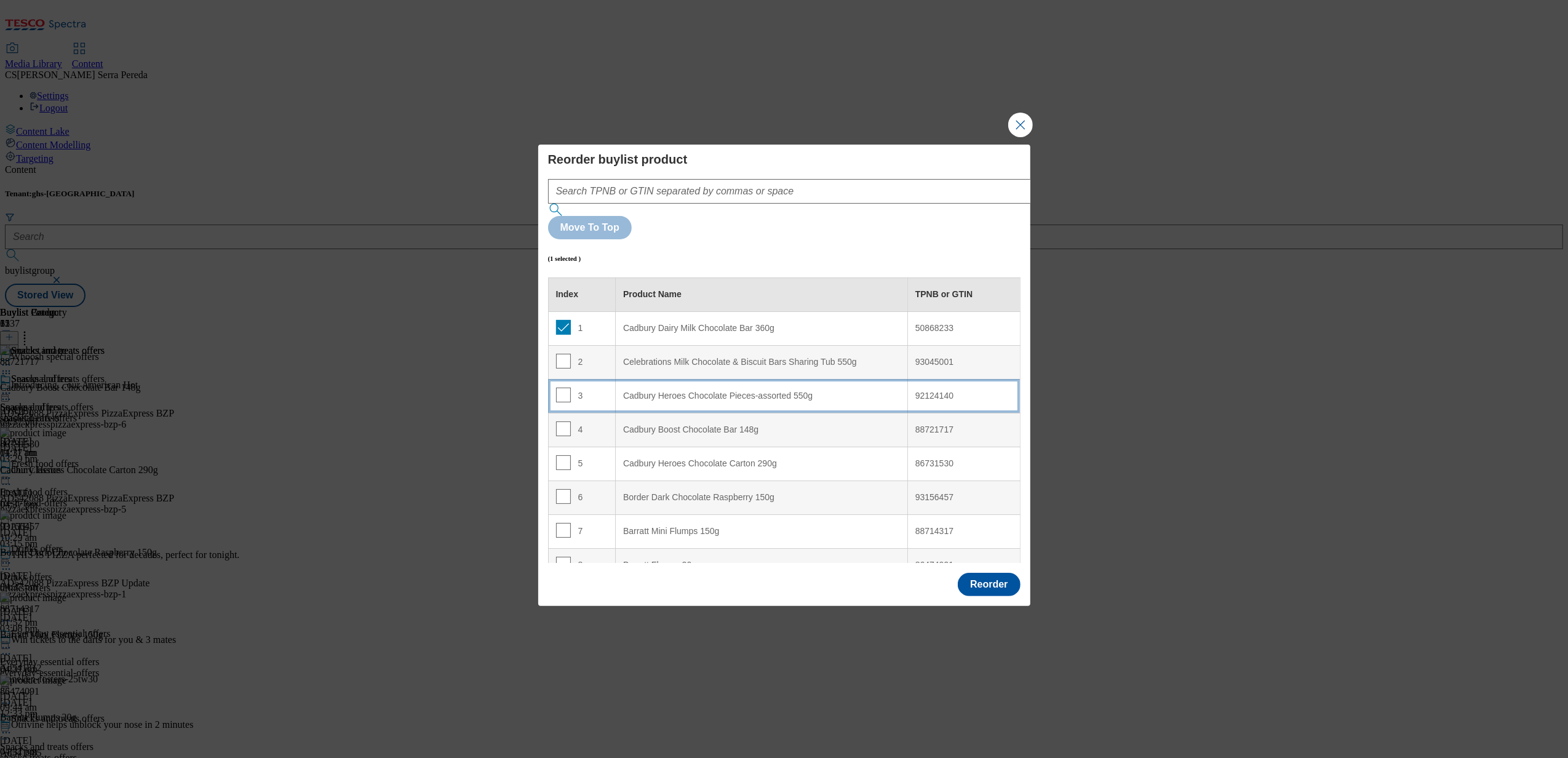
click at [675, 391] on div "Cadbury Heroes Chocolate Pieces-assorted 550g" at bounding box center [761, 396] width 277 height 11
click at [982, 573] on button "Reorder" at bounding box center [989, 585] width 62 height 23
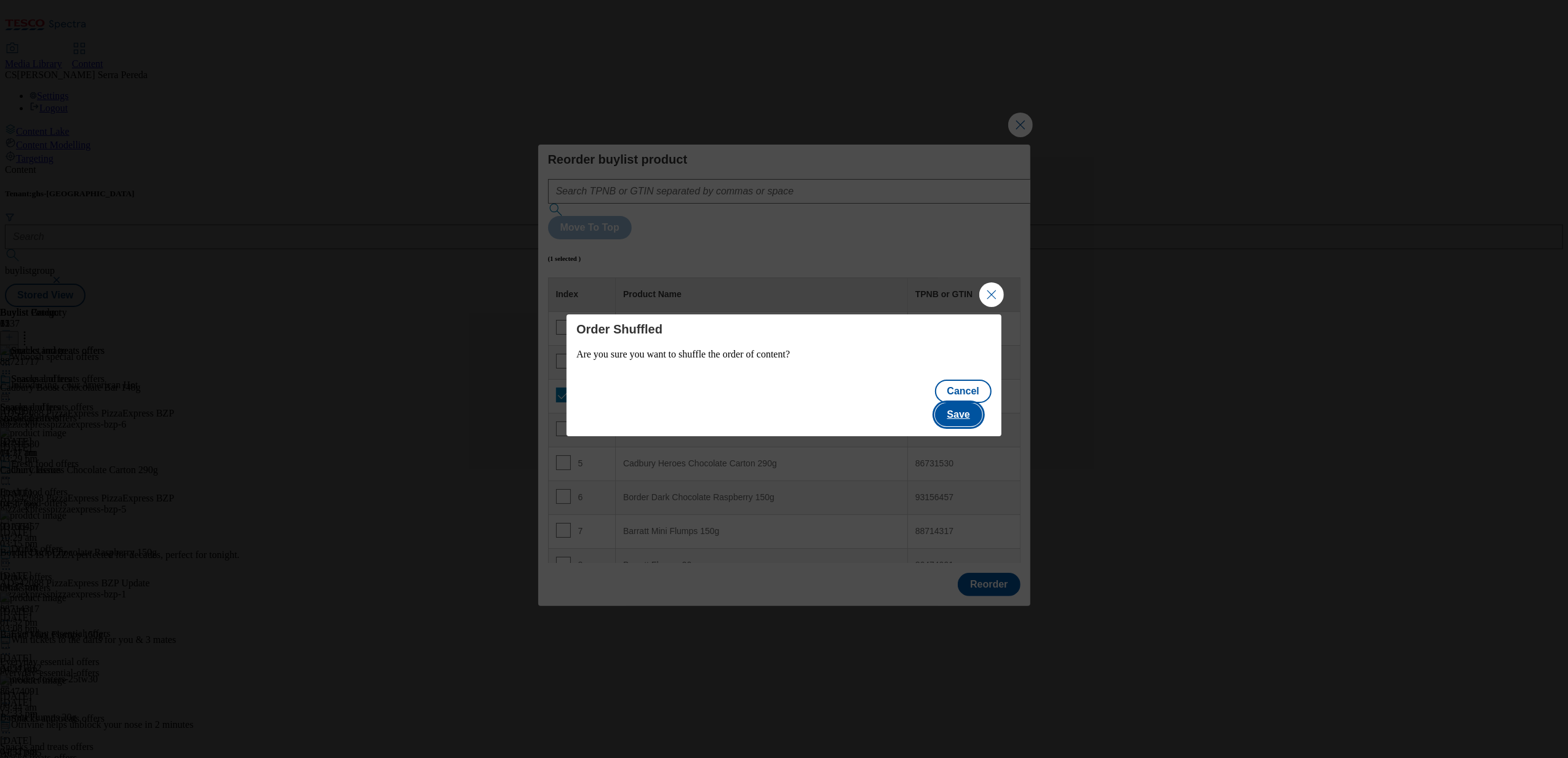
click at [968, 407] on button "Save" at bounding box center [959, 415] width 47 height 23
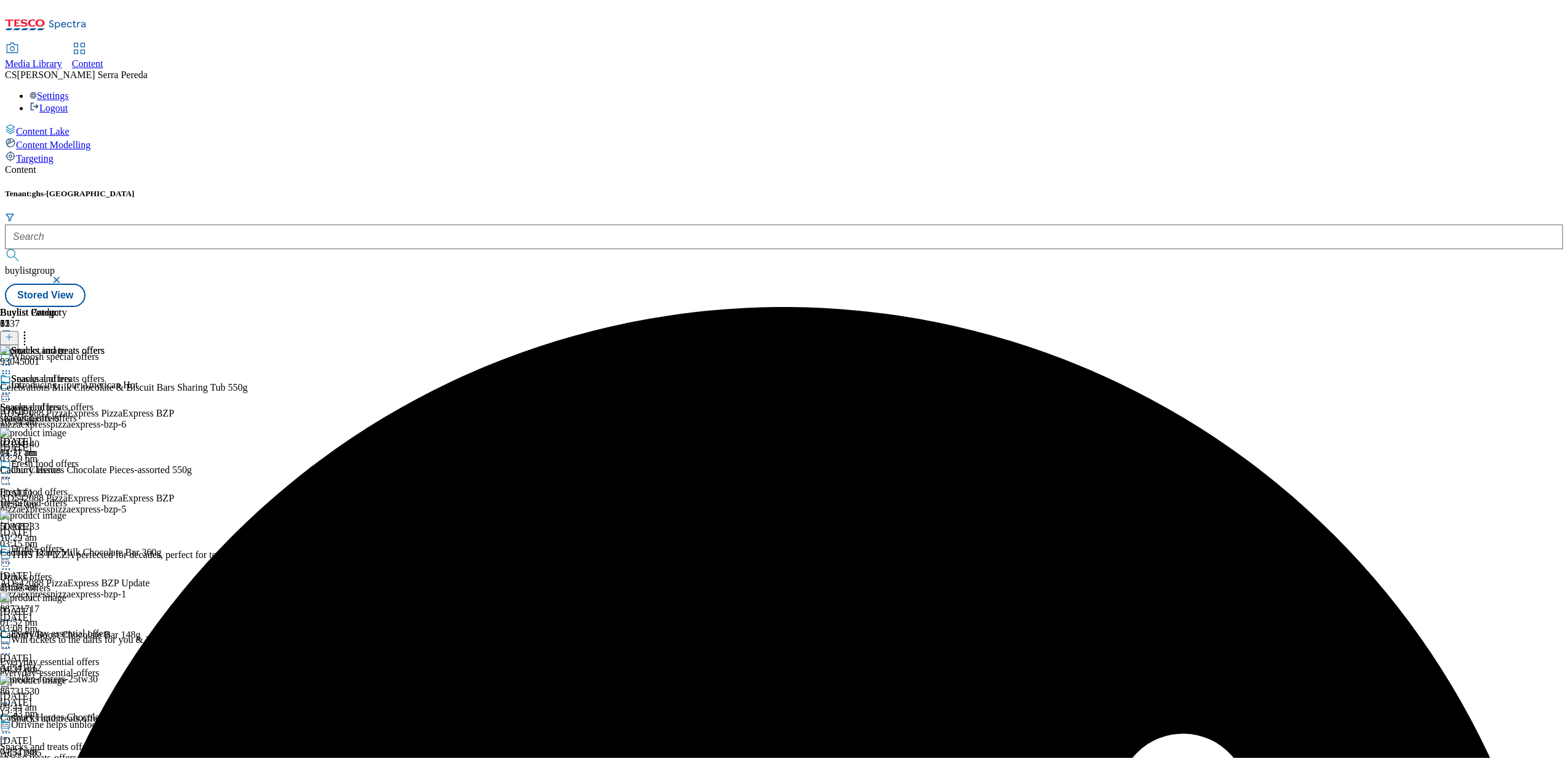
click at [104, 387] on div at bounding box center [52, 395] width 104 height 15
click at [67, 472] on span "Preview" at bounding box center [53, 476] width 29 height 9
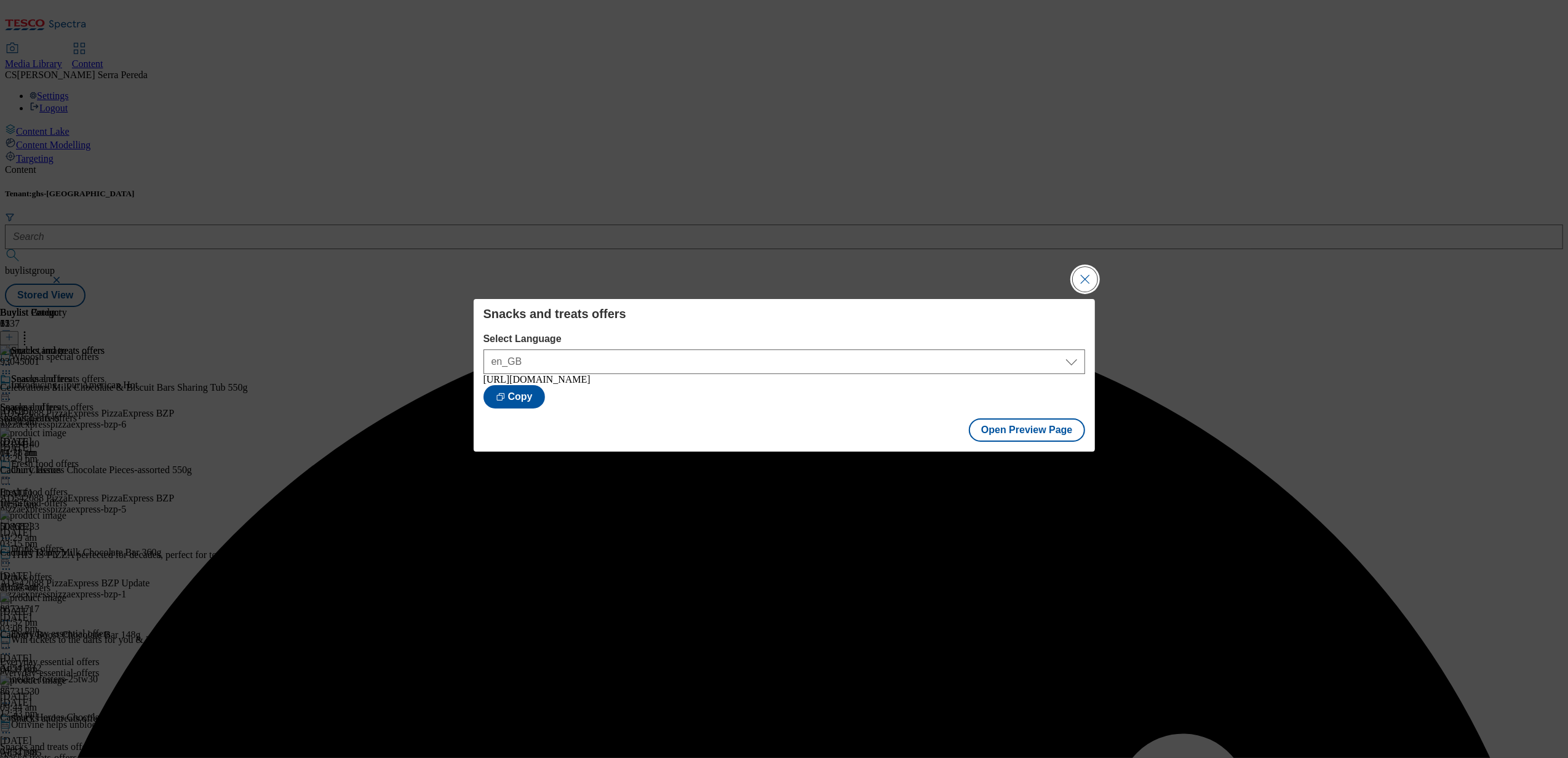
click at [1075, 276] on button "Close Modal" at bounding box center [1085, 279] width 25 height 25
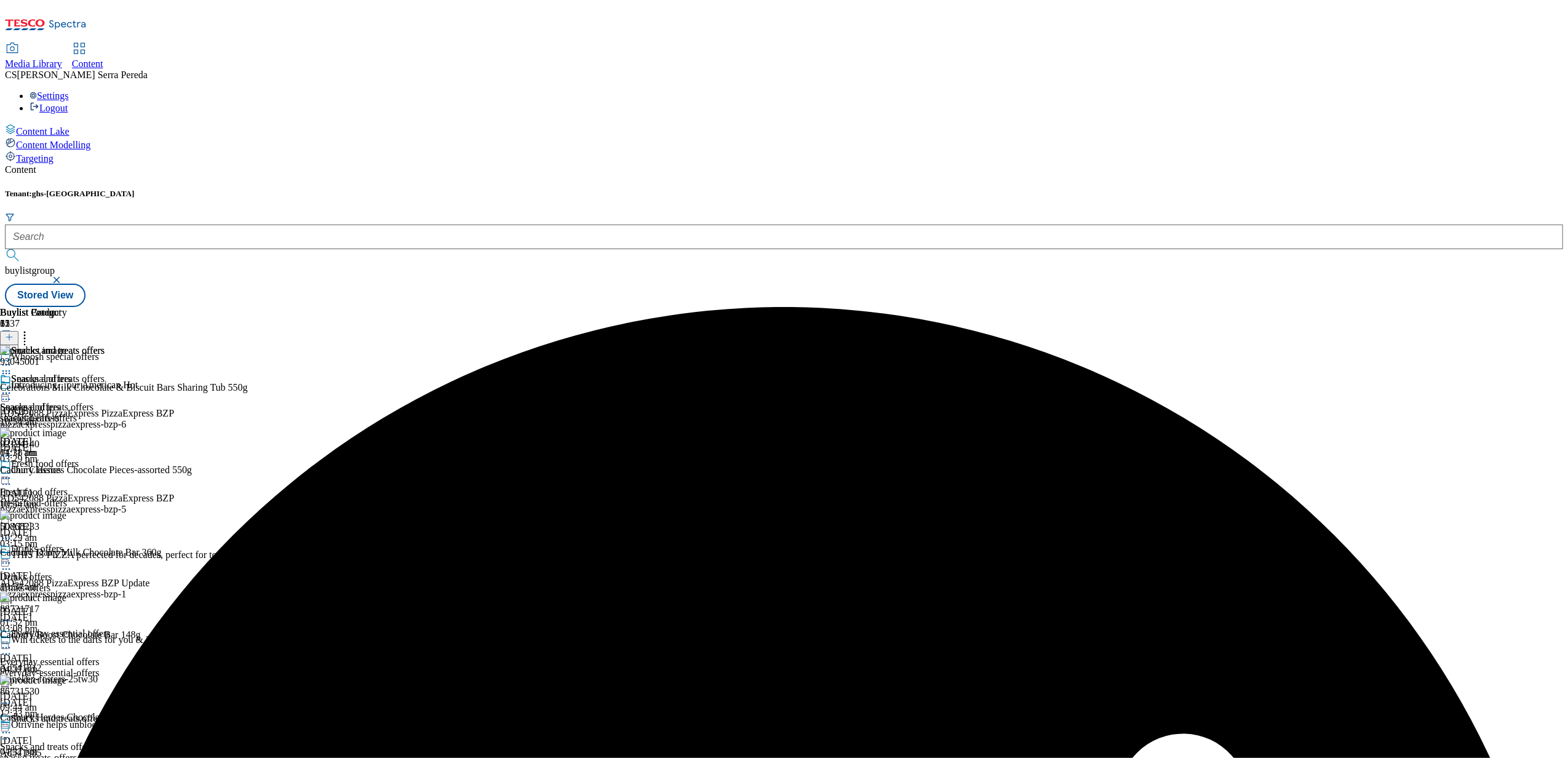
click at [104, 374] on div "Snacks and treats offers" at bounding box center [52, 387] width 104 height 28
click at [12, 387] on icon at bounding box center [6, 393] width 12 height 12
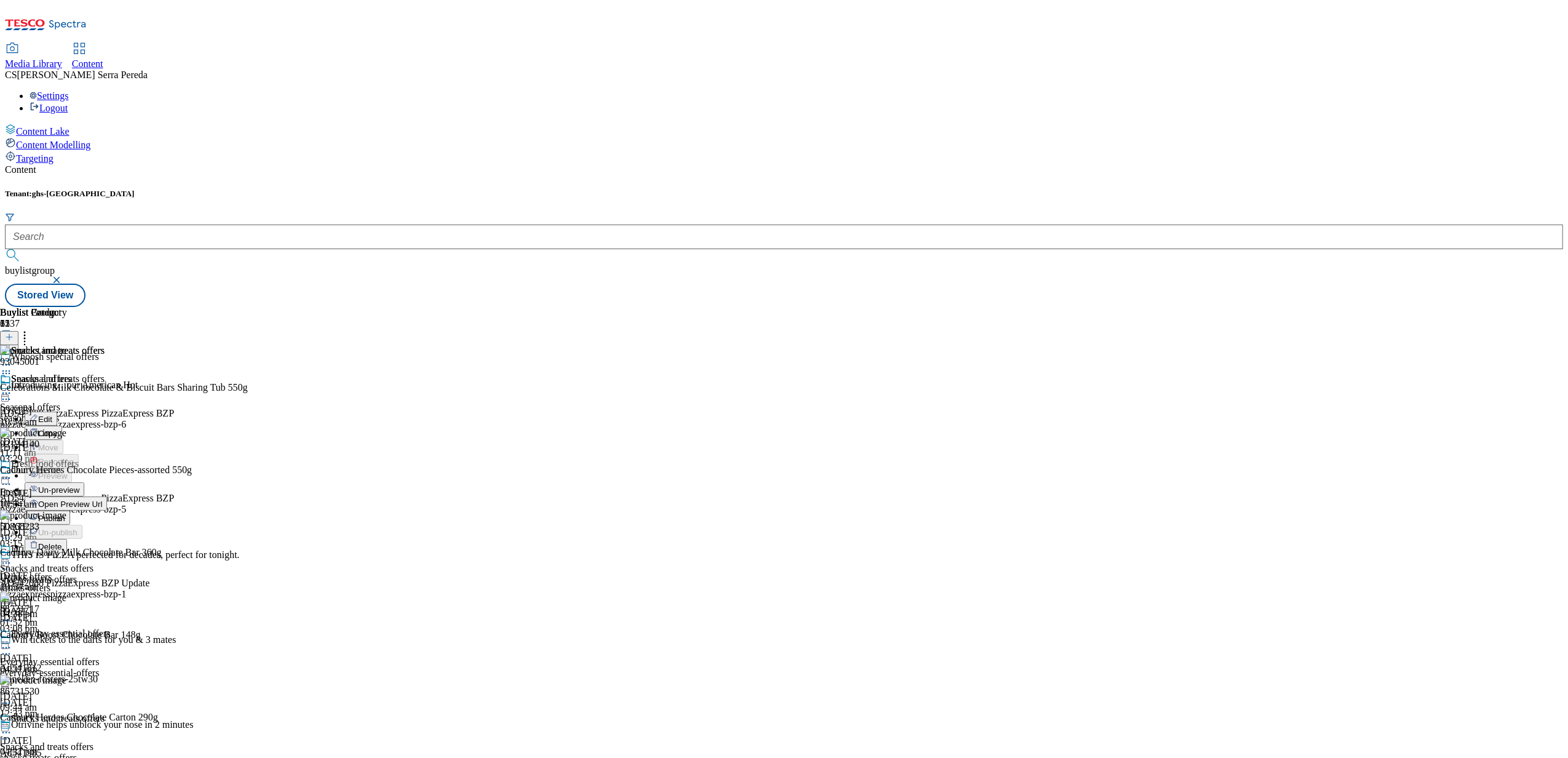
click at [65, 514] on span "Publish" at bounding box center [51, 518] width 27 height 9
click at [210, 498] on div "fresh-food-offers" at bounding box center [105, 503] width 210 height 11
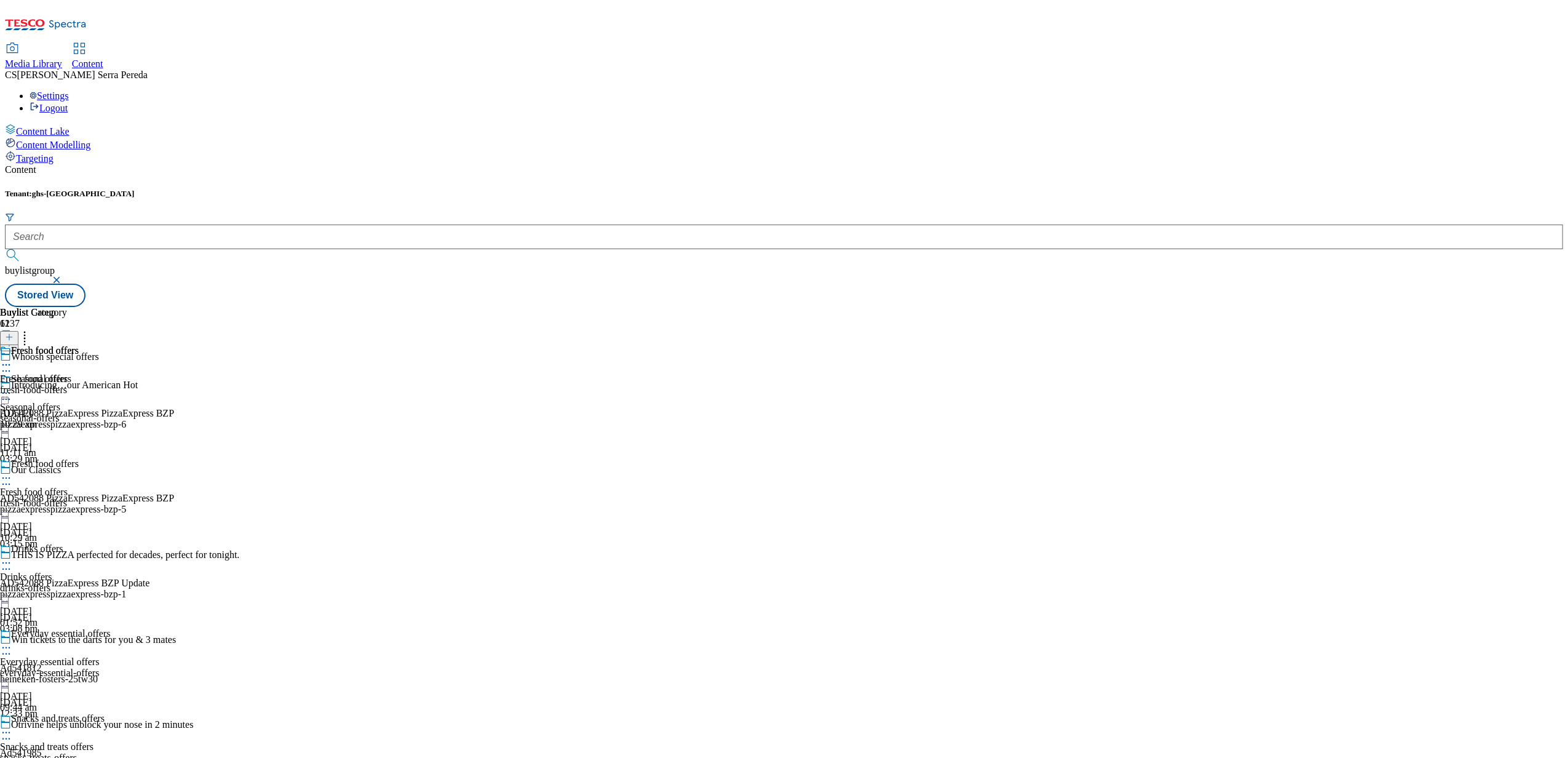
click at [79, 384] on div "fresh-food-offers" at bounding box center [39, 390] width 79 height 11
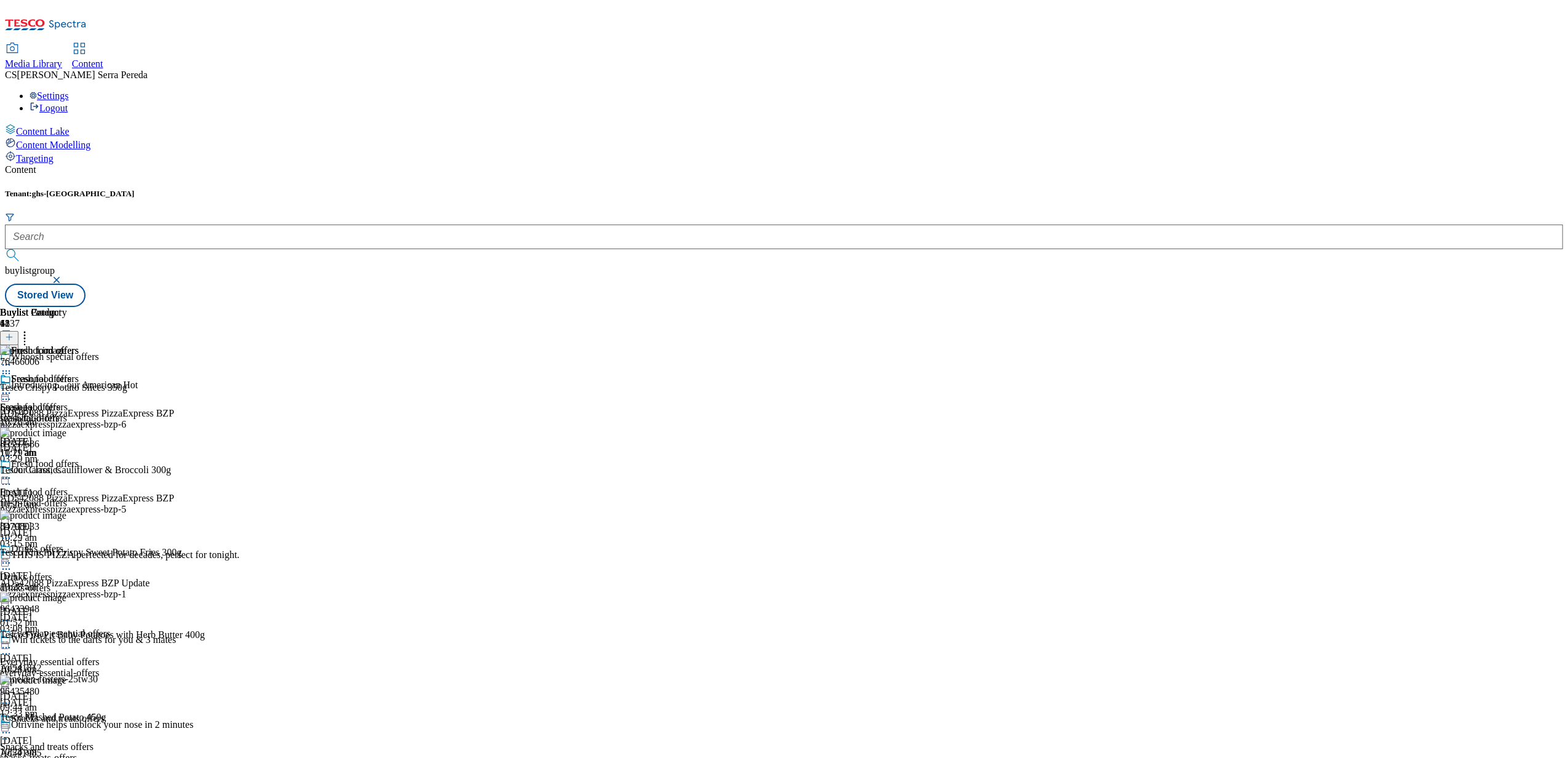
click at [31, 330] on icon at bounding box center [25, 336] width 12 height 12
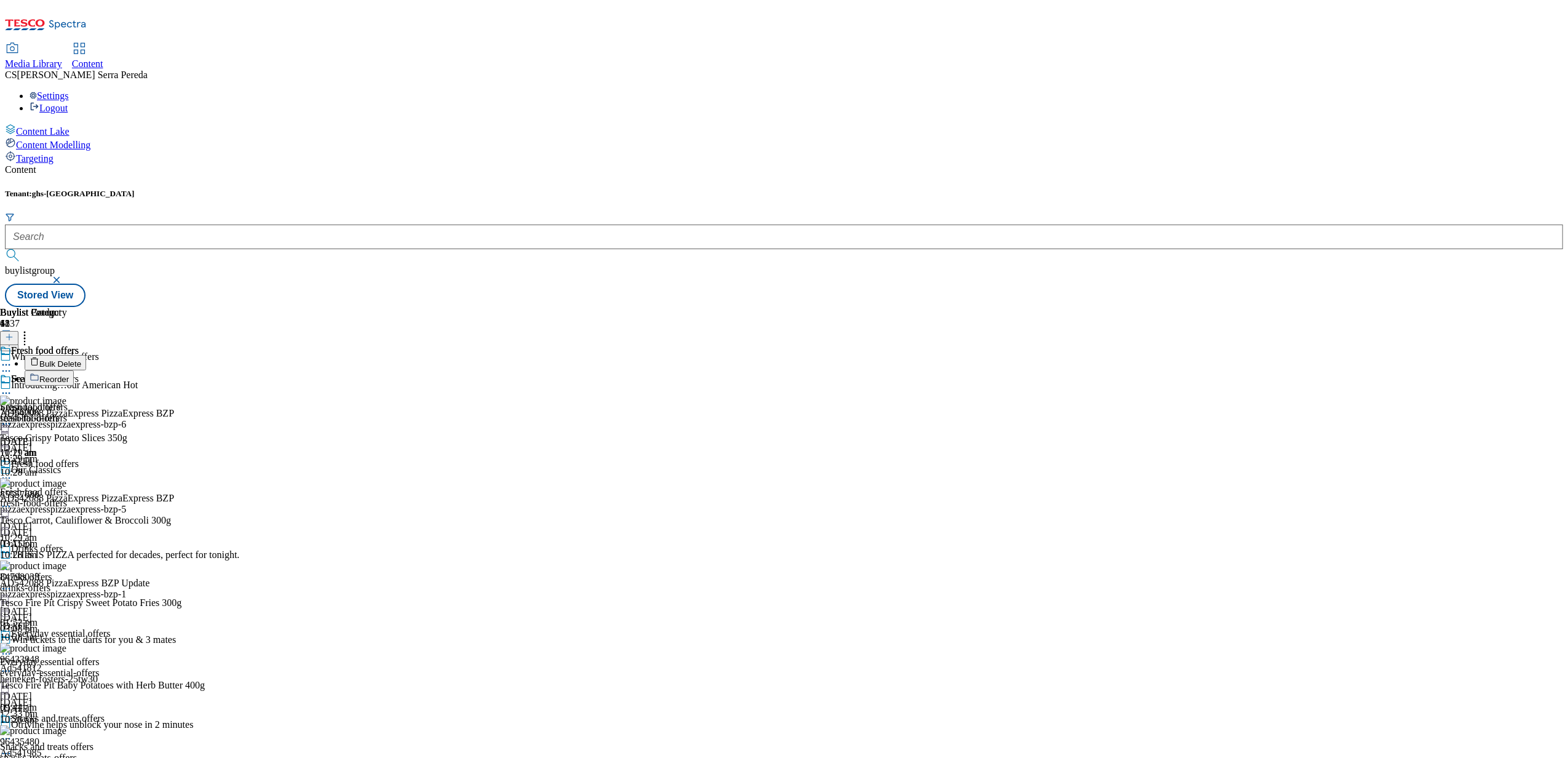
click at [69, 375] on span "Reorder" at bounding box center [54, 379] width 30 height 9
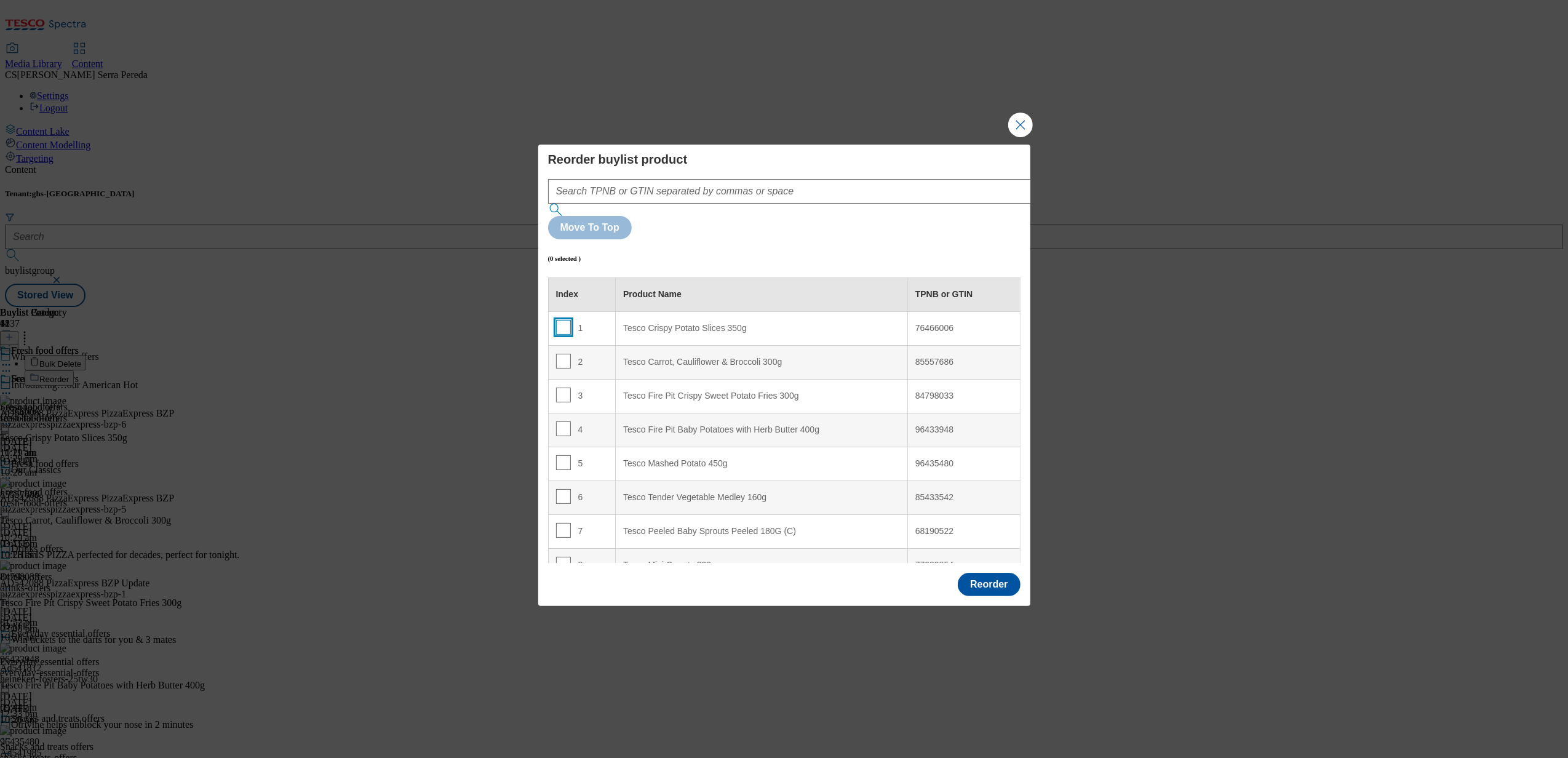
click at [564, 320] on input "Modal" at bounding box center [563, 328] width 15 height 15
checkbox input "true"
click at [564, 354] on input "Modal" at bounding box center [563, 361] width 15 height 15
checkbox input "true"
click at [560, 388] on input "Modal" at bounding box center [563, 395] width 15 height 15
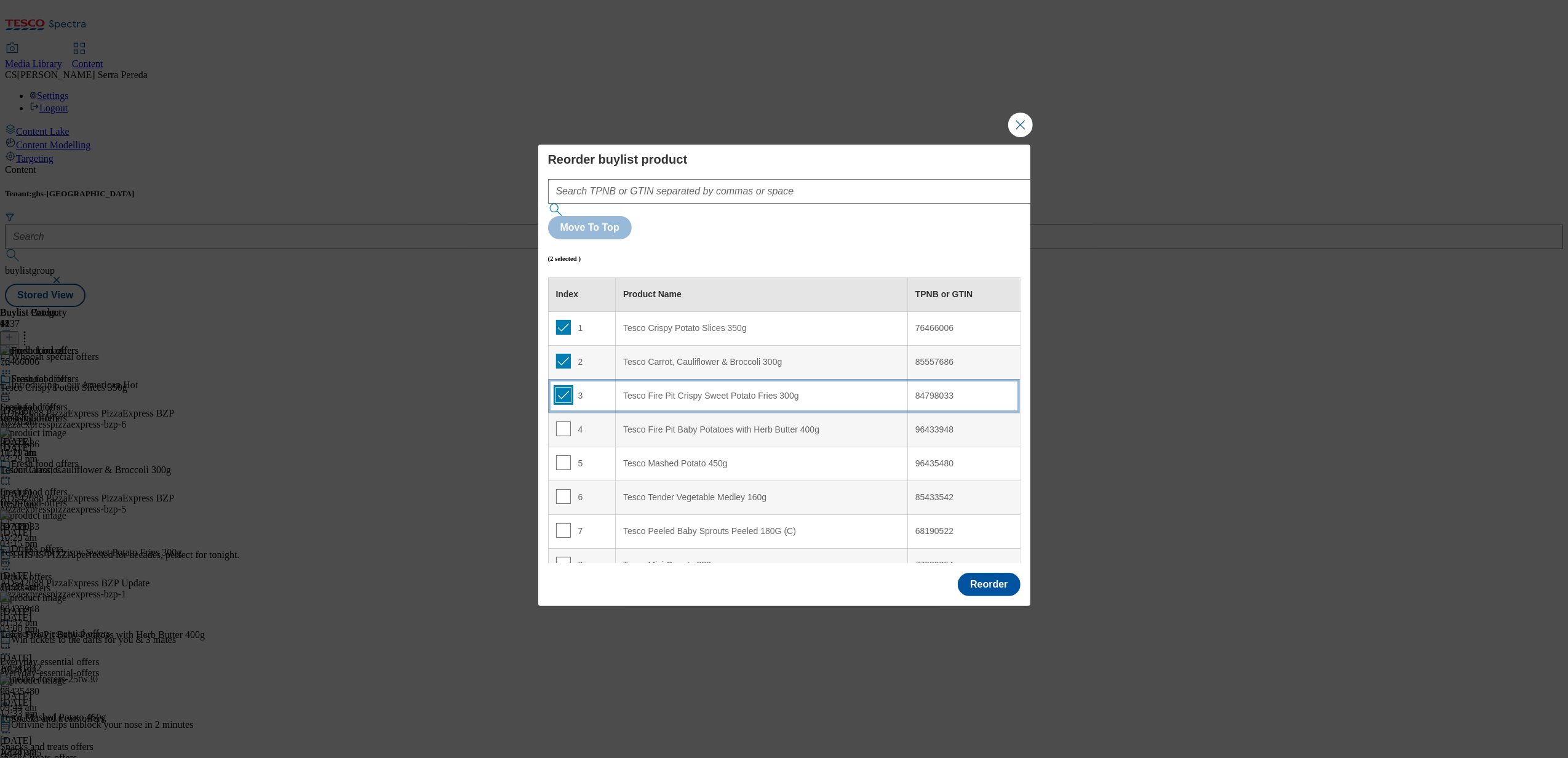
checkbox input "true"
click at [560, 422] on input "Modal" at bounding box center [563, 429] width 15 height 15
checkbox input "true"
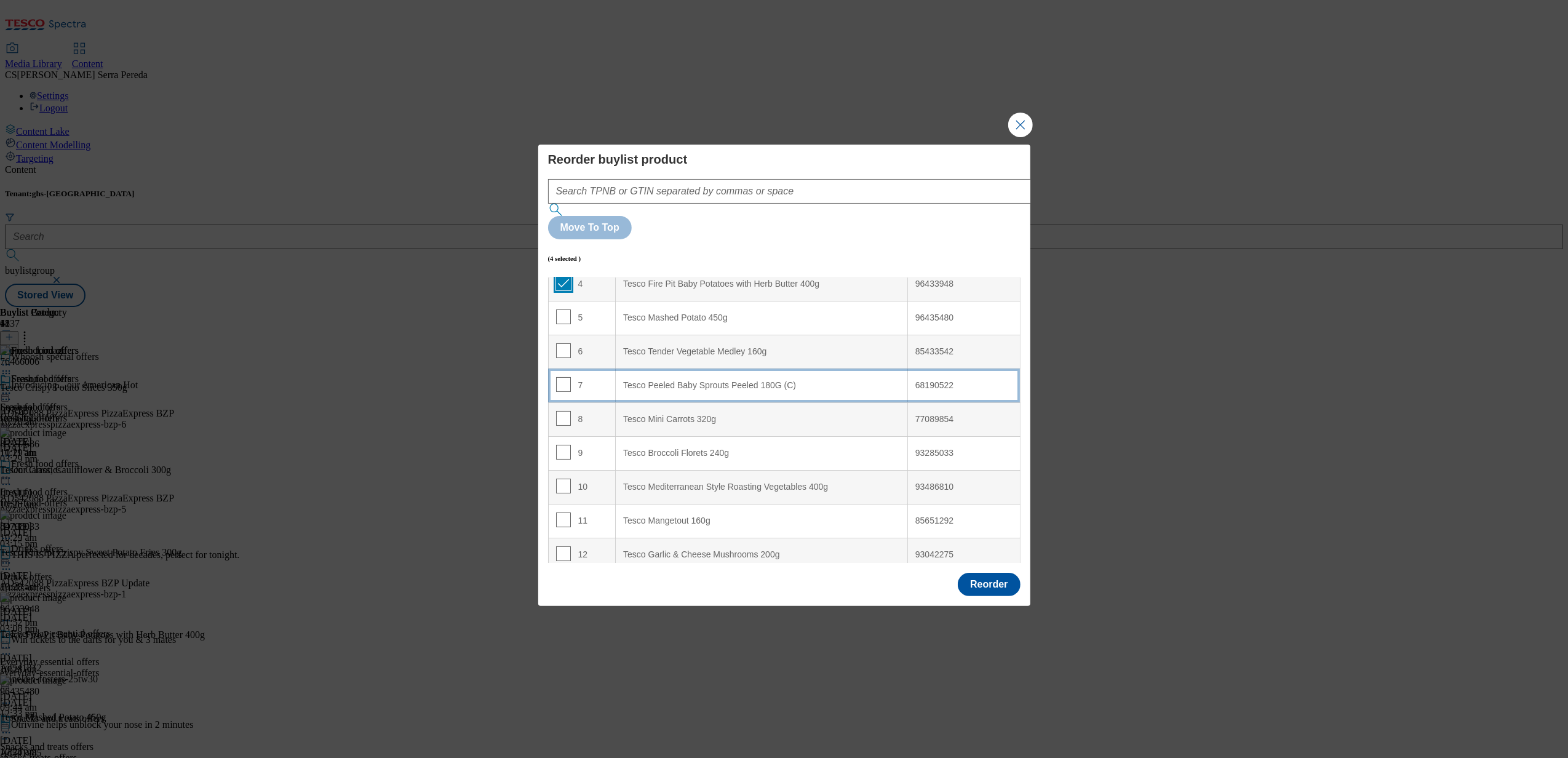
scroll to position [146, 0]
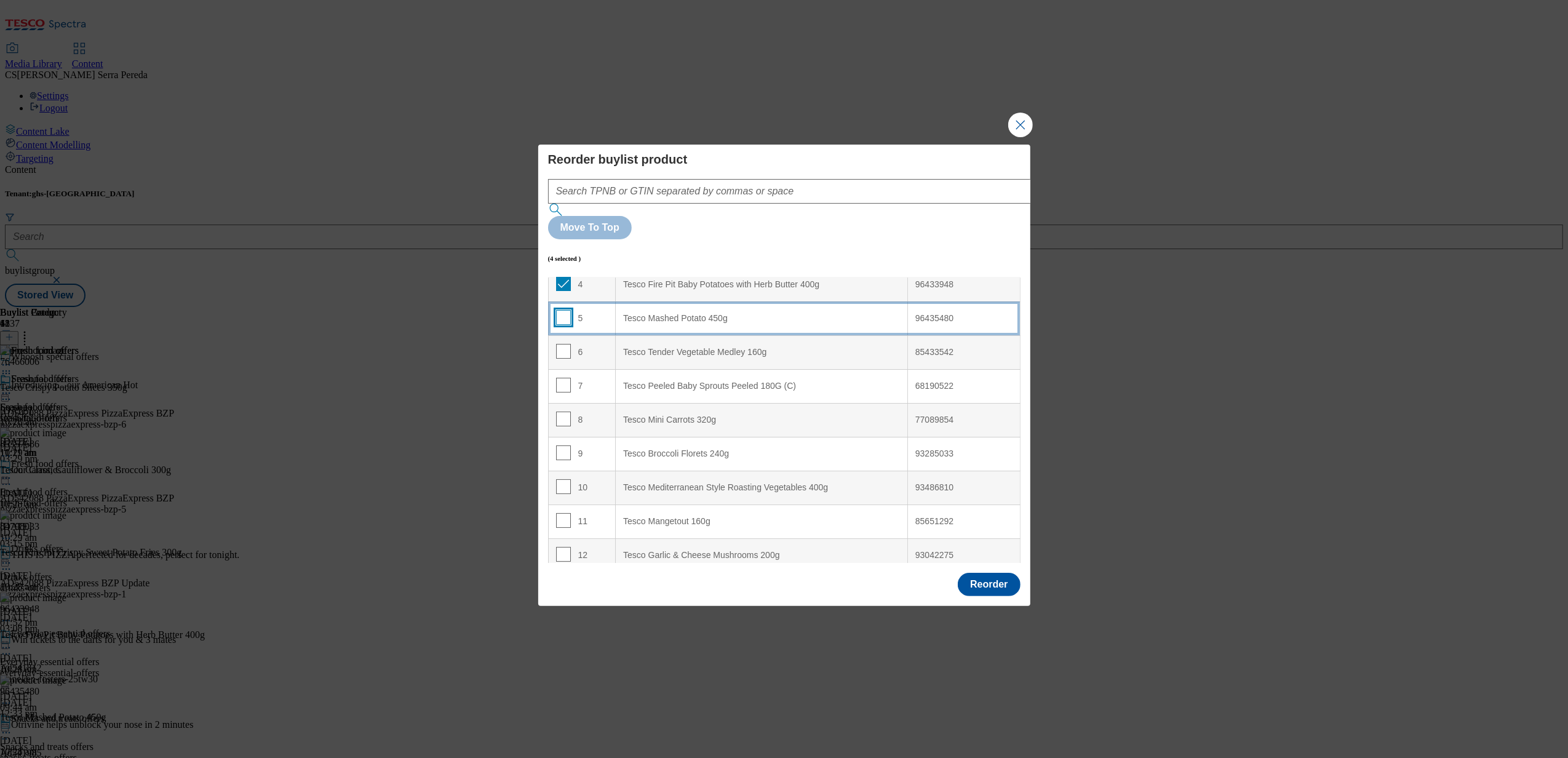
click at [567, 310] on input "Modal" at bounding box center [563, 318] width 15 height 15
checkbox input "true"
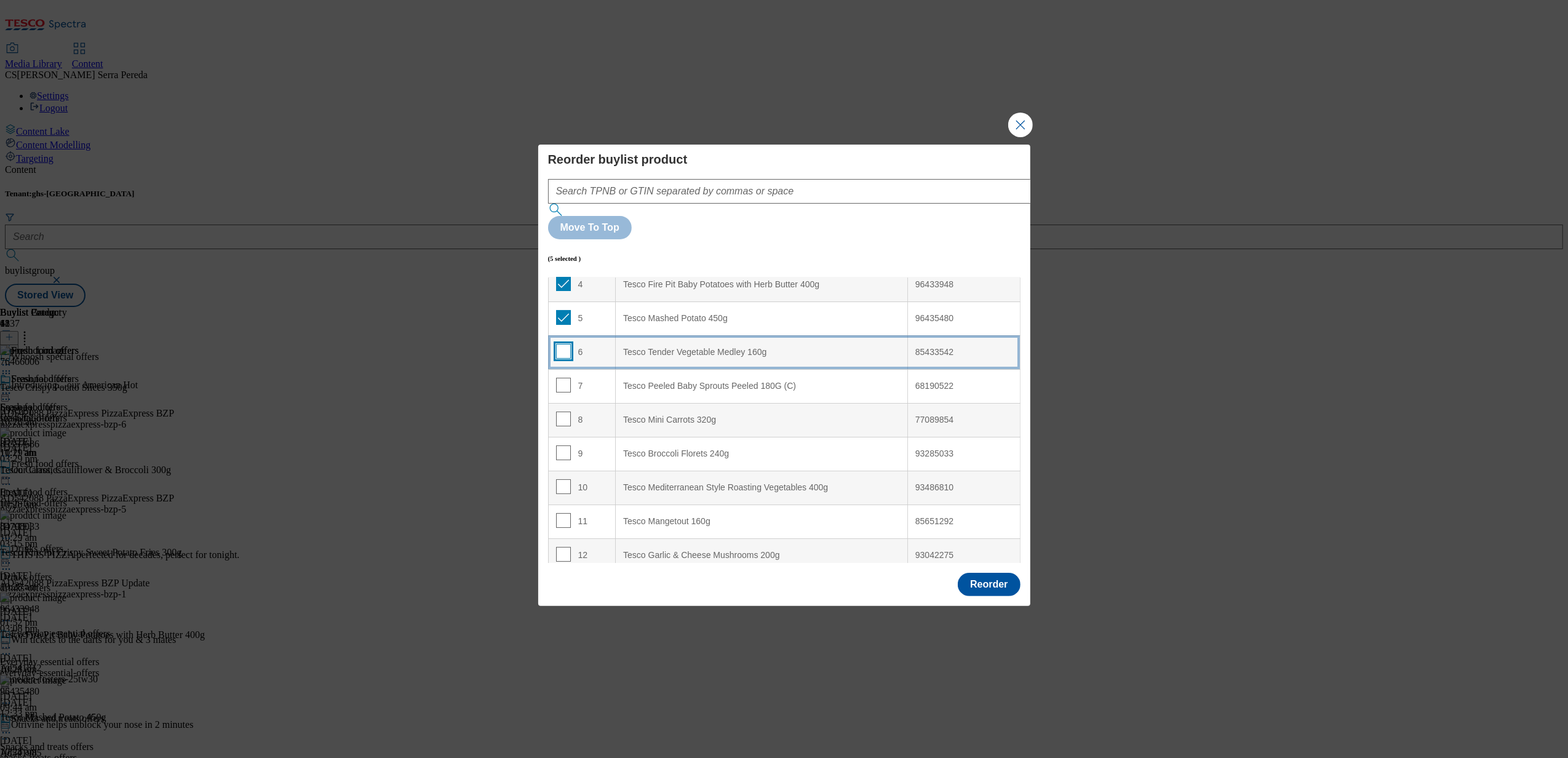
click at [563, 344] on input "Modal" at bounding box center [563, 352] width 15 height 15
checkbox input "true"
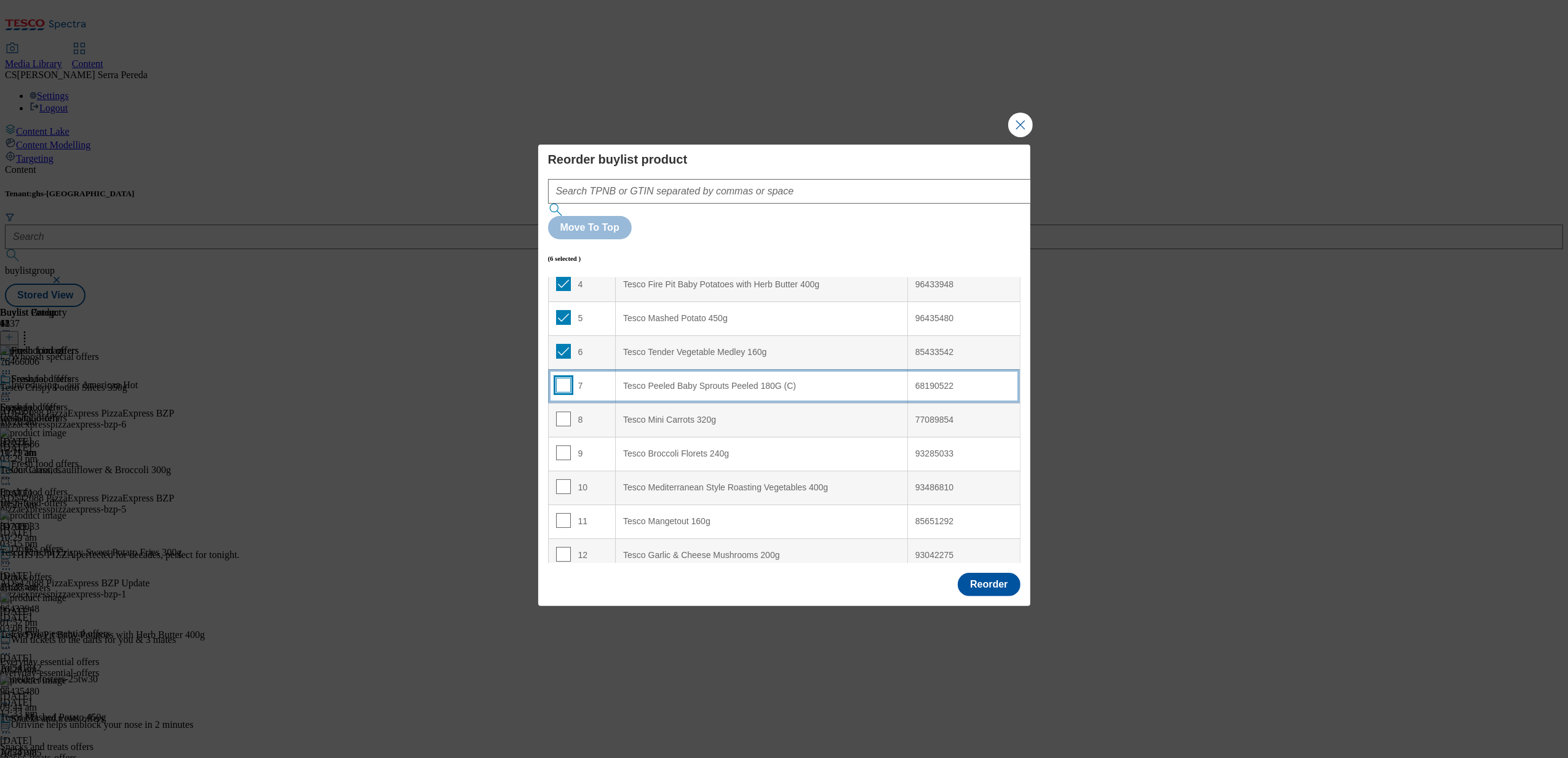
click at [563, 378] on input "Modal" at bounding box center [563, 385] width 15 height 15
checkbox input "true"
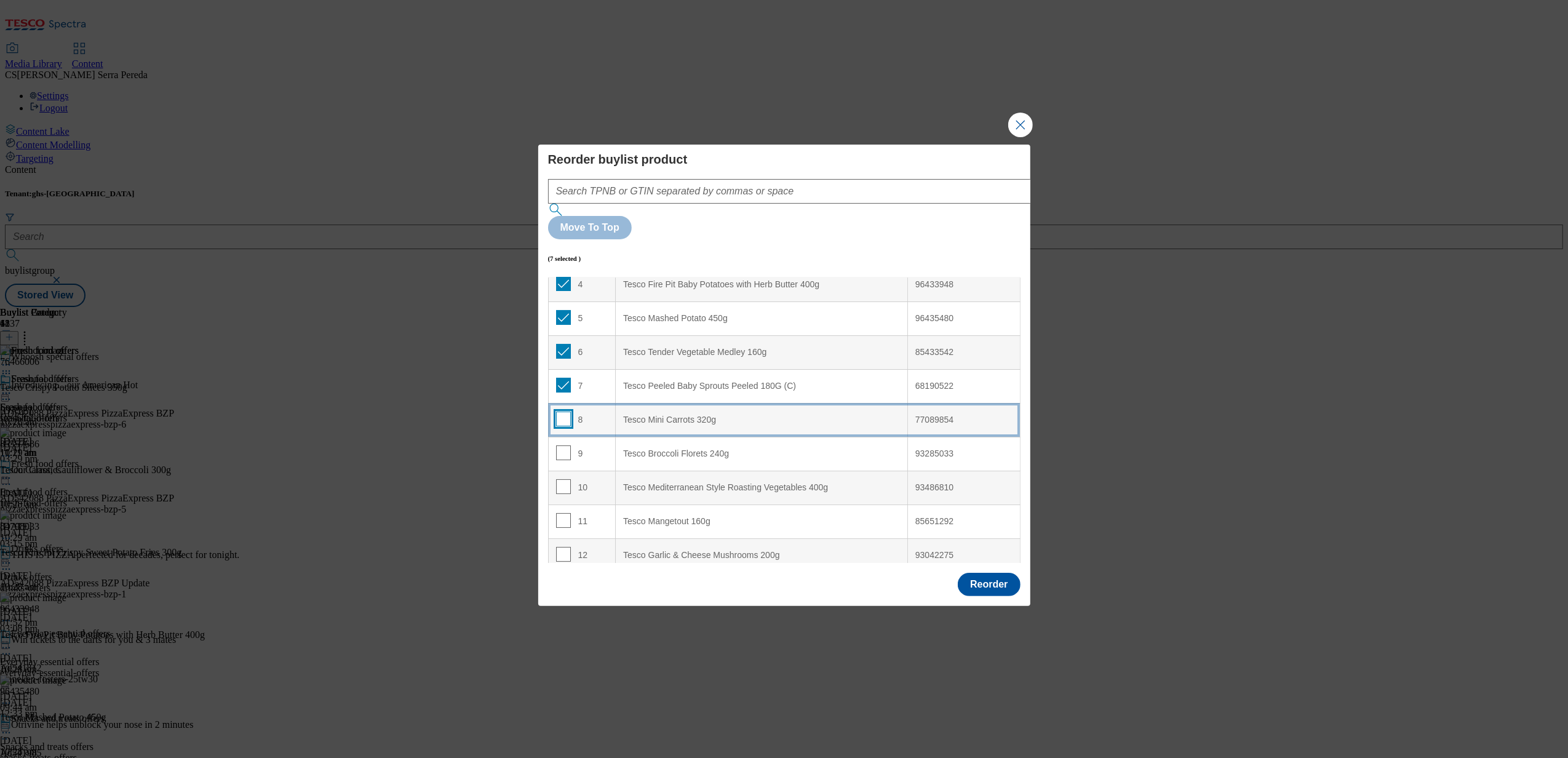
click at [563, 412] on input "Modal" at bounding box center [563, 420] width 15 height 15
checkbox input "true"
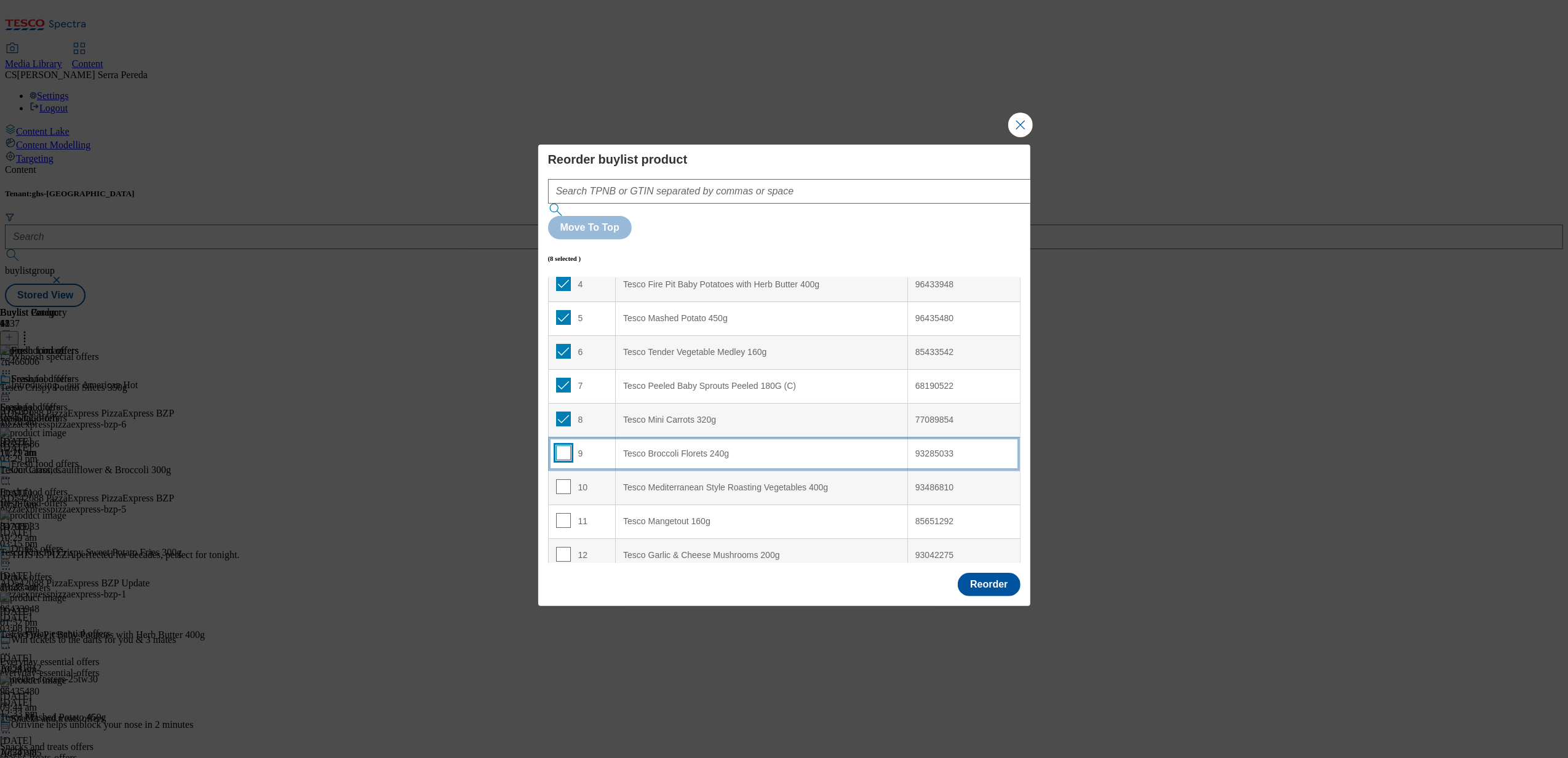
click at [562, 446] on input "Modal" at bounding box center [563, 453] width 15 height 15
checkbox input "true"
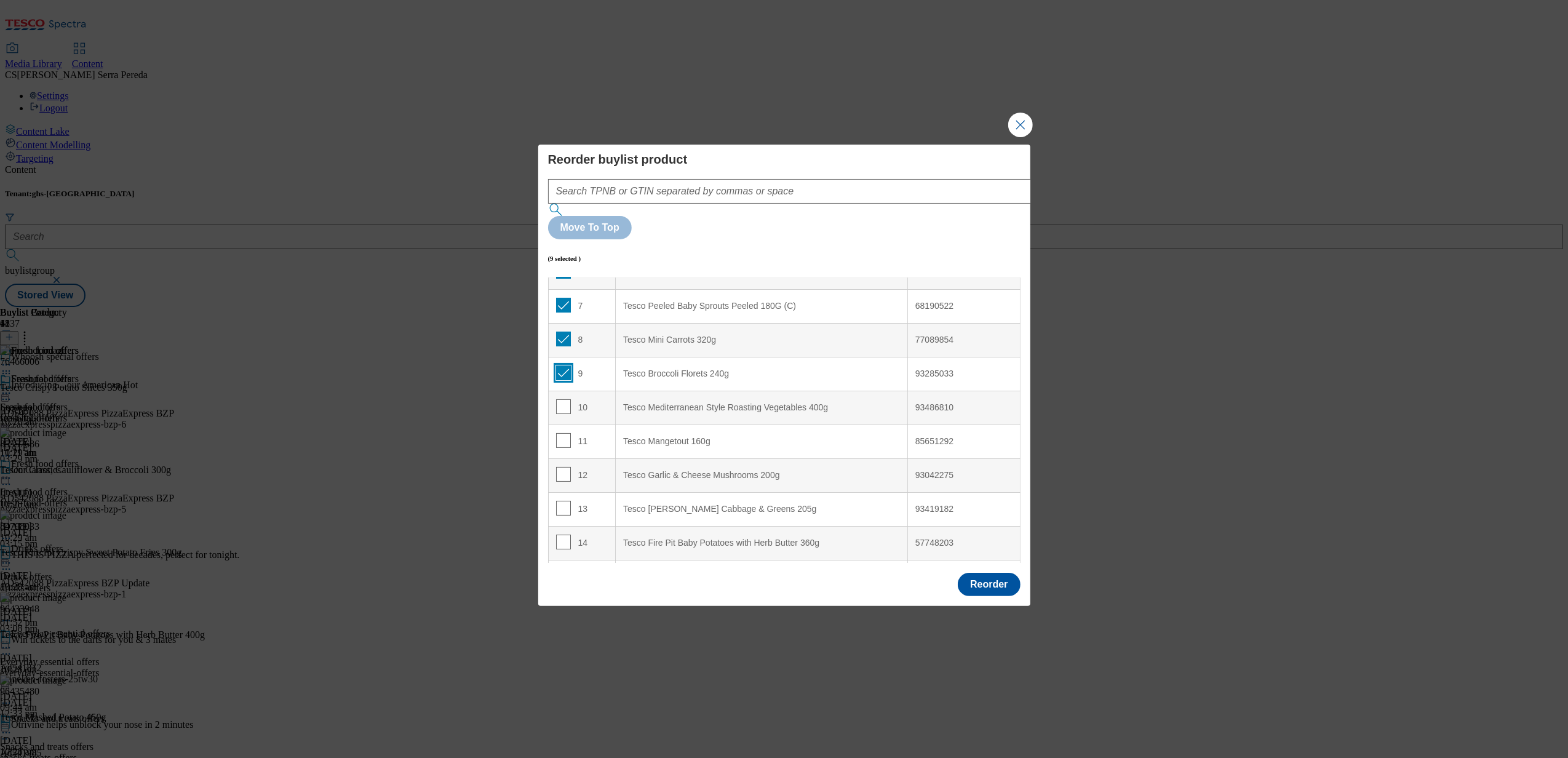
scroll to position [227, 0]
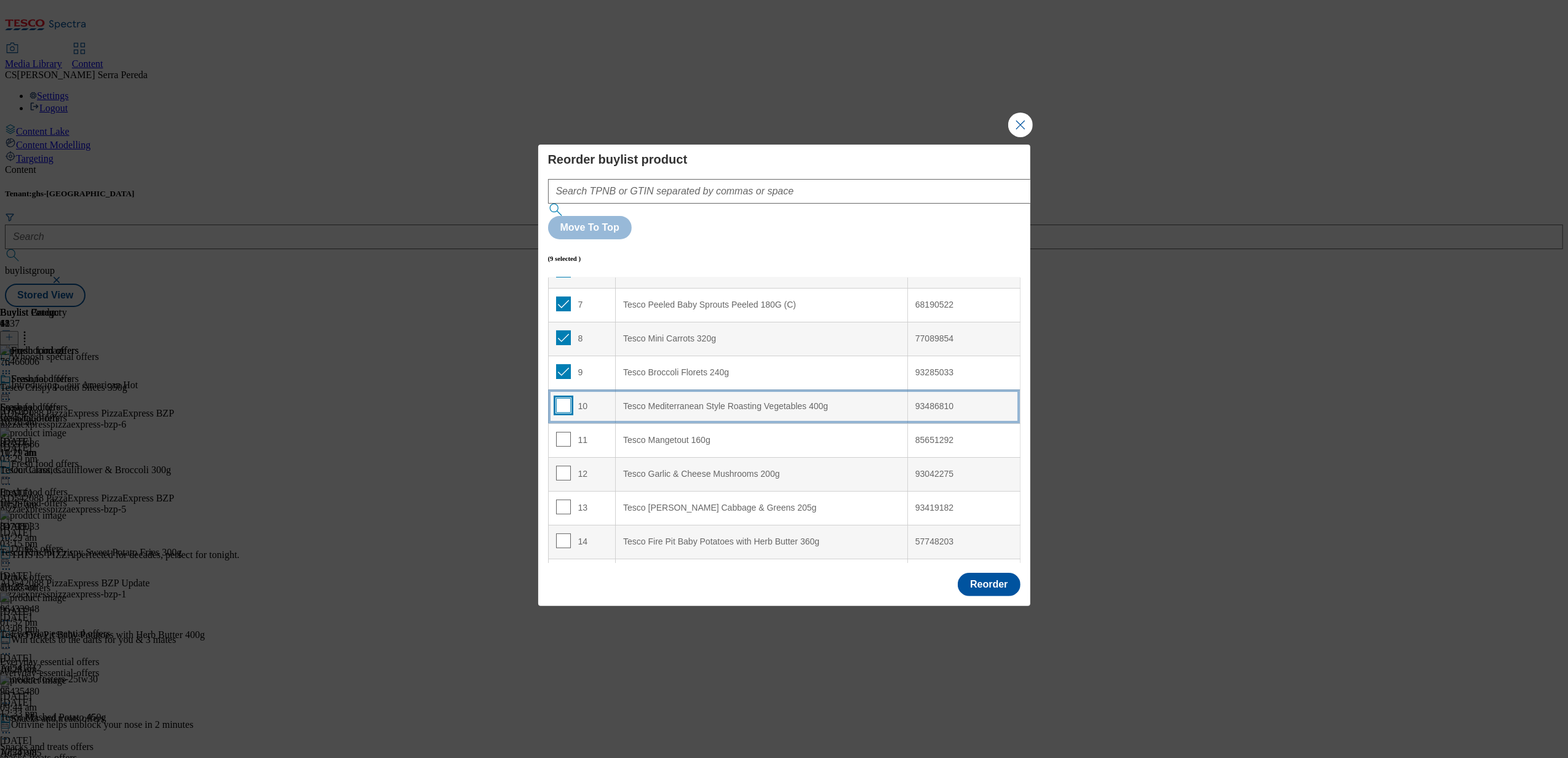
click at [561, 398] on input "Modal" at bounding box center [563, 406] width 15 height 15
checkbox input "true"
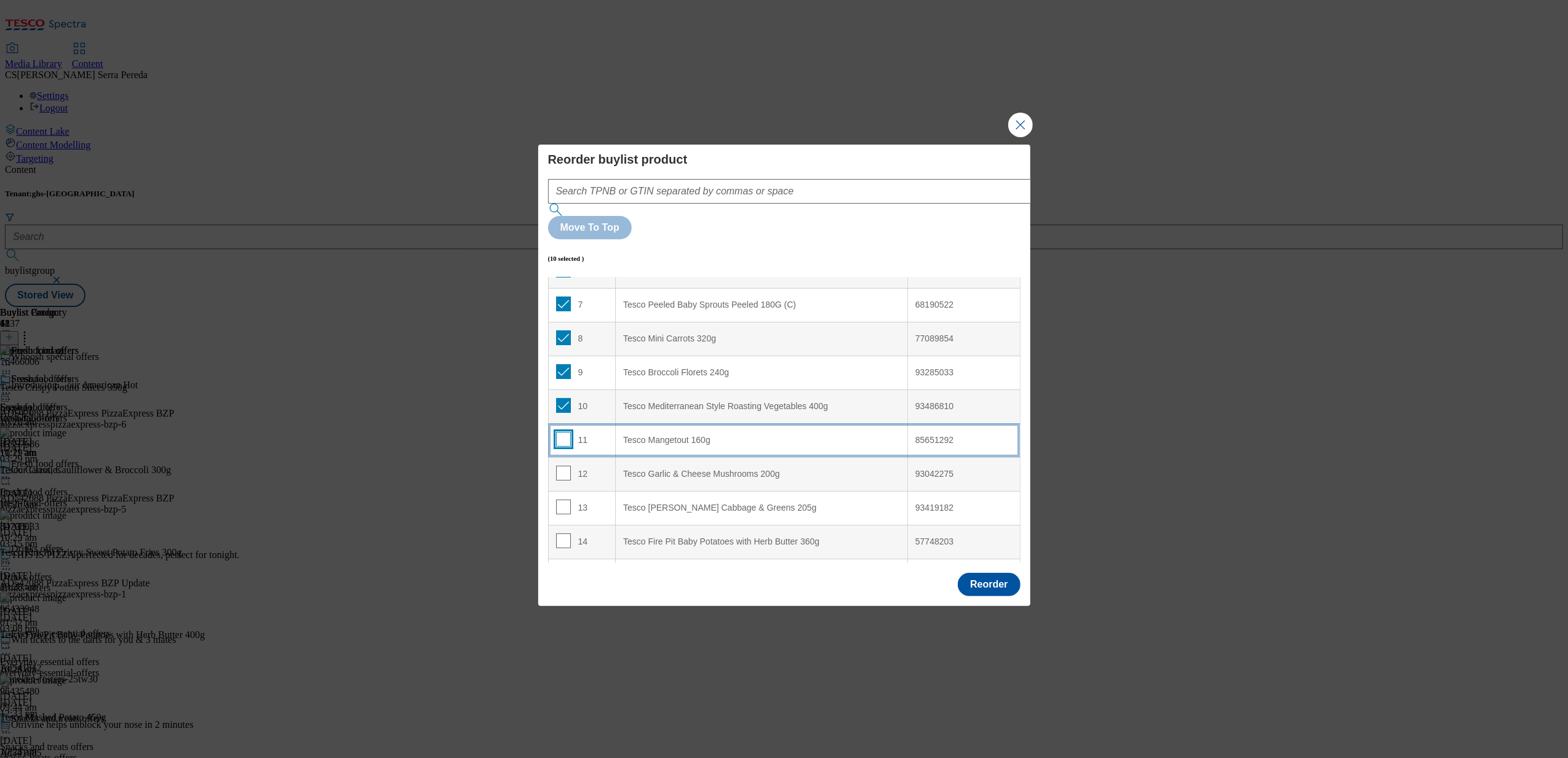
click at [561, 432] on input "Modal" at bounding box center [563, 439] width 15 height 15
checkbox input "true"
click at [561, 466] on input "Modal" at bounding box center [563, 474] width 15 height 15
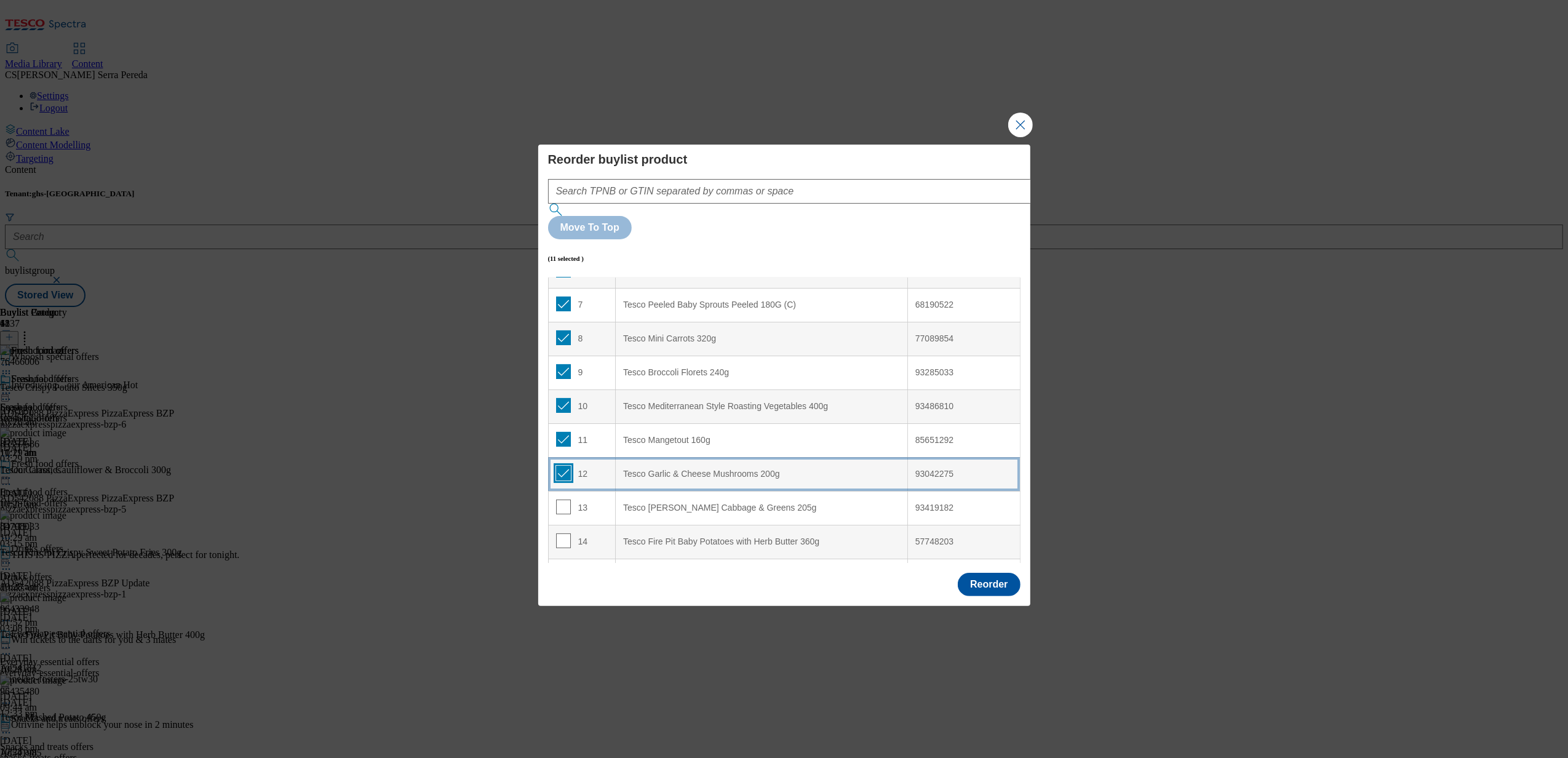
checkbox input "true"
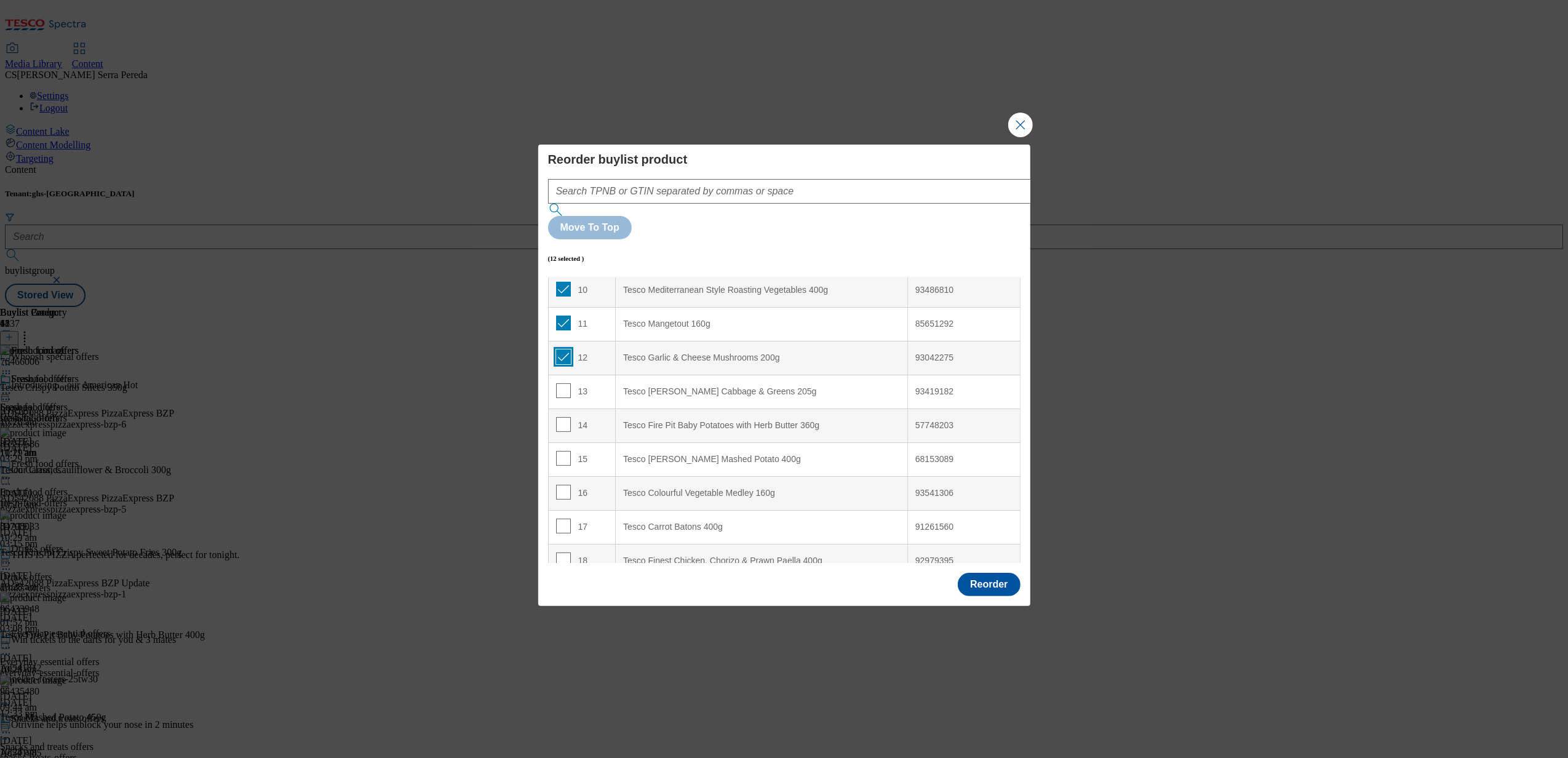
scroll to position [343, 0]
click at [560, 383] on input "Modal" at bounding box center [563, 391] width 15 height 15
checkbox input "true"
click at [562, 417] on input "Modal" at bounding box center [563, 424] width 15 height 15
checkbox input "true"
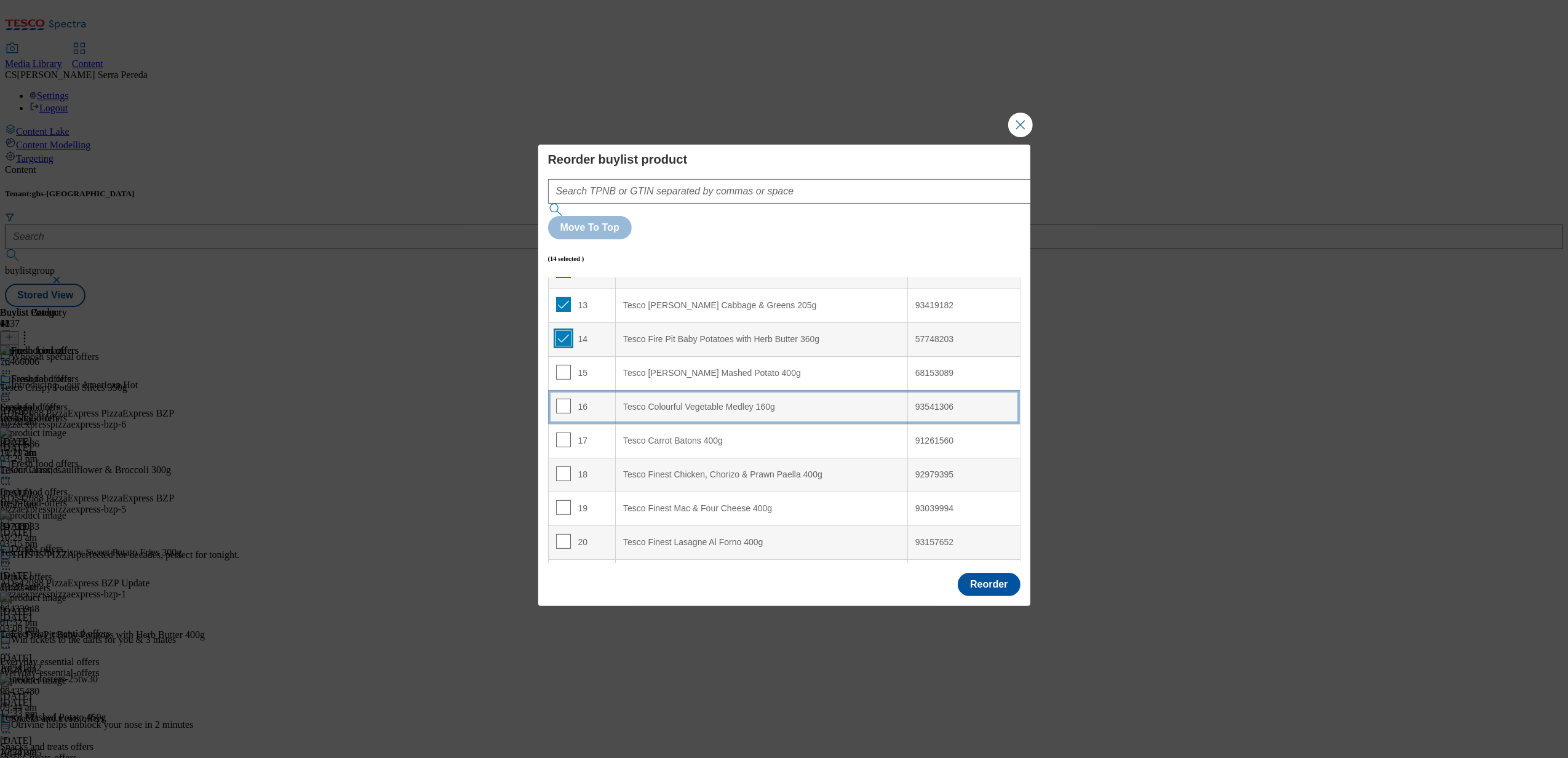
scroll to position [430, 0]
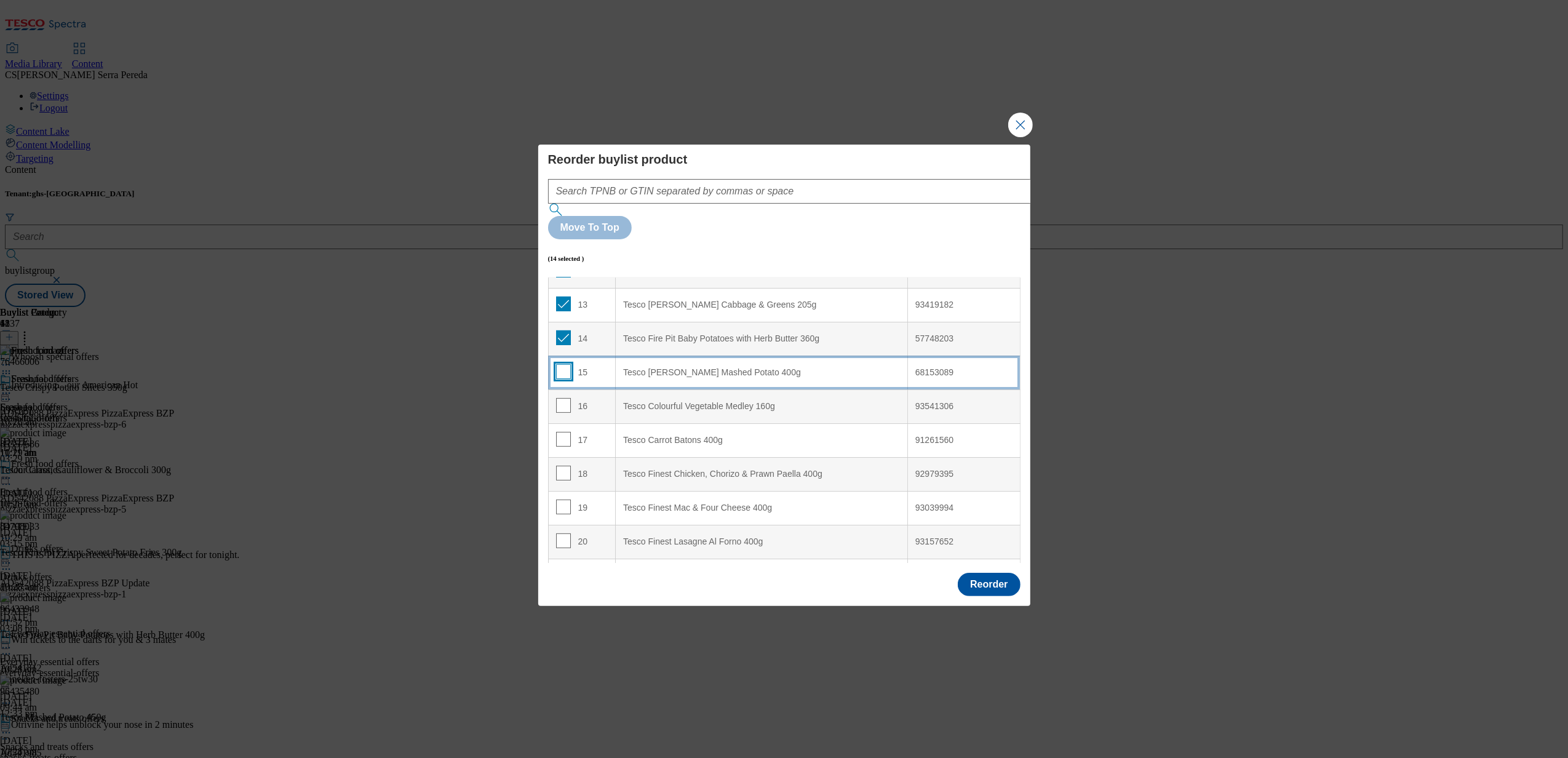
click at [561, 365] on input "Modal" at bounding box center [563, 372] width 15 height 15
checkbox input "true"
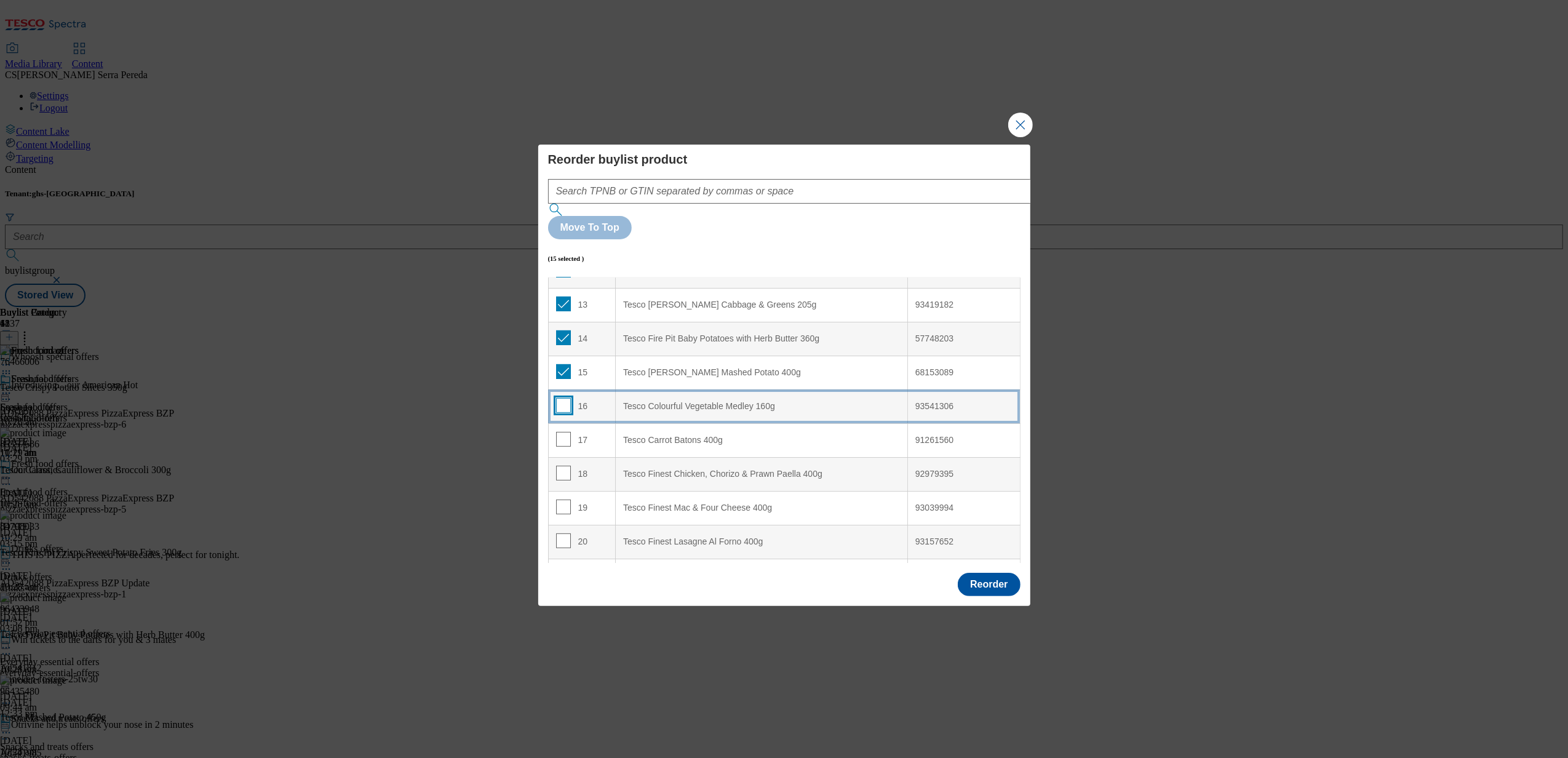
click at [561, 398] on input "Modal" at bounding box center [563, 406] width 15 height 15
checkbox input "true"
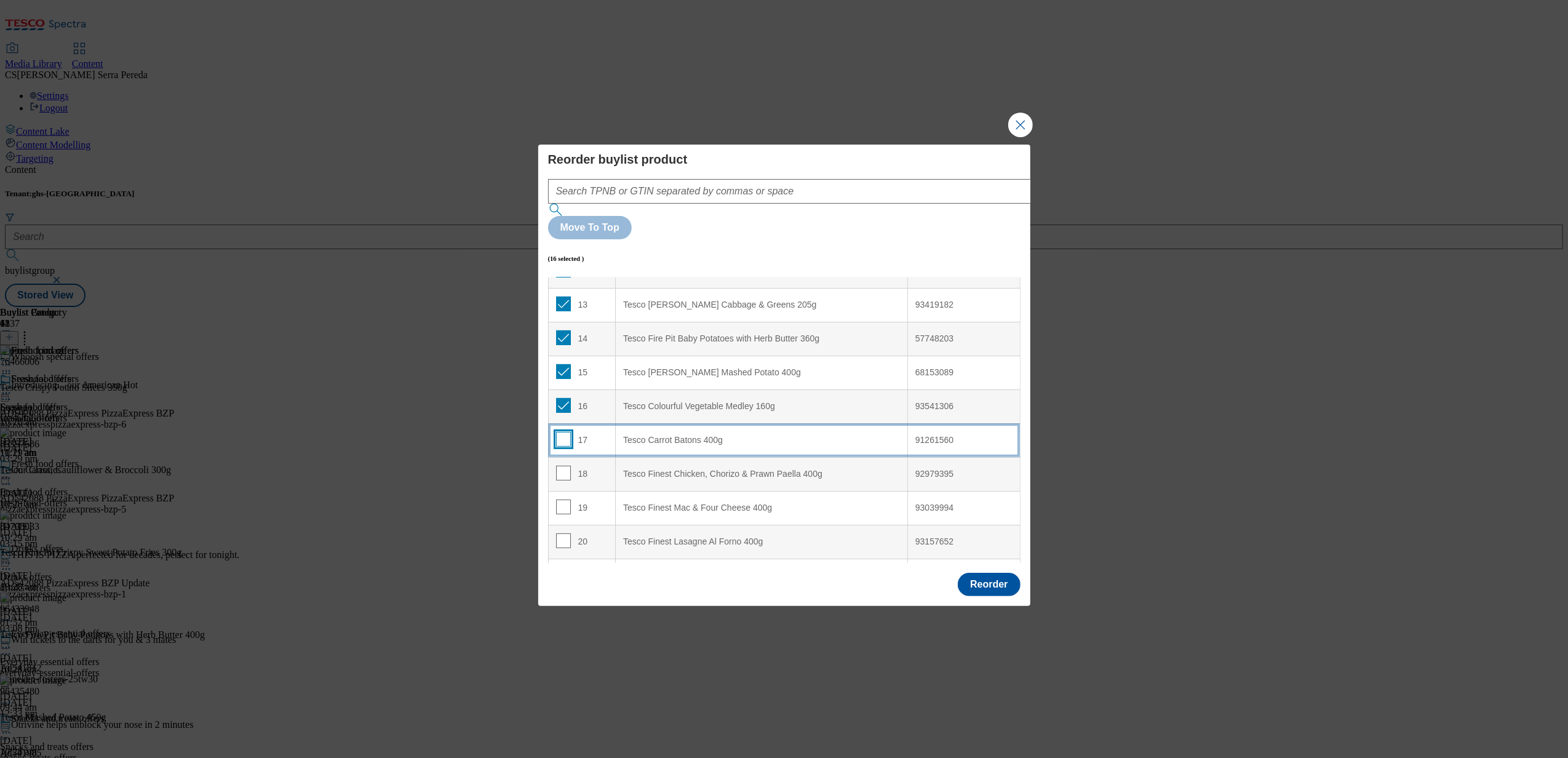
click at [561, 432] on input "Modal" at bounding box center [563, 439] width 15 height 15
checkbox input "true"
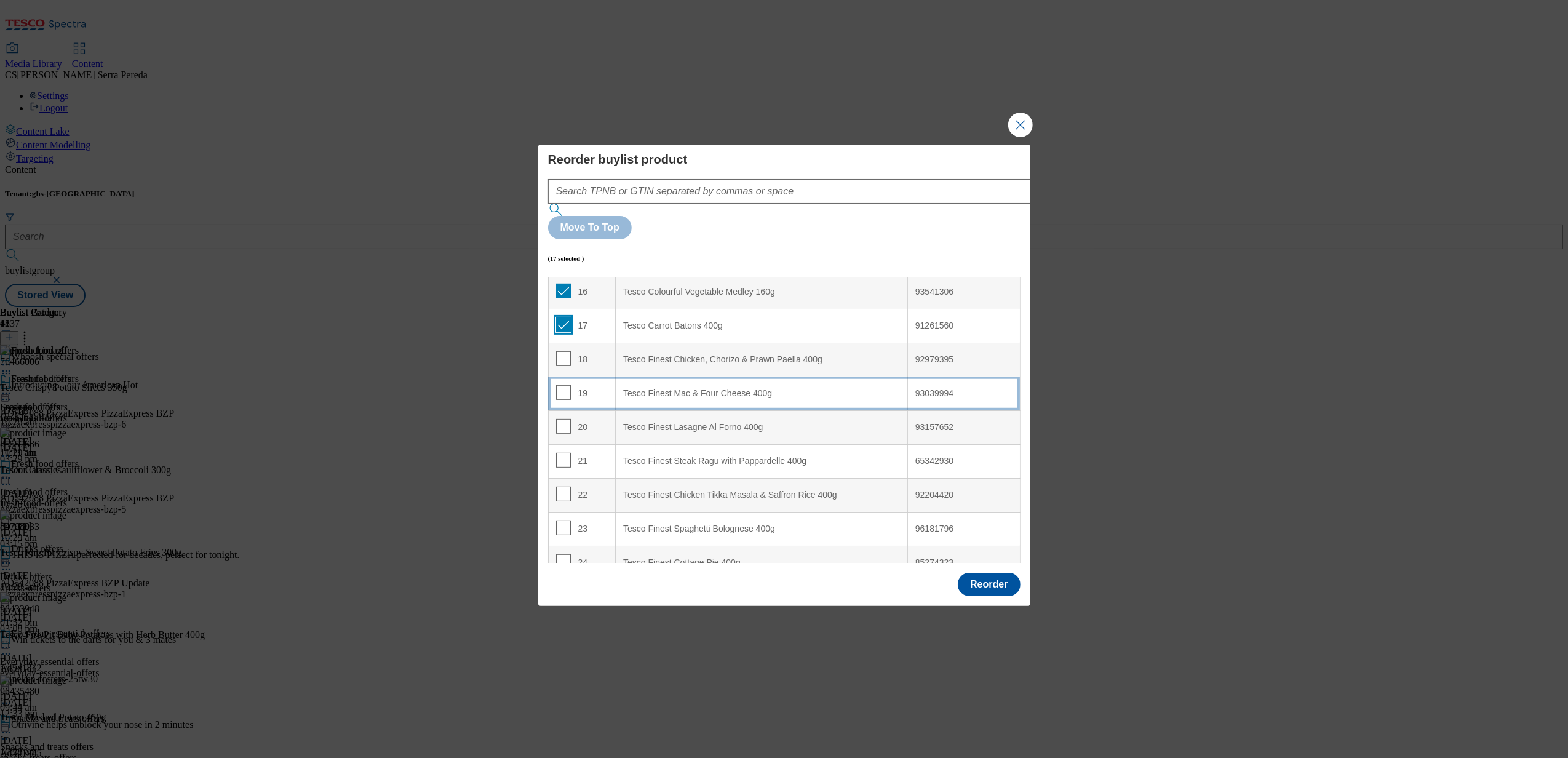
scroll to position [1374, 0]
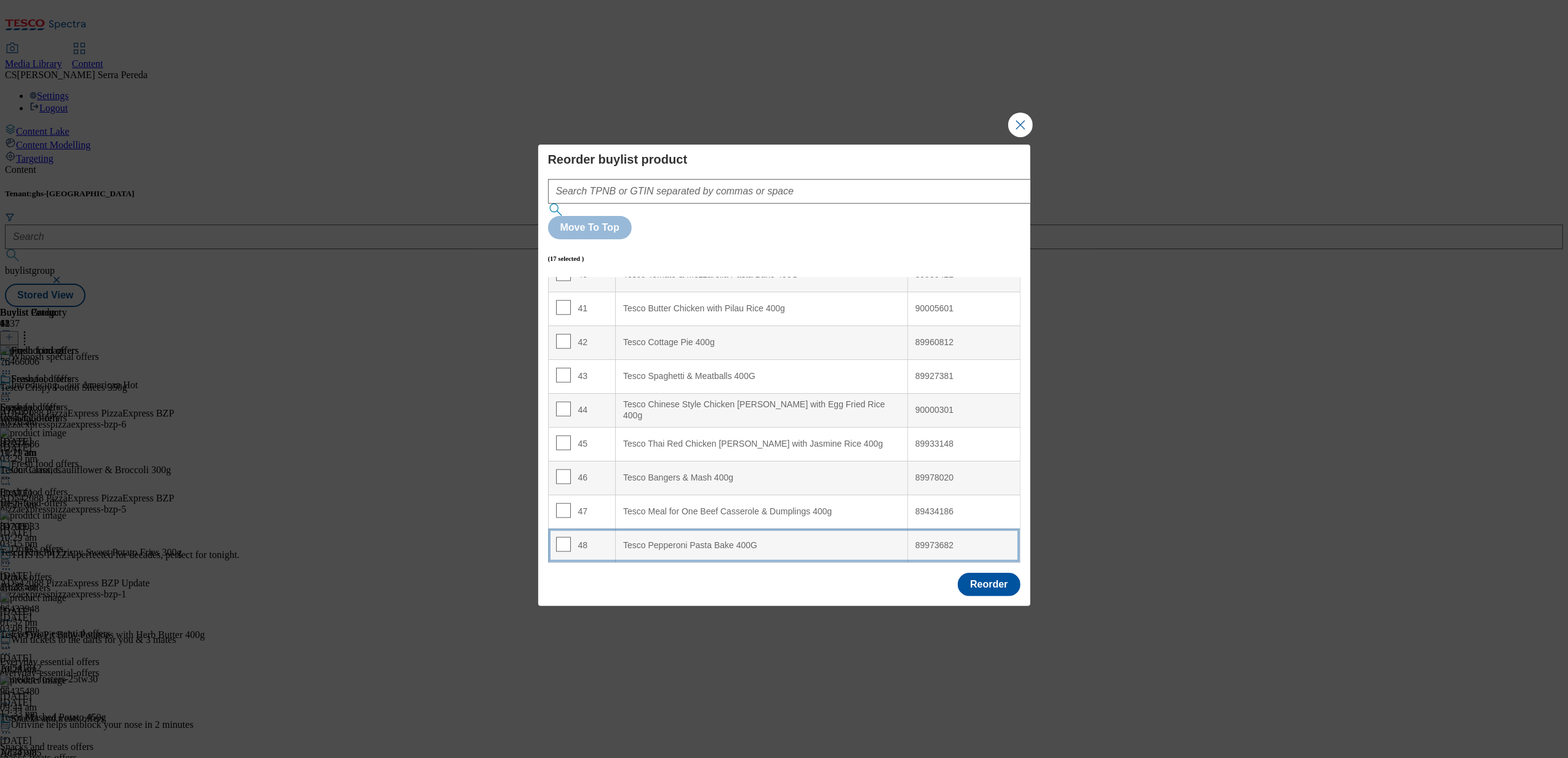
click at [707, 540] on div "Tesco Pepperoni Pasta Bake 400G" at bounding box center [761, 546] width 277 height 11
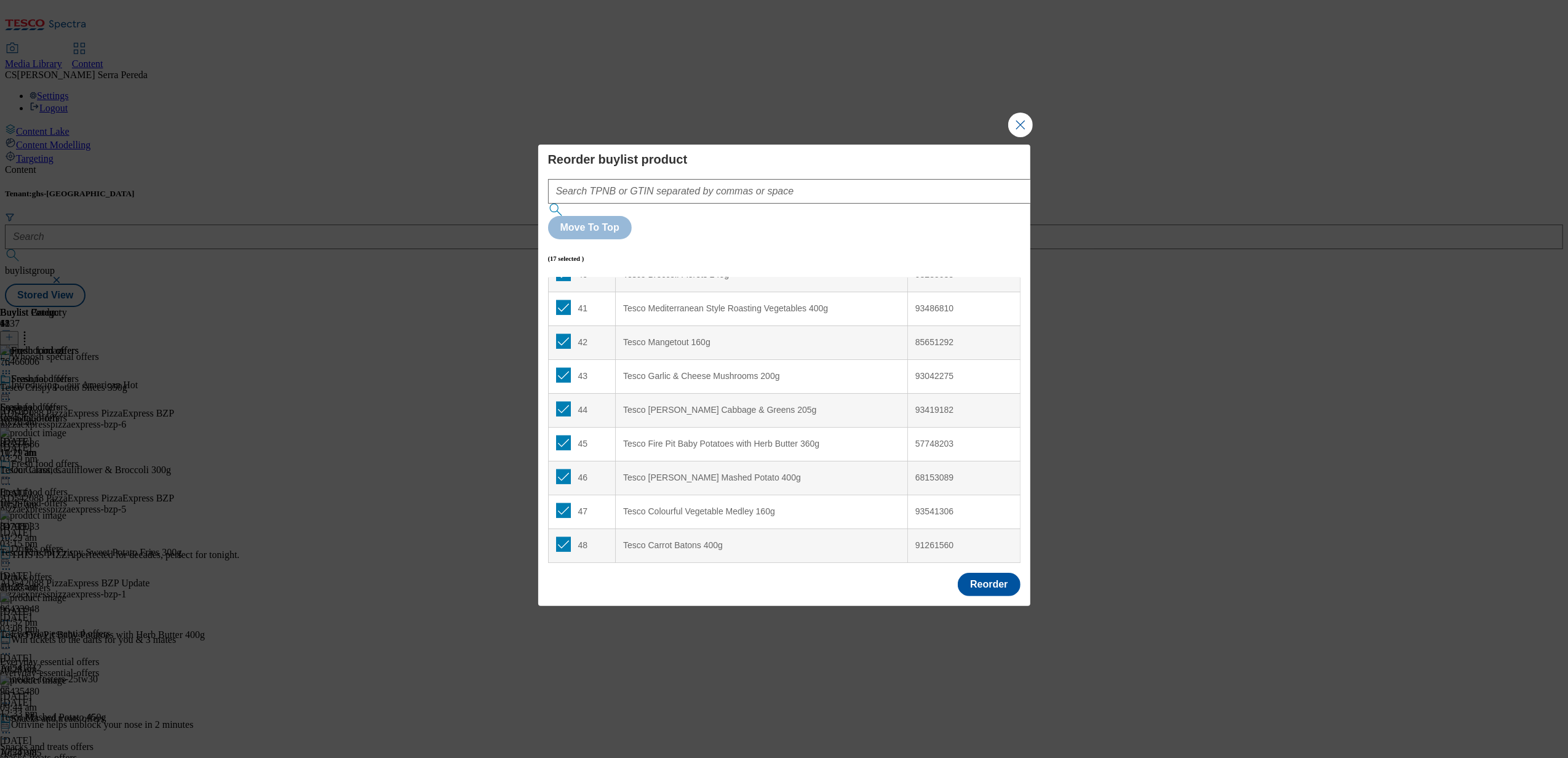
scroll to position [798, 0]
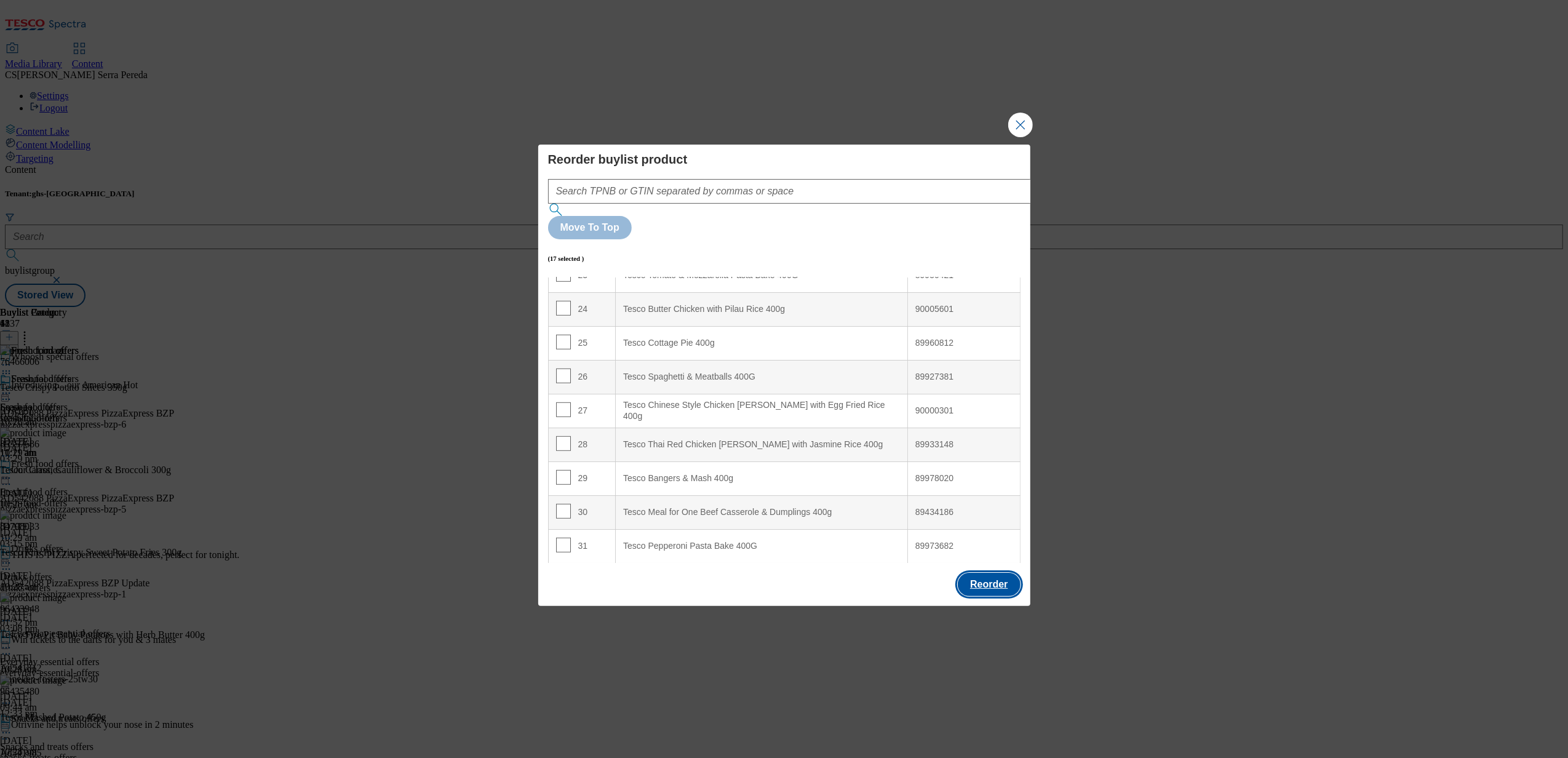
click at [999, 573] on button "Reorder" at bounding box center [989, 585] width 62 height 23
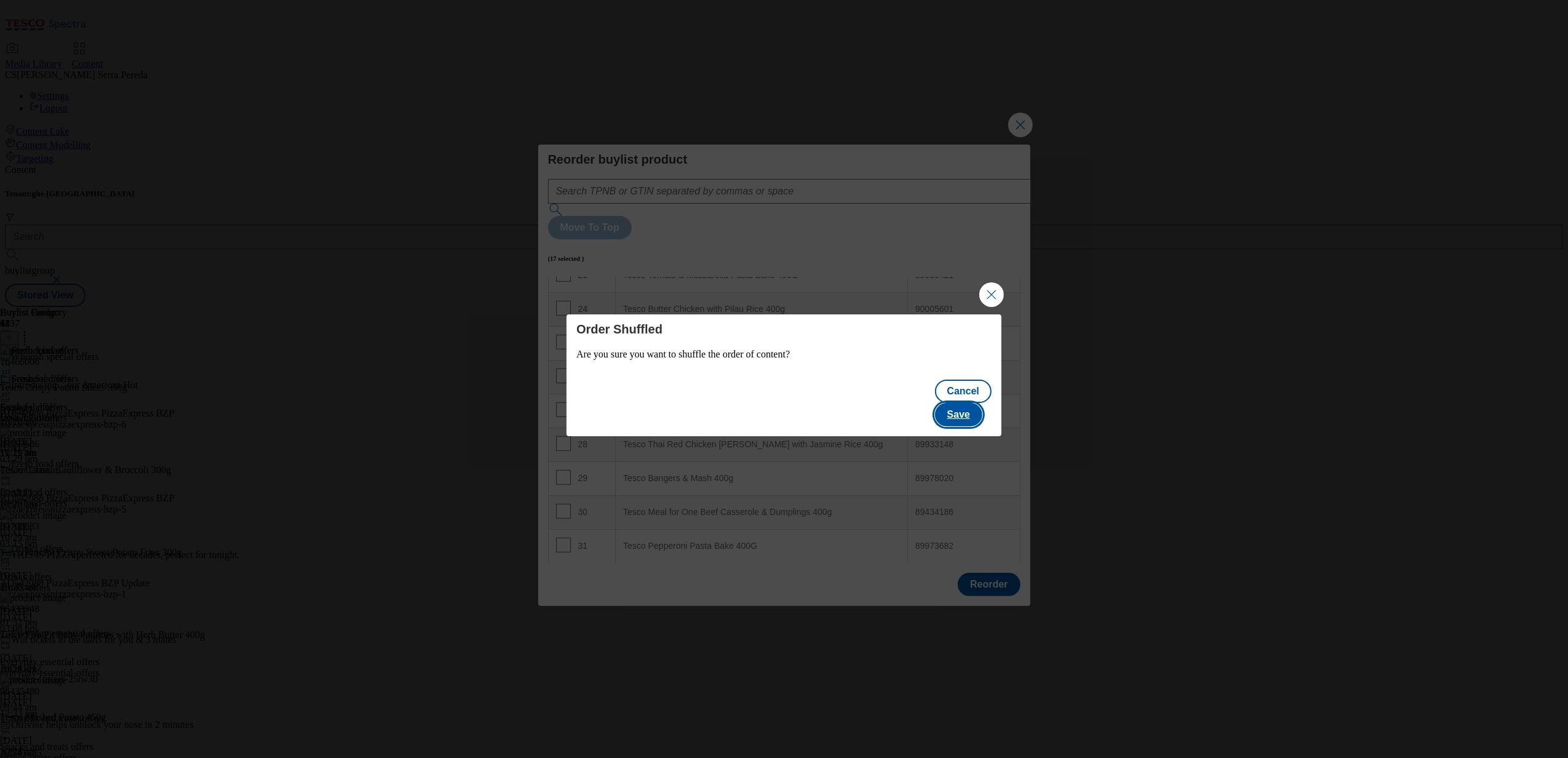
click at [960, 407] on button "Save" at bounding box center [959, 415] width 47 height 23
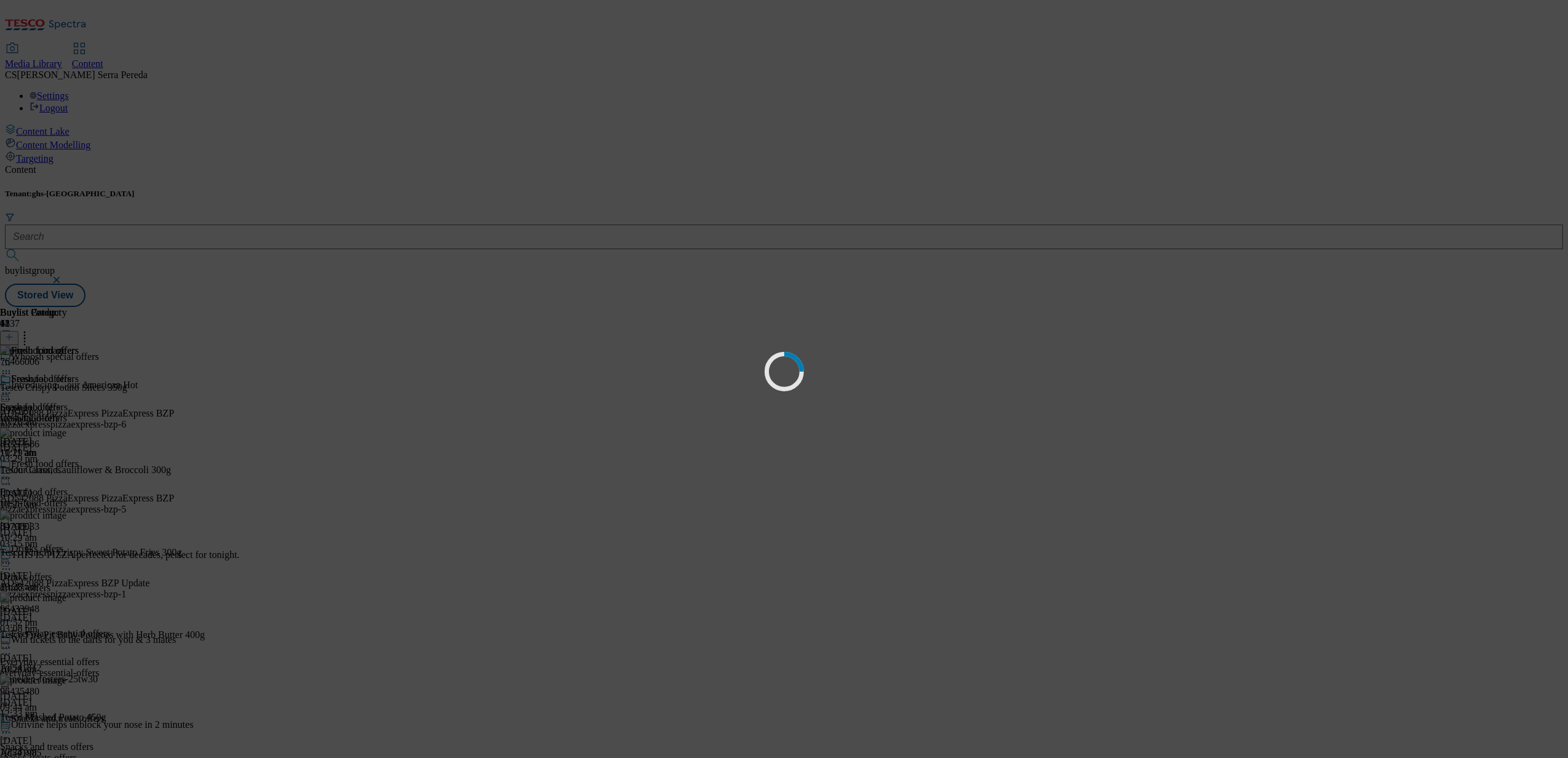
scroll to position [0, 0]
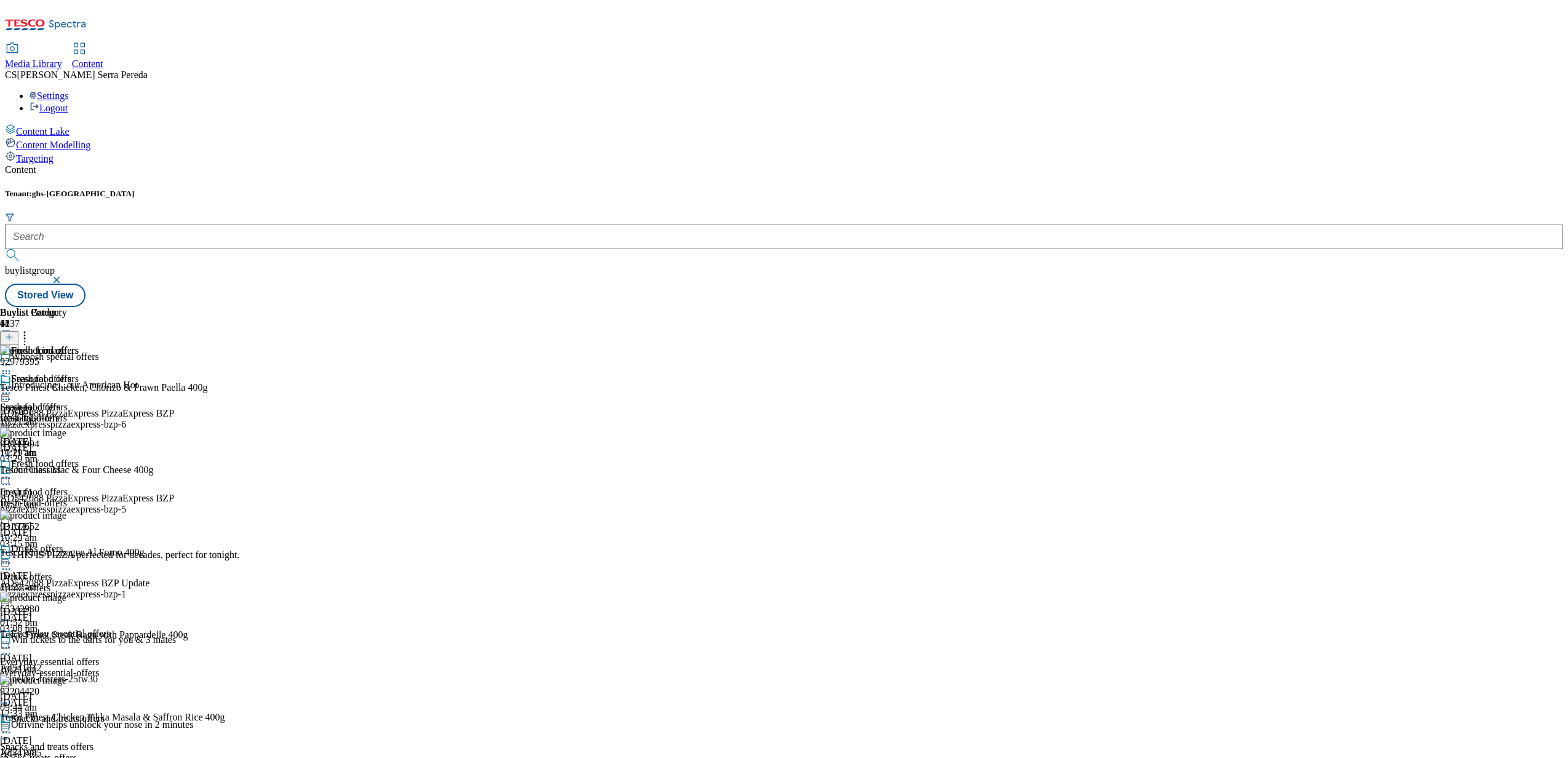
click at [19, 331] on button at bounding box center [9, 338] width 19 height 14
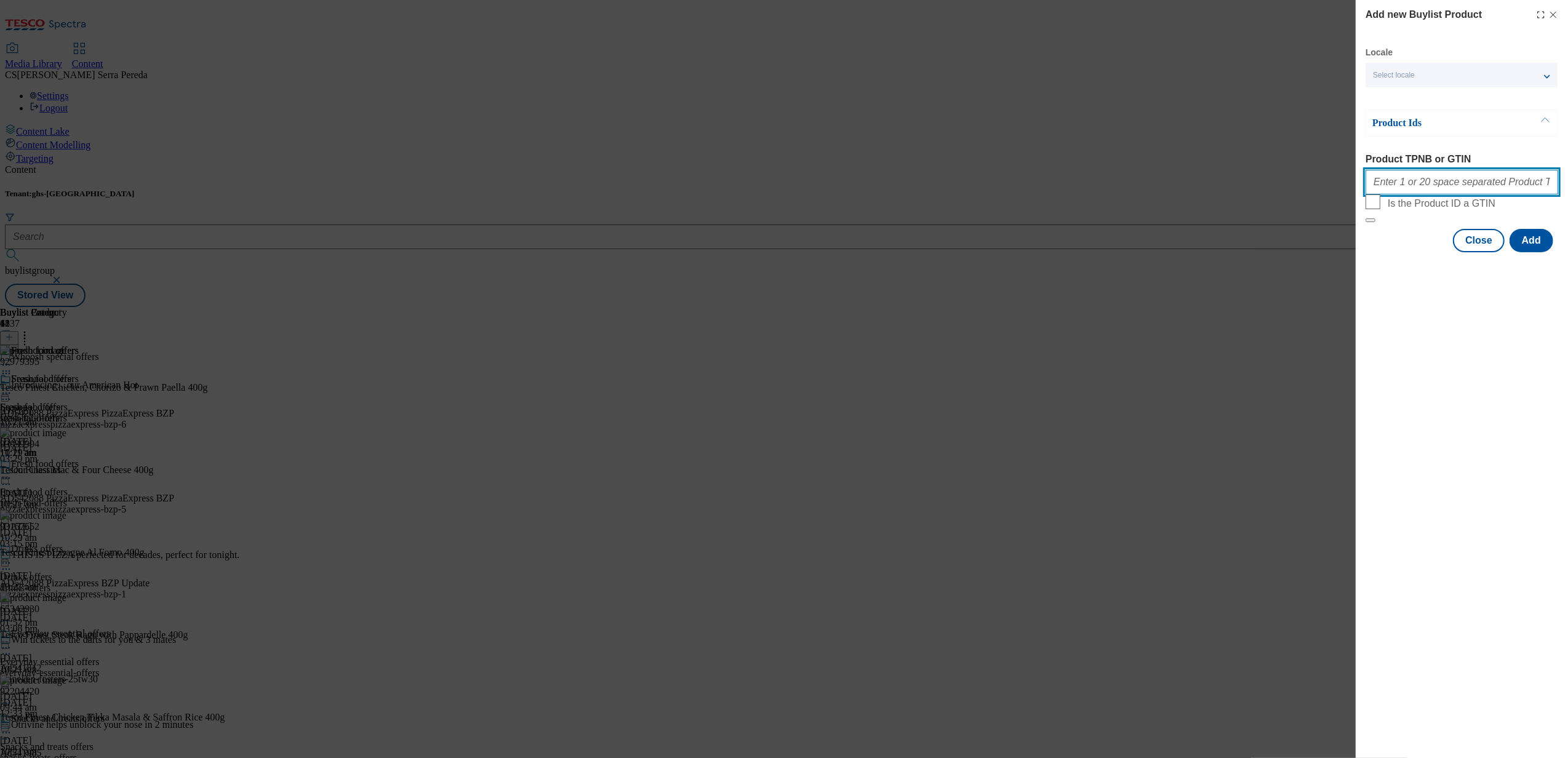
click at [1440, 191] on input "Product TPNB or GTIN" at bounding box center [1462, 182] width 193 height 25
paste input "93039994 65342930 93157652 92979395 92204420 96181796 52056618 91176678 8527432…"
type input "93039994 65342930 93157652 92979395 92204420 96181796 52056618 91176678 8527432…"
click at [1538, 253] on button "Add" at bounding box center [1532, 240] width 44 height 23
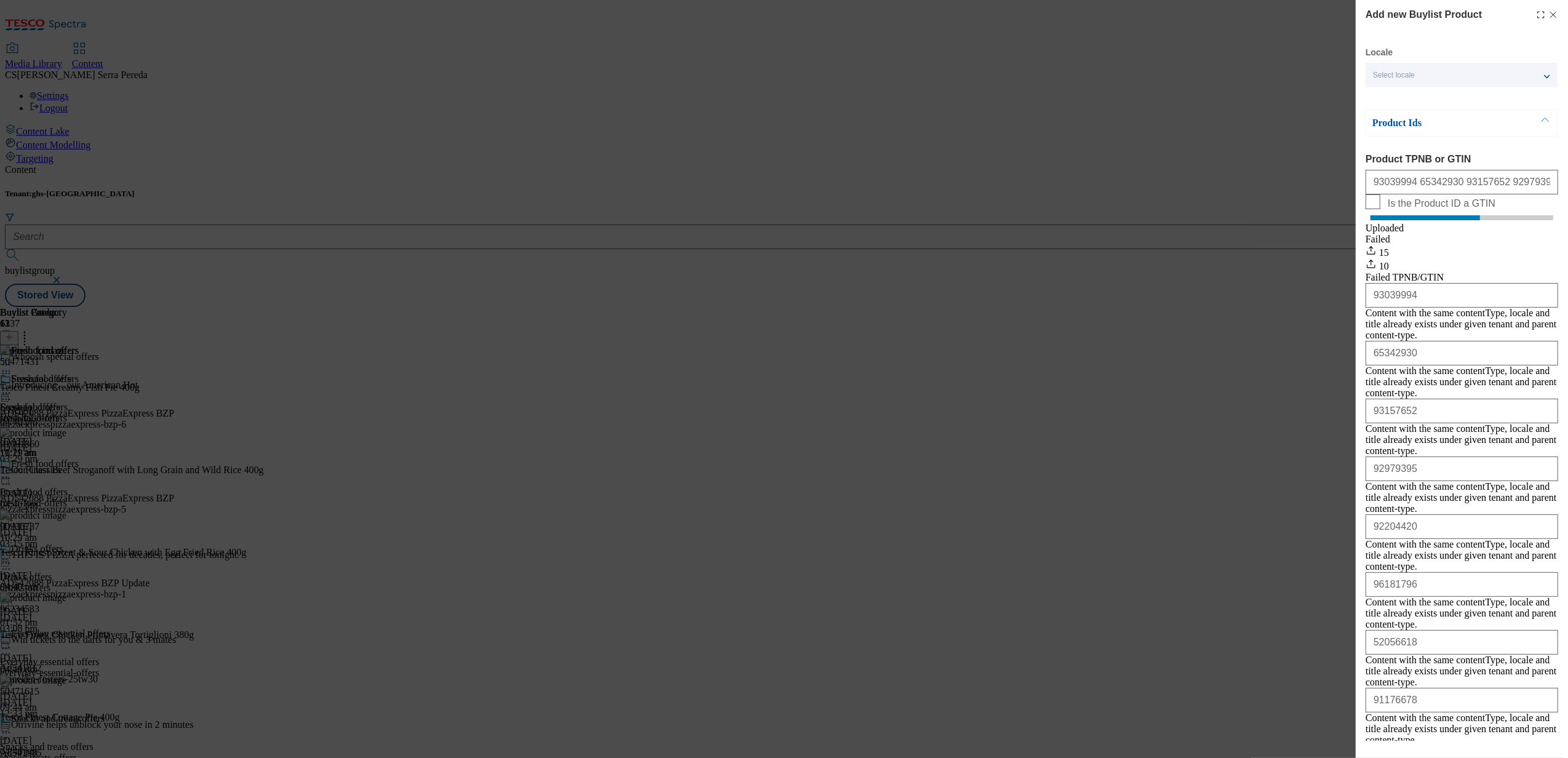
scroll to position [100, 0]
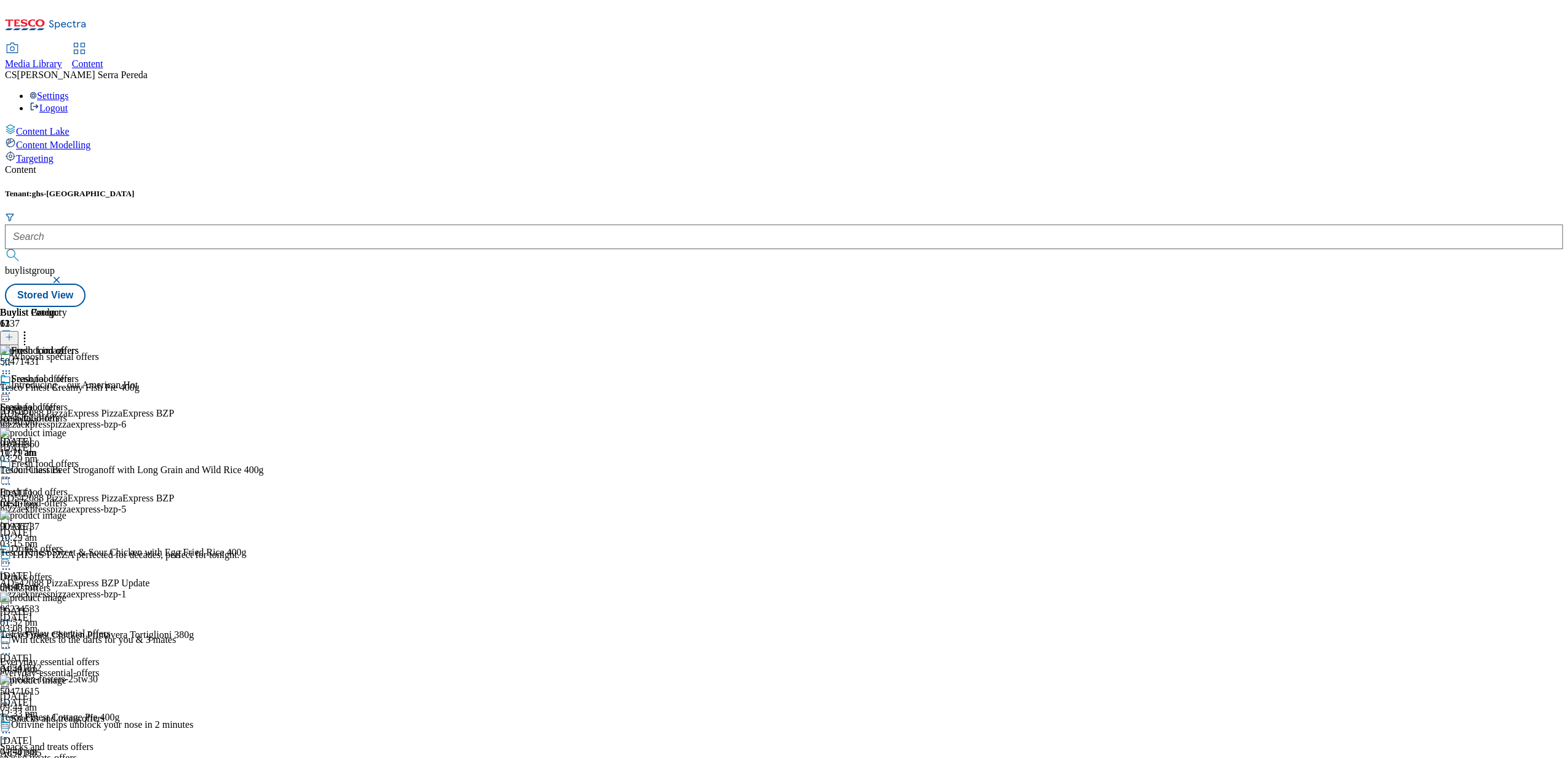
scroll to position [0, 0]
click at [12, 387] on icon at bounding box center [6, 393] width 12 height 12
click at [52, 415] on span "Edit" at bounding box center [45, 419] width 14 height 9
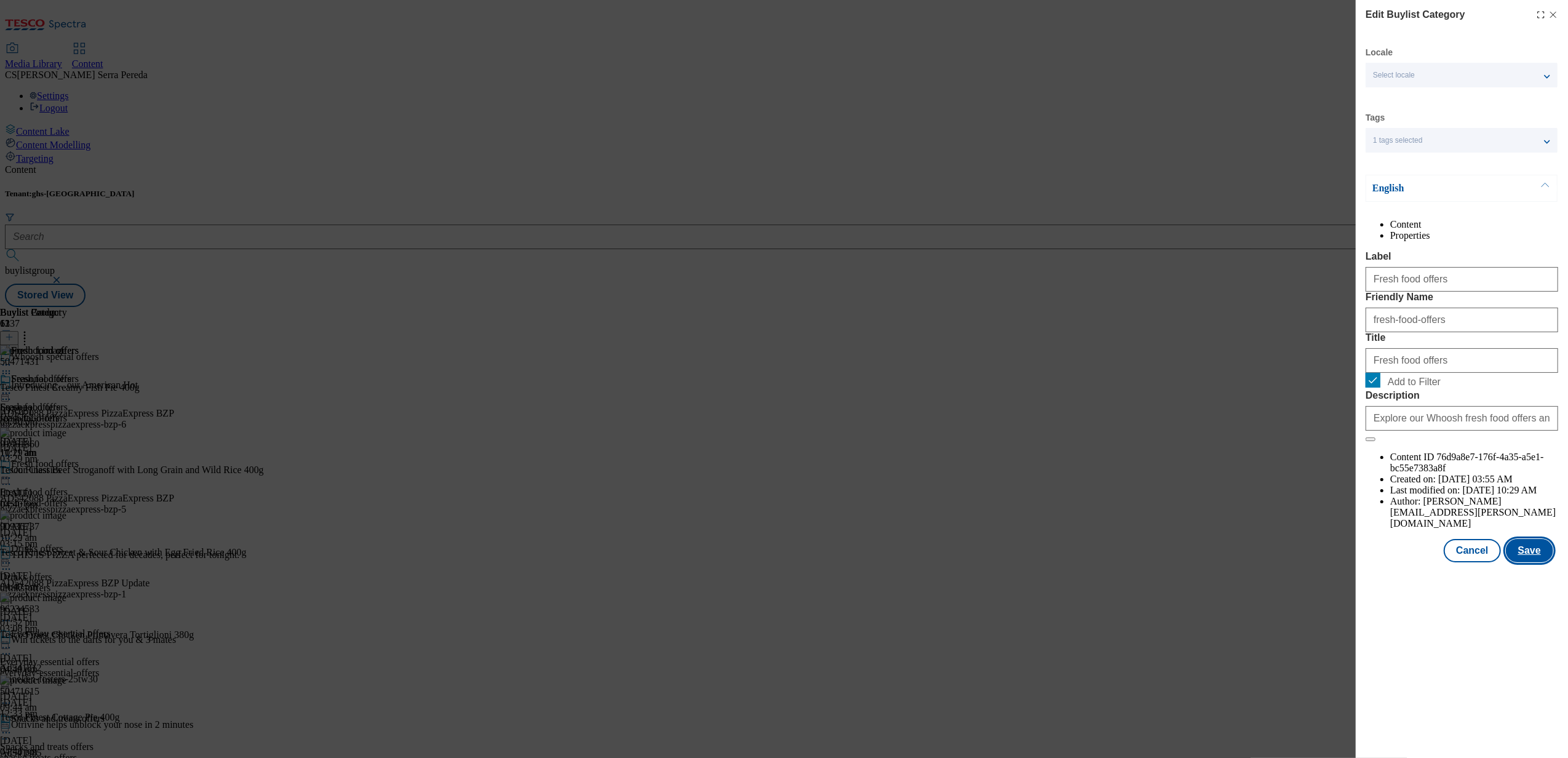
click at [1536, 562] on button "Save" at bounding box center [1530, 551] width 47 height 23
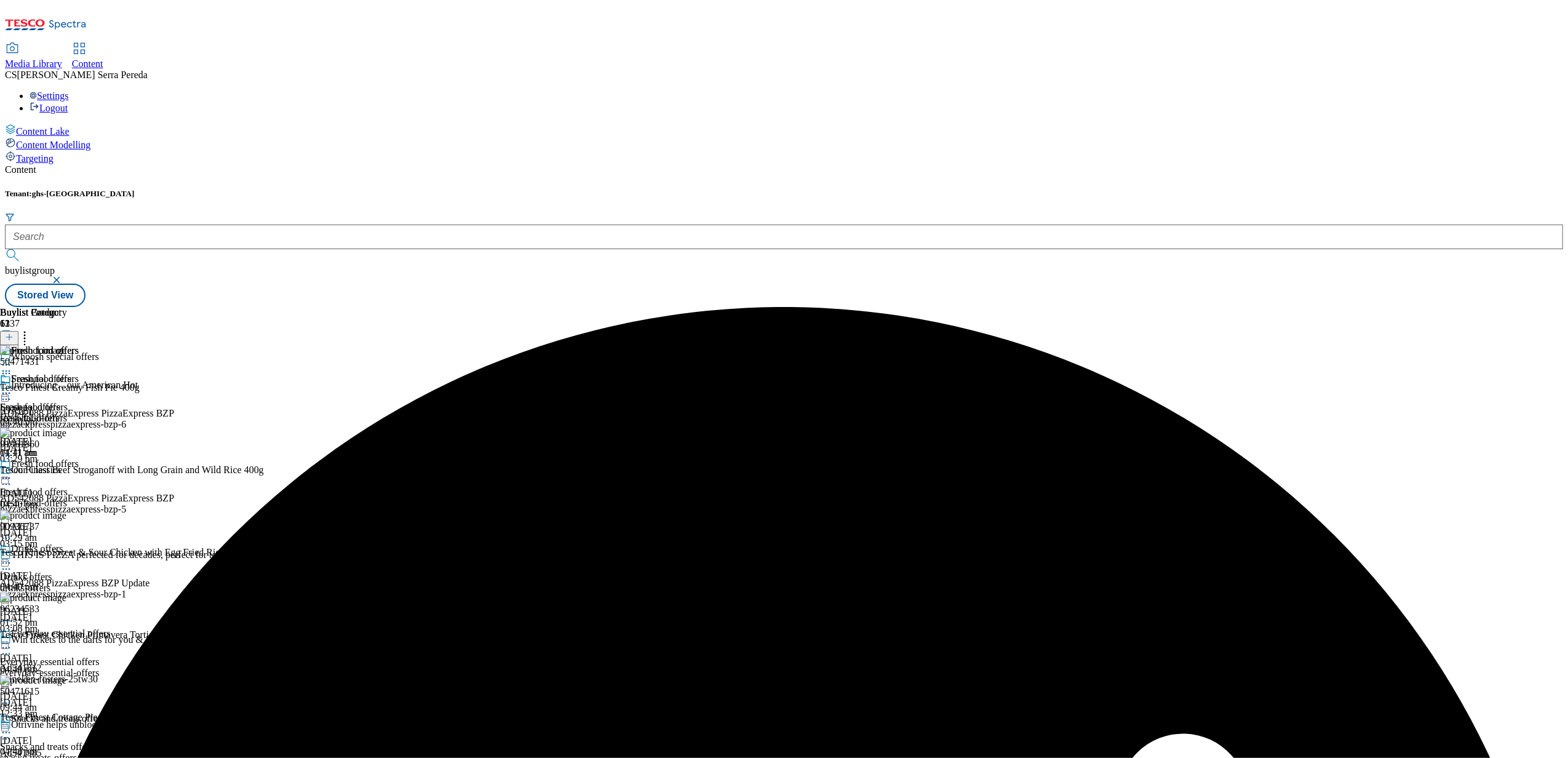
click at [12, 387] on icon at bounding box center [6, 393] width 12 height 12
click at [67, 472] on span "Preview" at bounding box center [53, 476] width 29 height 9
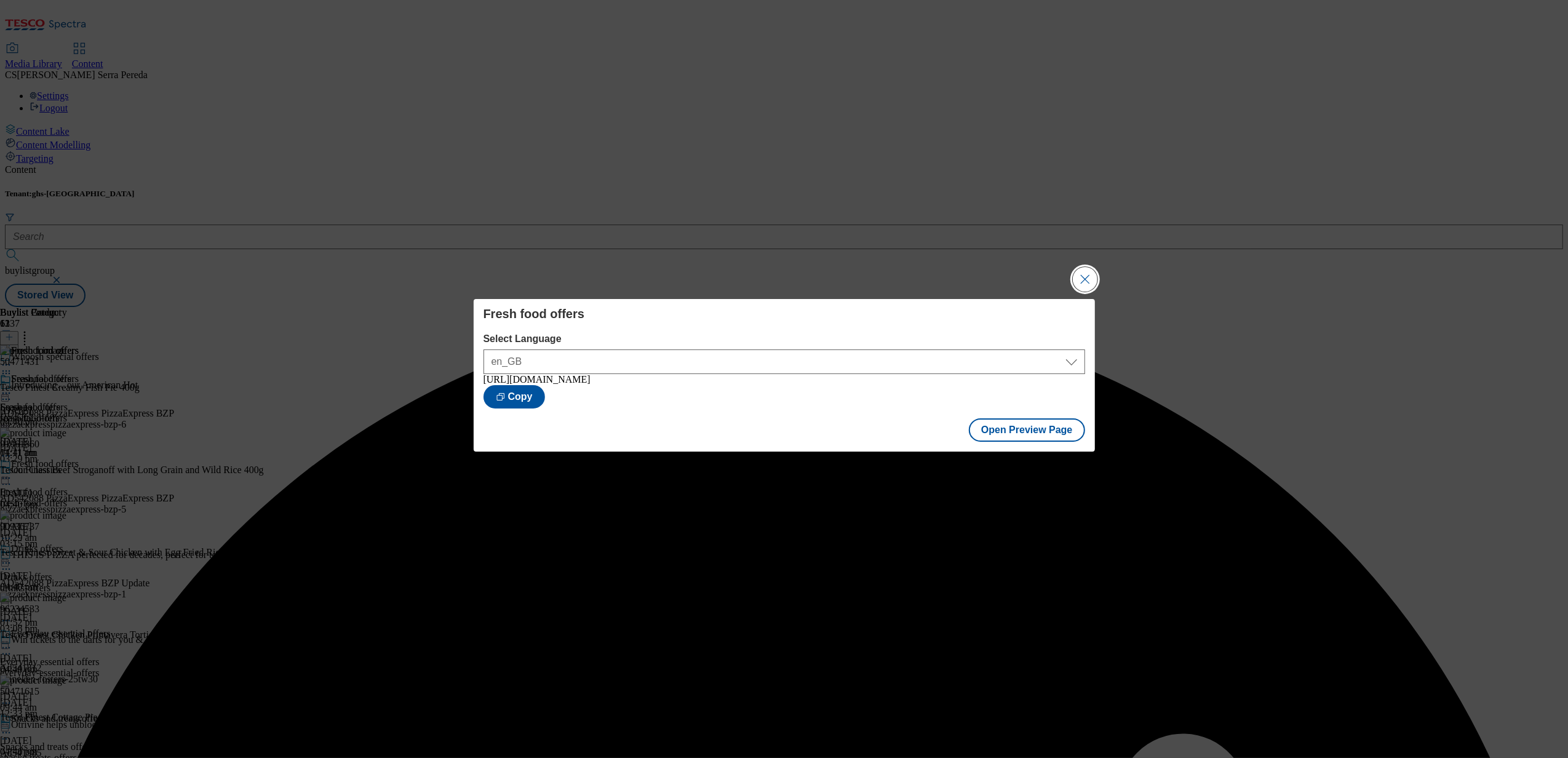
click at [1085, 278] on button "Close Modal" at bounding box center [1085, 279] width 25 height 25
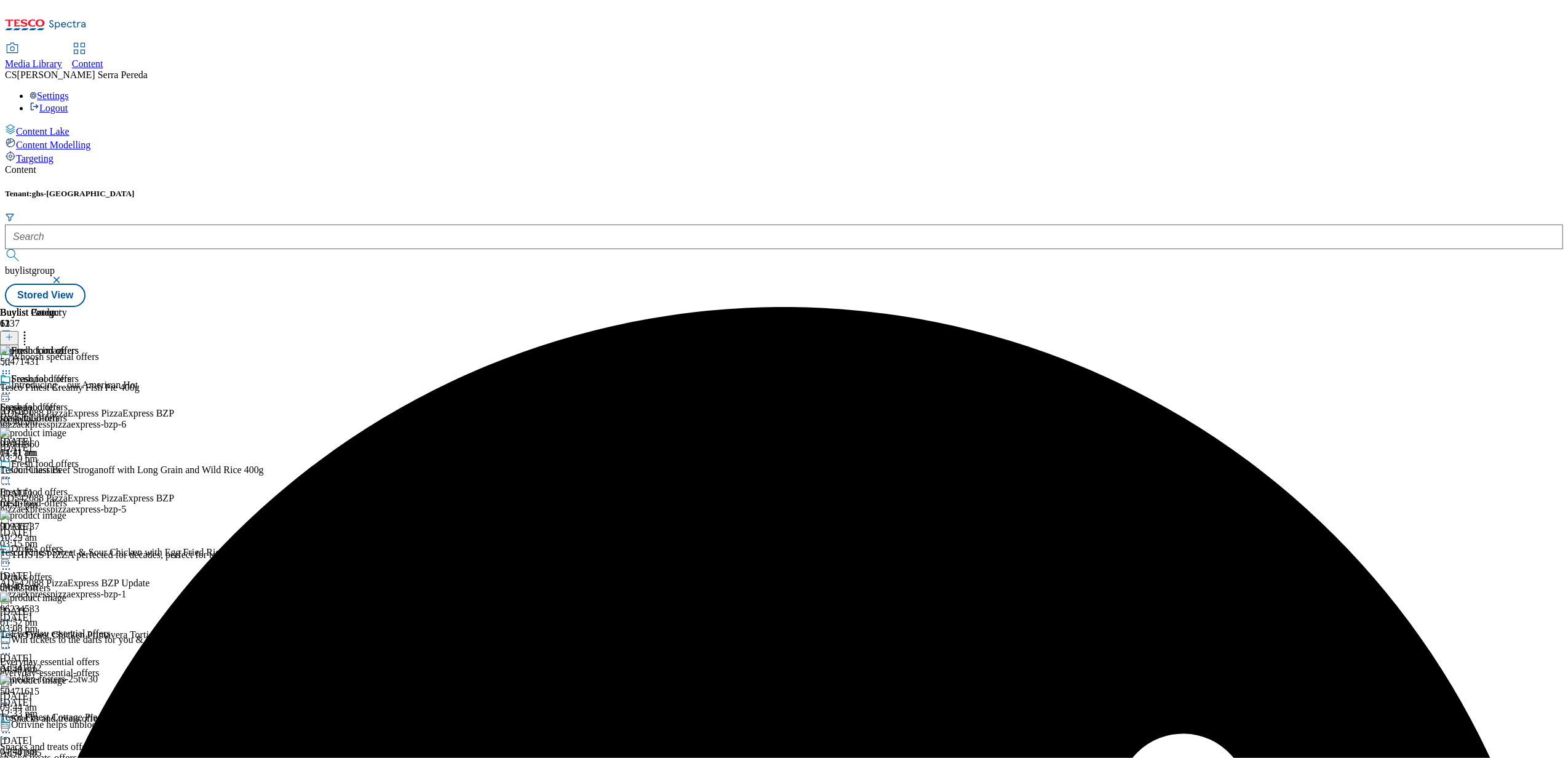
click at [79, 387] on div at bounding box center [39, 395] width 79 height 15
click at [65, 514] on span "Publish" at bounding box center [51, 518] width 27 height 9
